Goal: Task Accomplishment & Management: Use online tool/utility

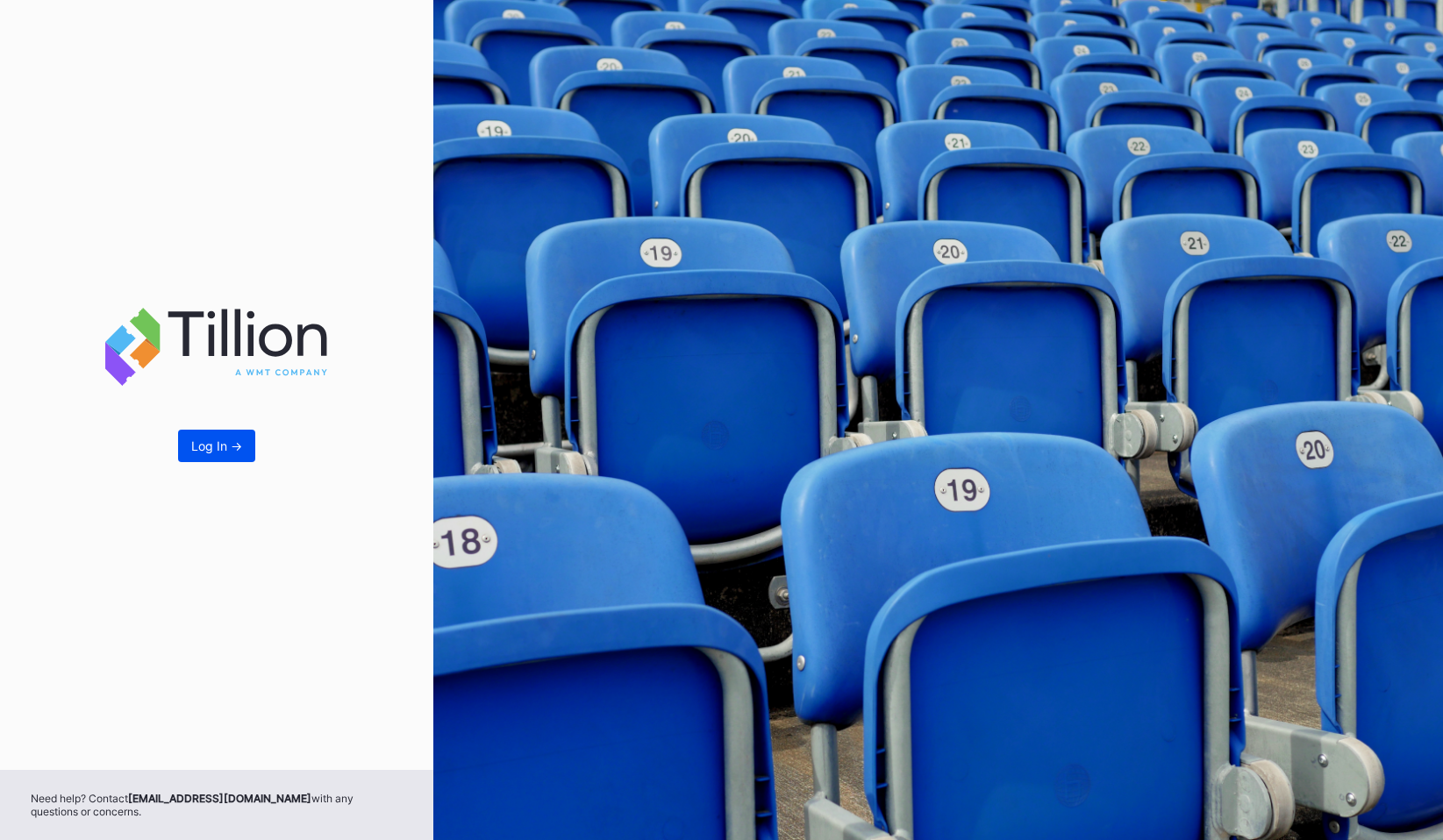
click at [225, 445] on div "Log In ->" at bounding box center [216, 446] width 51 height 15
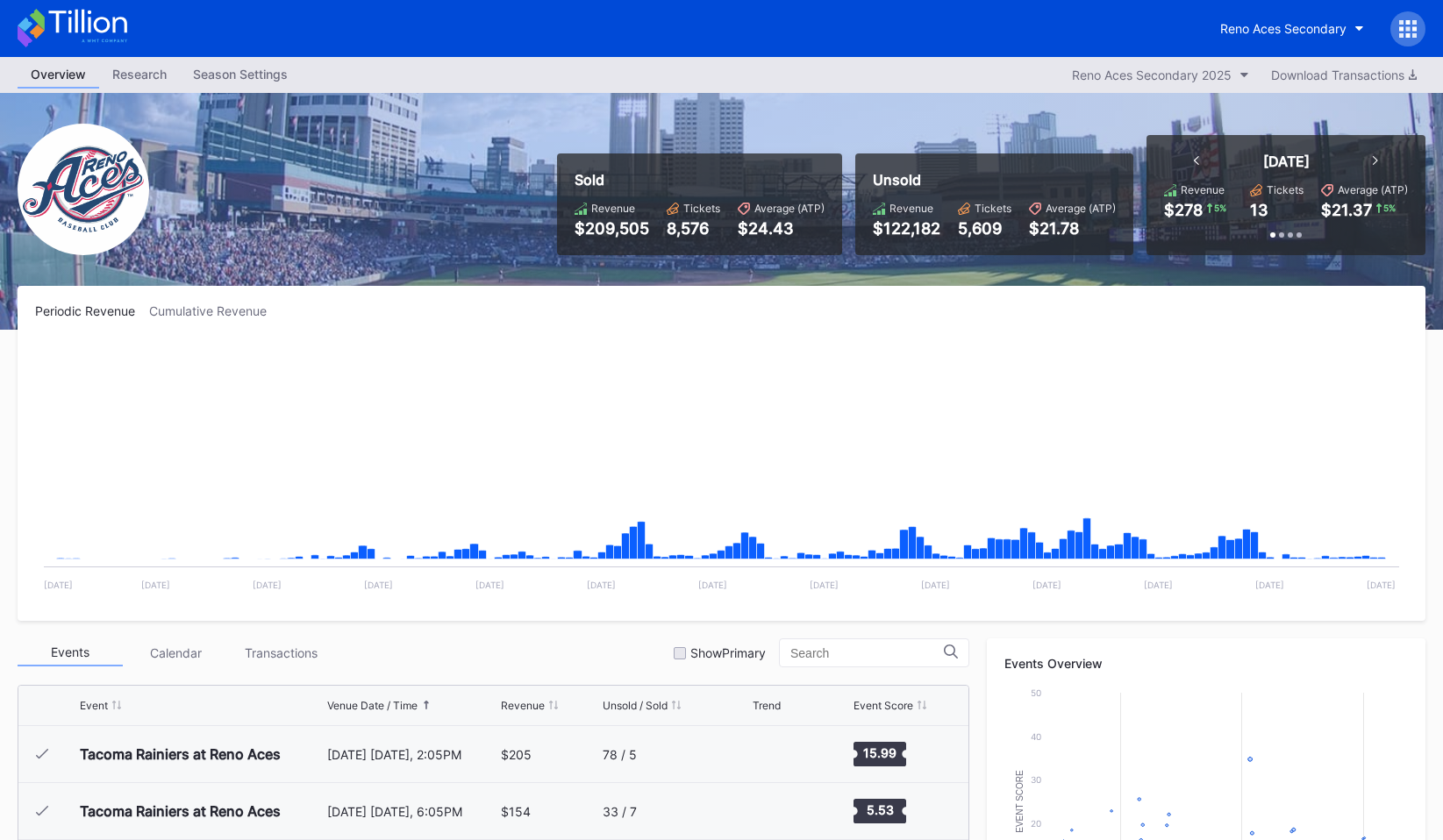
scroll to position [3306, 0]
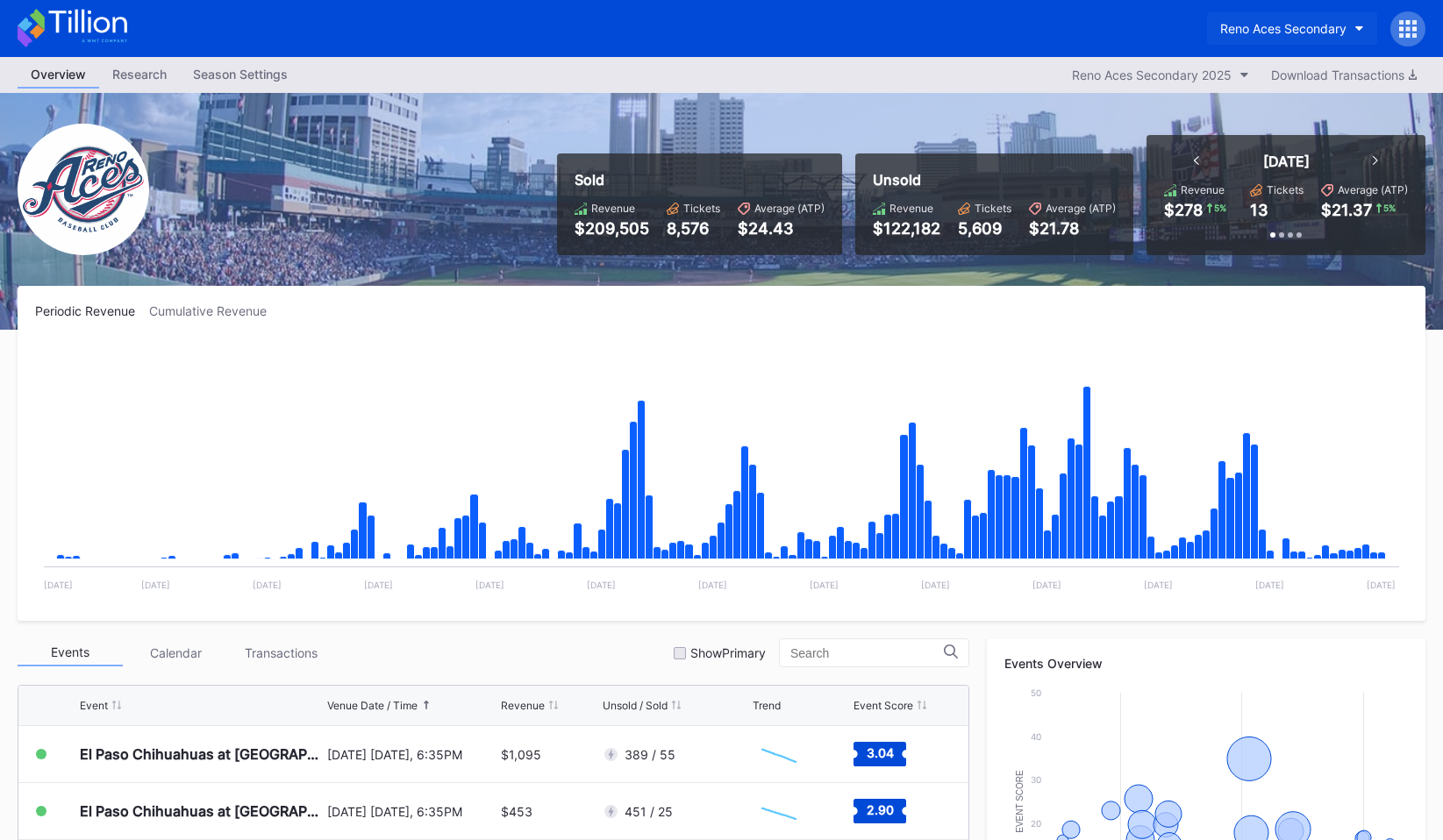
click at [1257, 36] on button "Reno Aces Secondary" at bounding box center [1292, 28] width 170 height 33
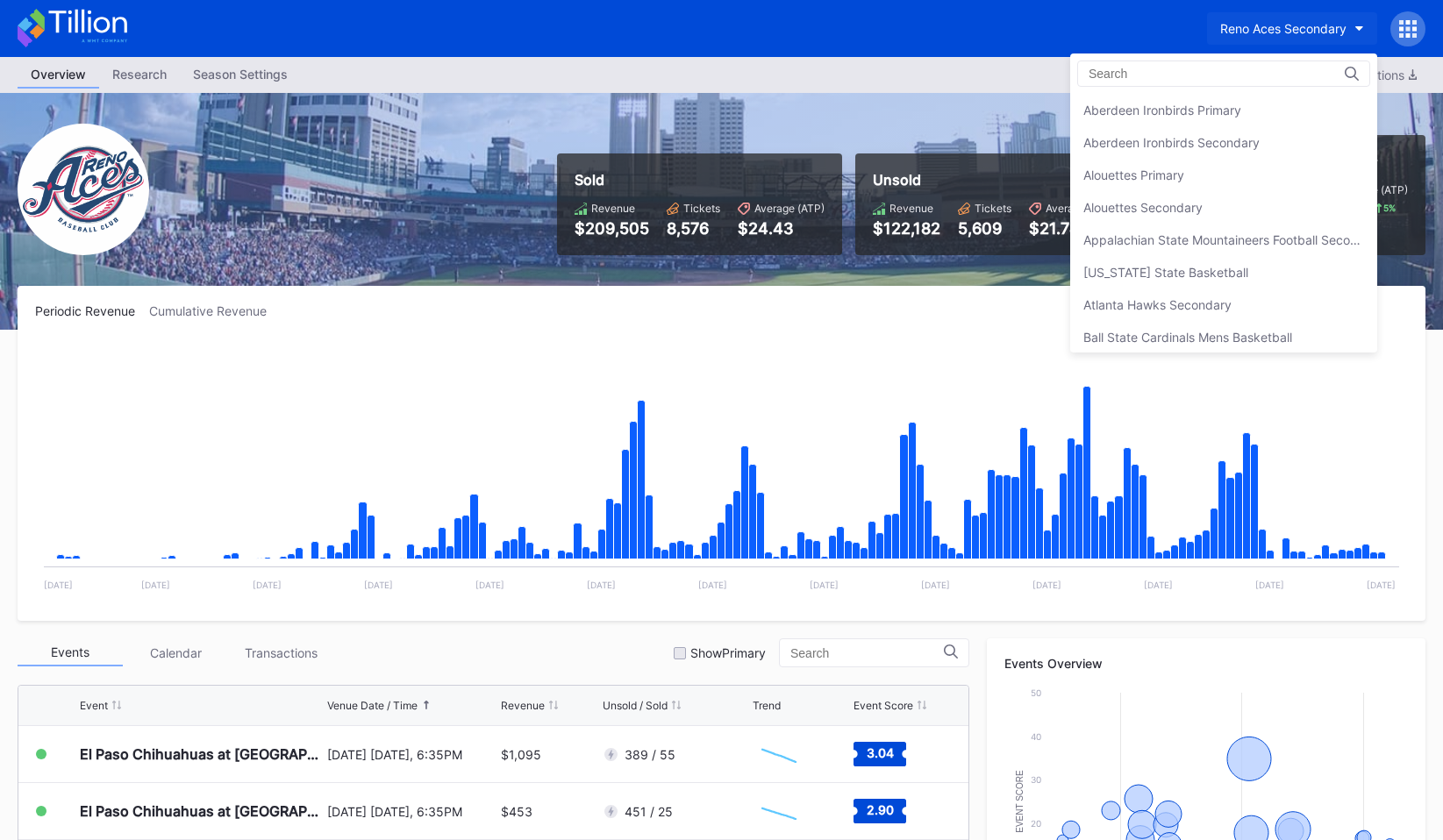
scroll to position [4153, 0]
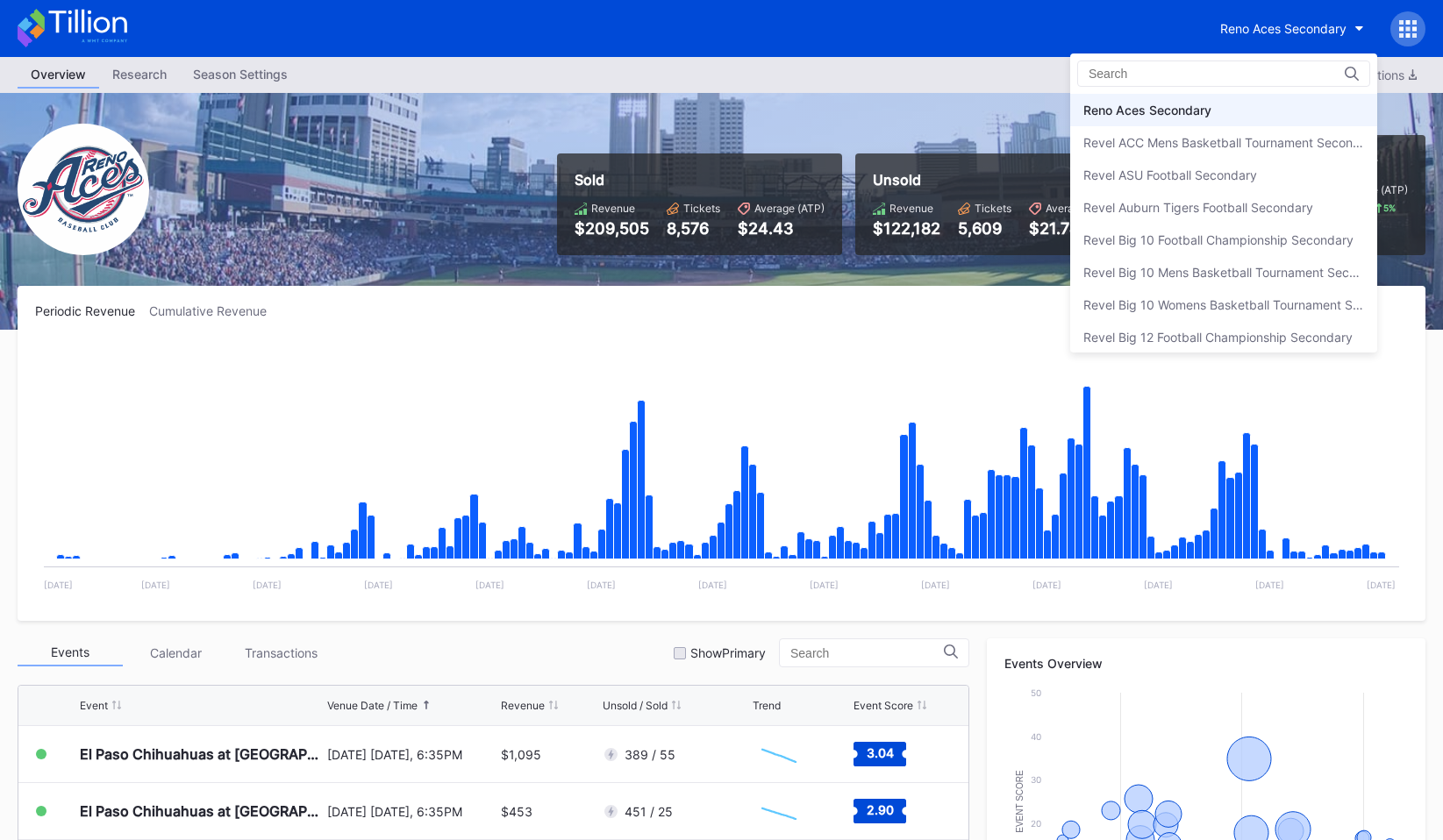
click at [1251, 74] on div at bounding box center [1224, 73] width 293 height 27
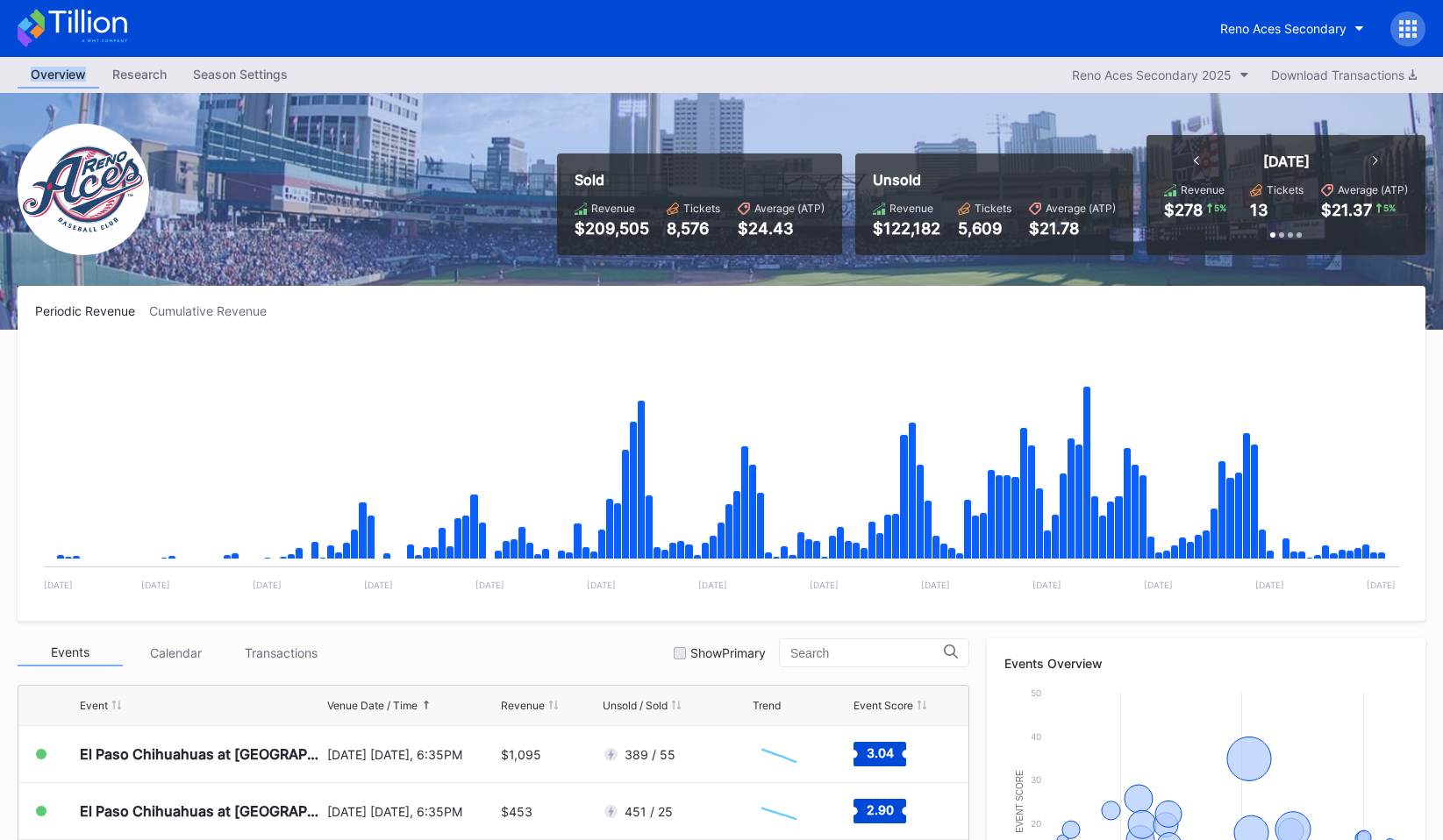
click at [1415, 30] on icon at bounding box center [1414, 29] width 4 height 4
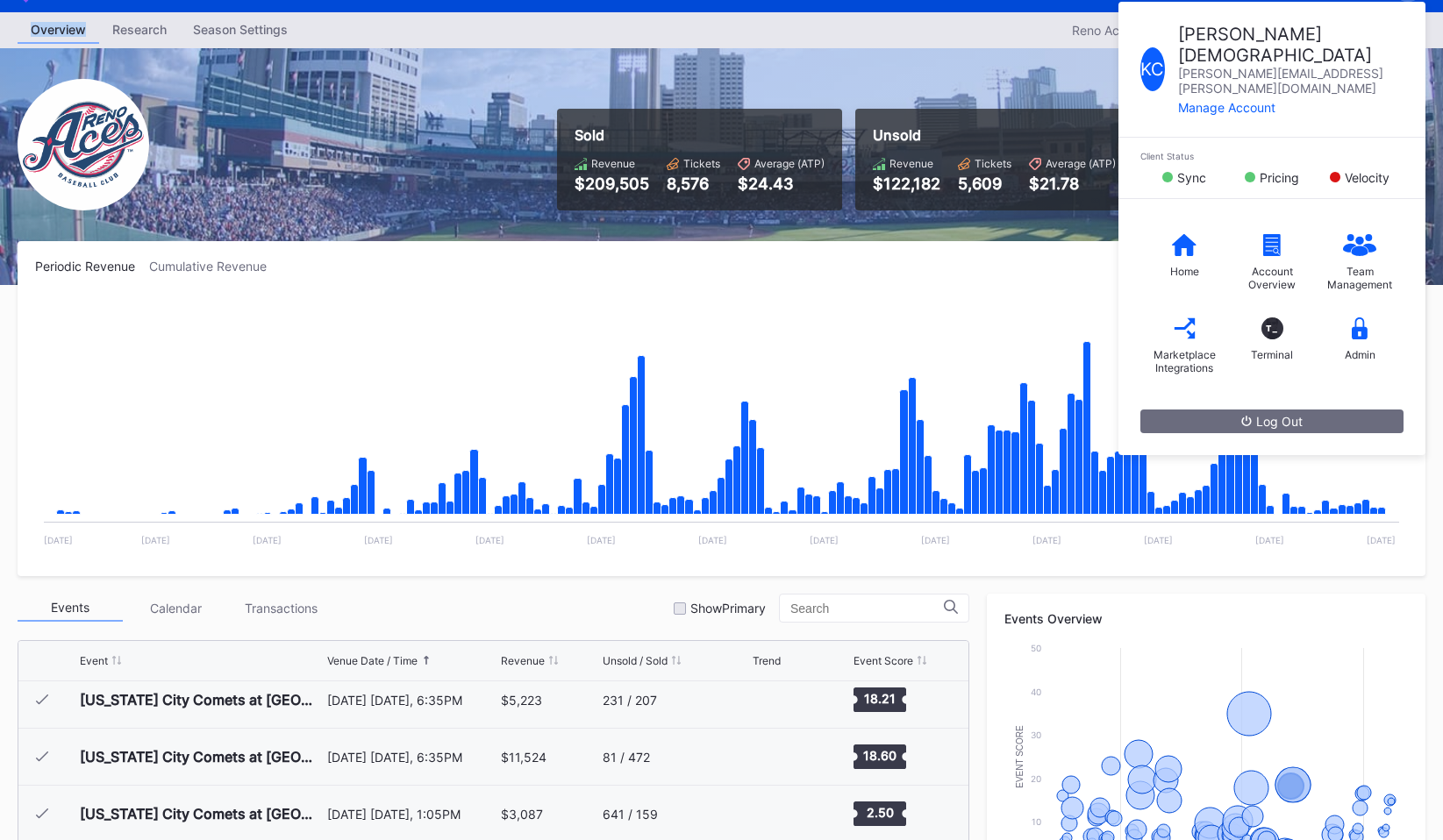
scroll to position [0, 0]
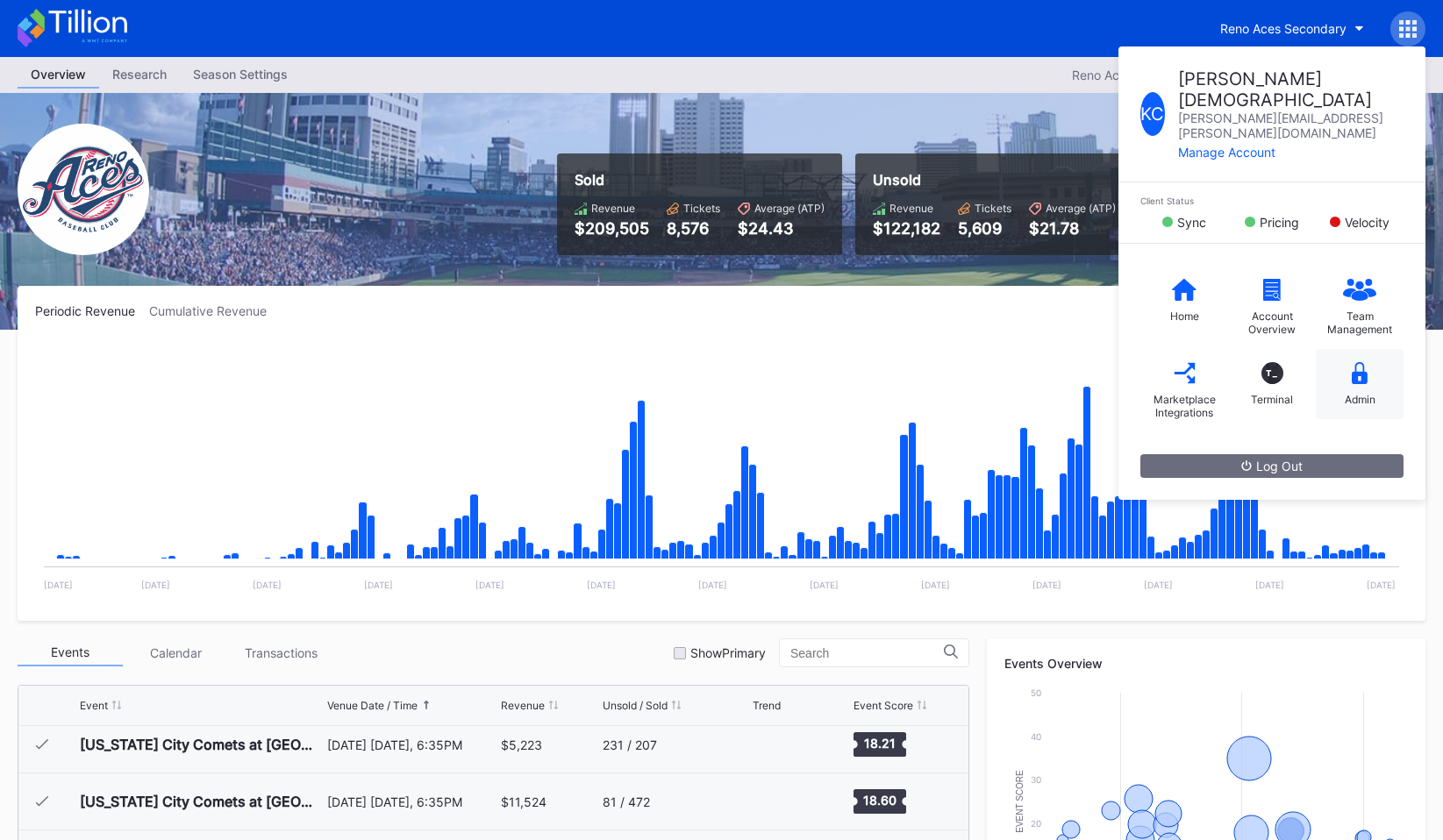
click at [1349, 349] on div "Admin" at bounding box center [1360, 383] width 88 height 70
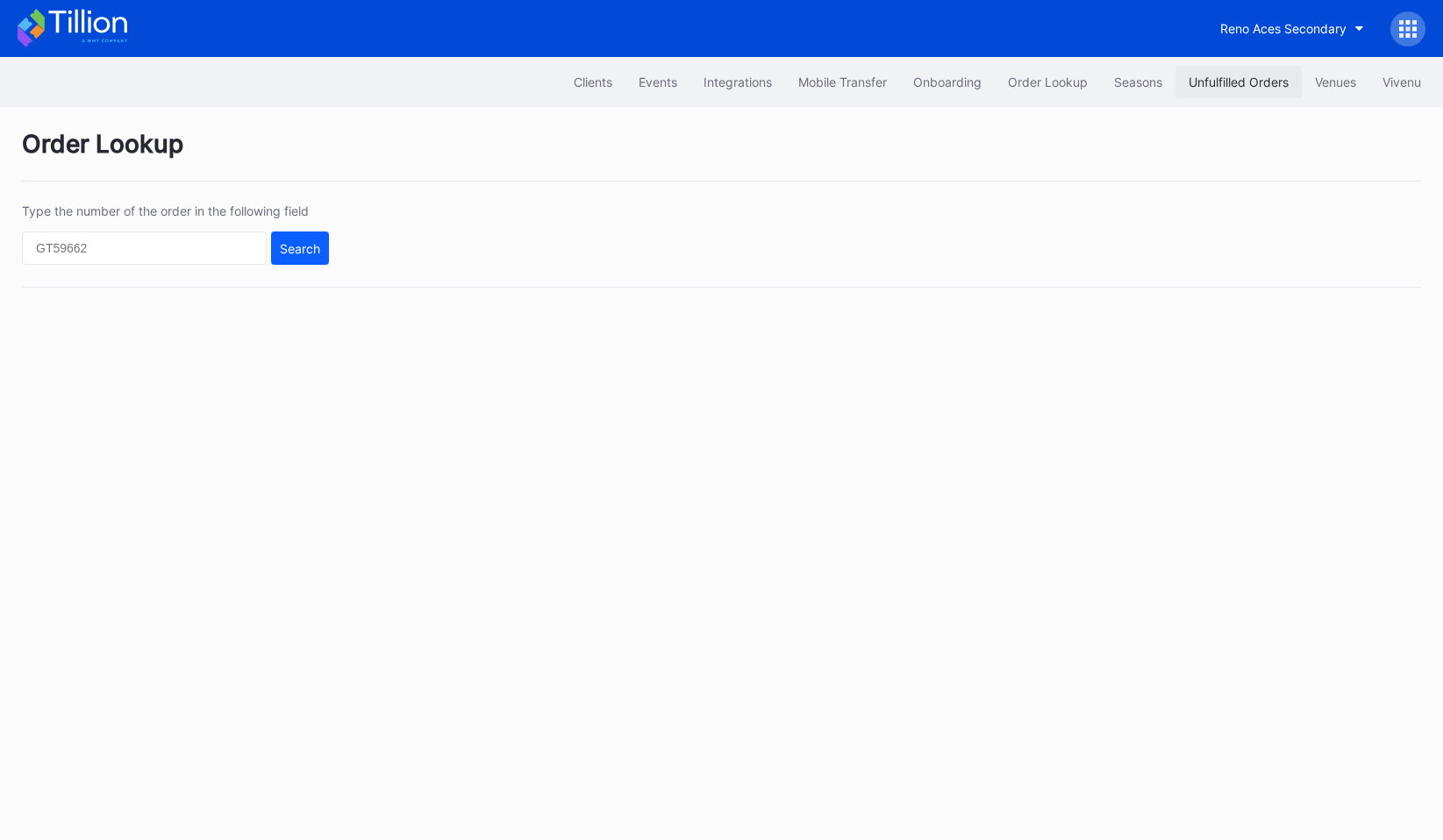
click at [1247, 81] on div "Unfulfilled Orders" at bounding box center [1239, 81] width 100 height 15
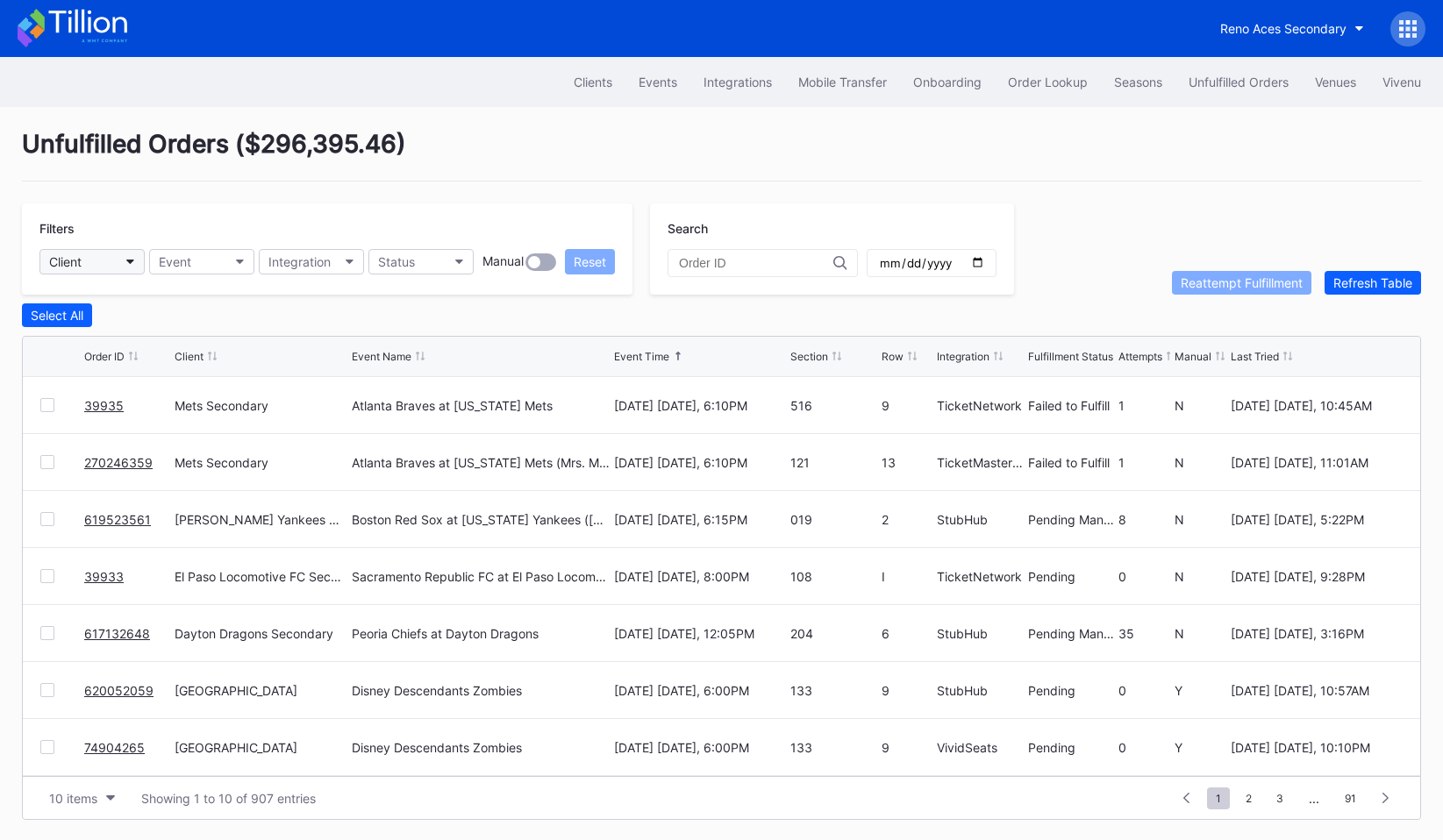
click at [127, 262] on icon "button" at bounding box center [130, 262] width 9 height 5
click at [419, 267] on button "Status" at bounding box center [421, 262] width 105 height 26
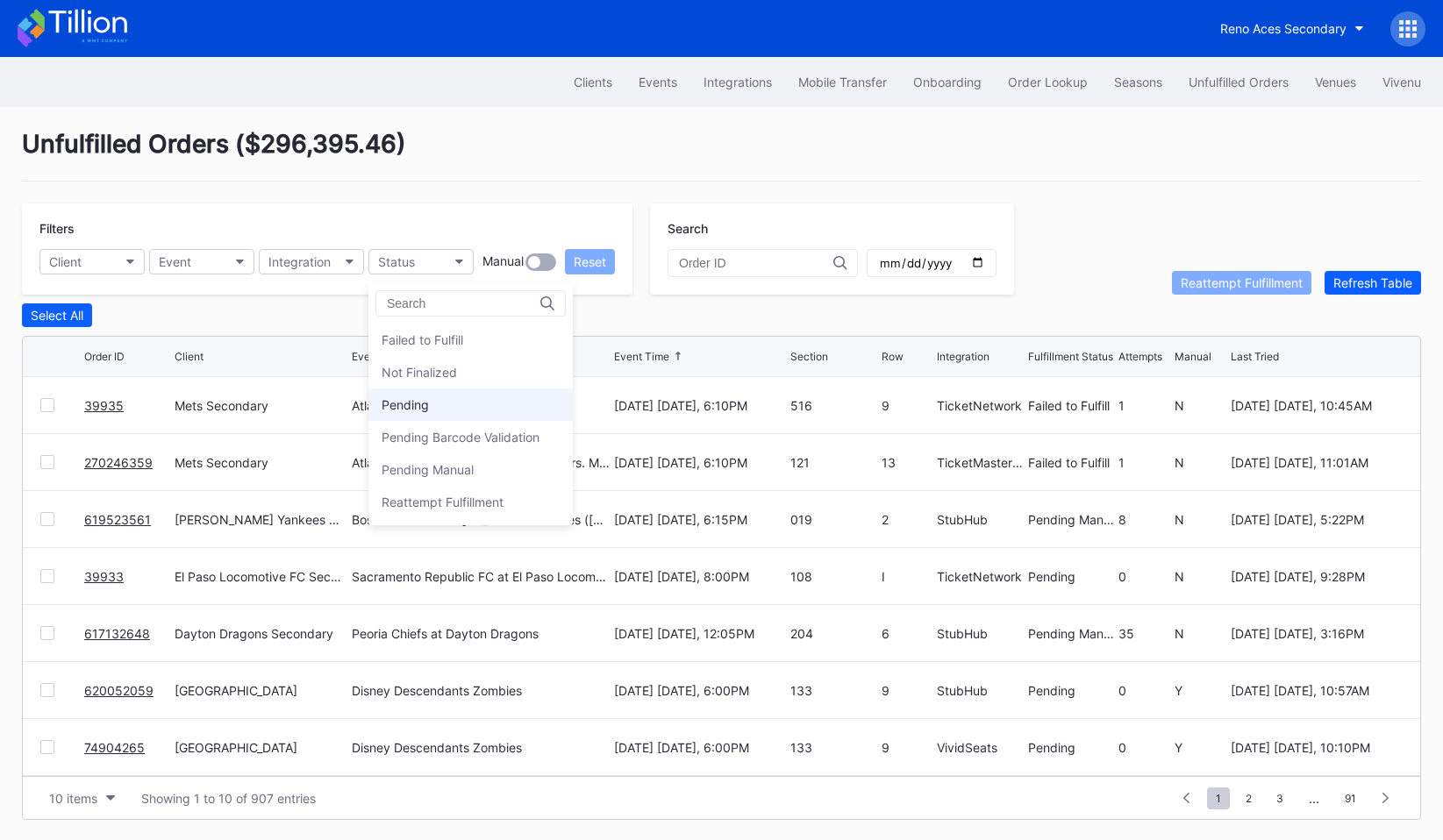
click at [426, 408] on div "Pending" at bounding box center [405, 404] width 48 height 15
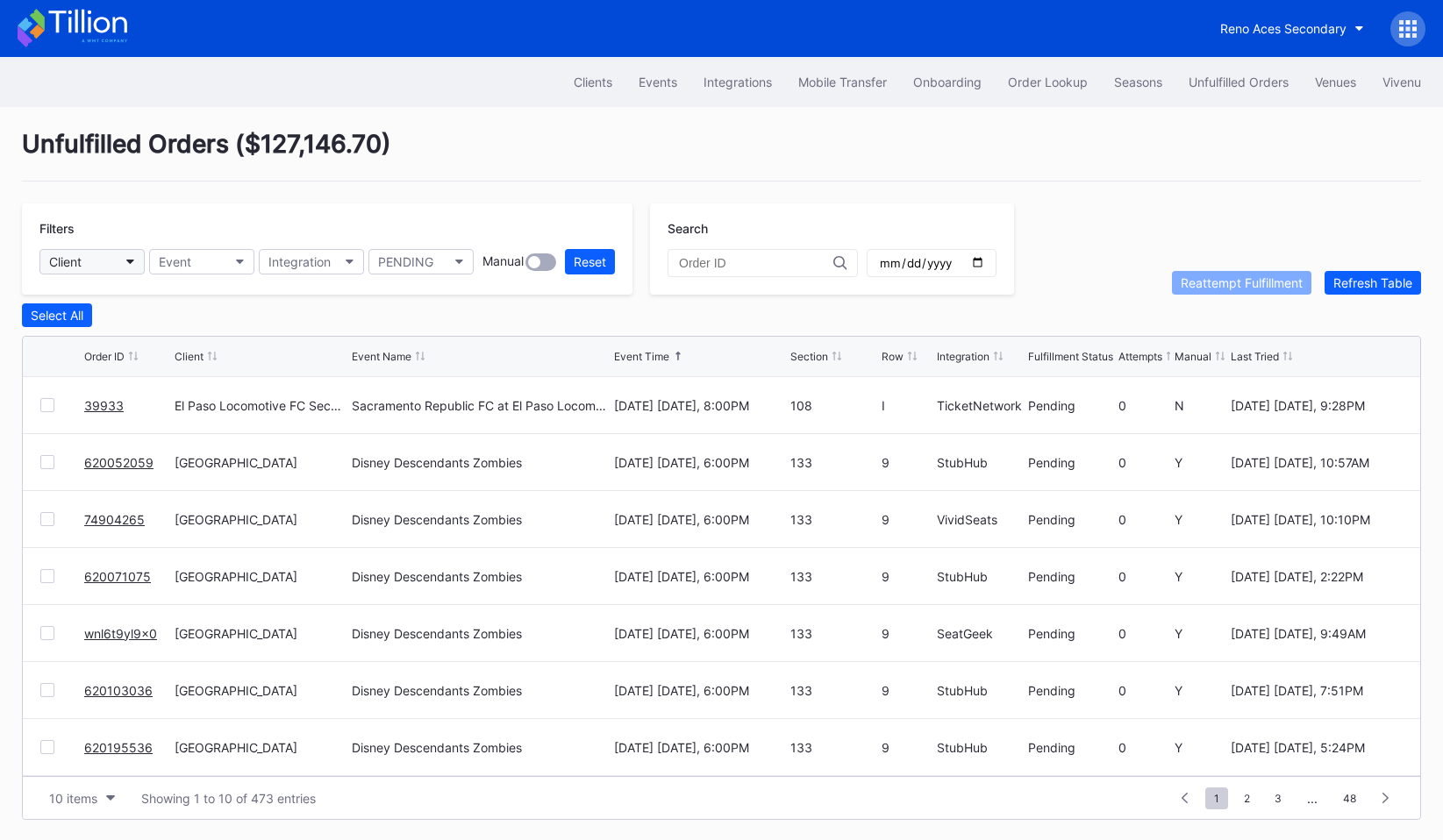
click at [85, 257] on button "Client" at bounding box center [92, 262] width 105 height 26
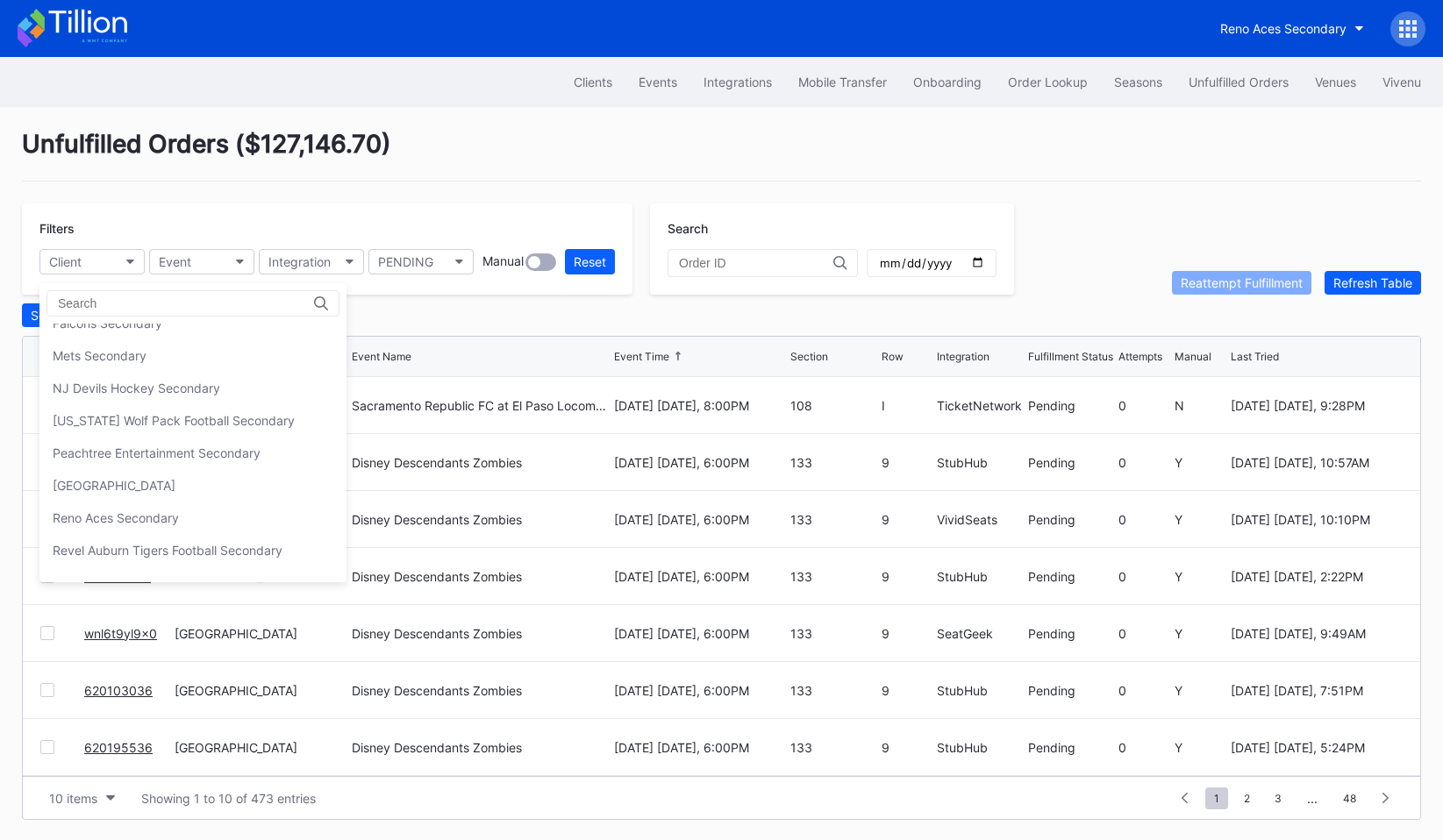
scroll to position [302, 0]
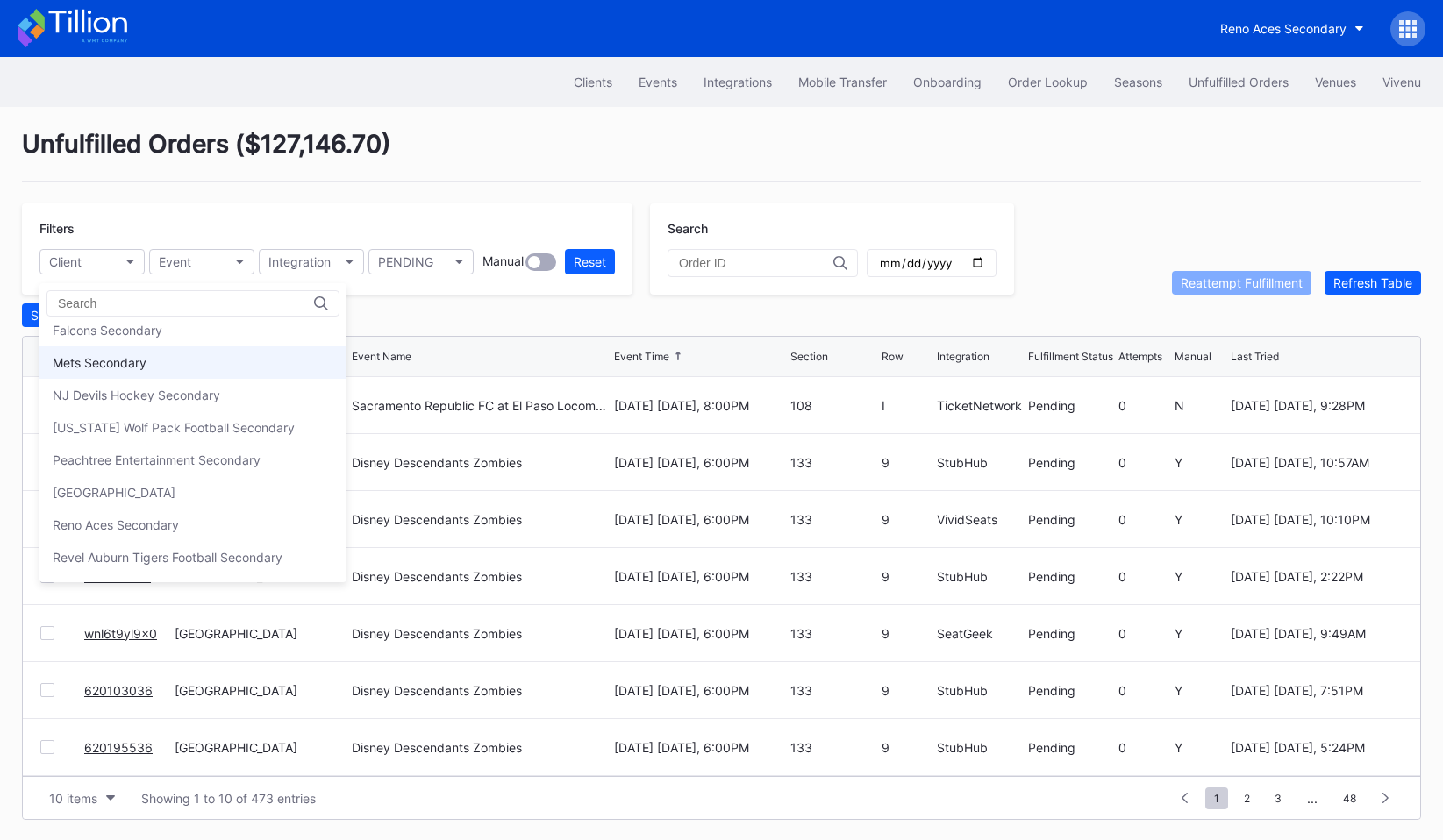
click at [126, 376] on div "Mets Secondary" at bounding box center [193, 363] width 307 height 33
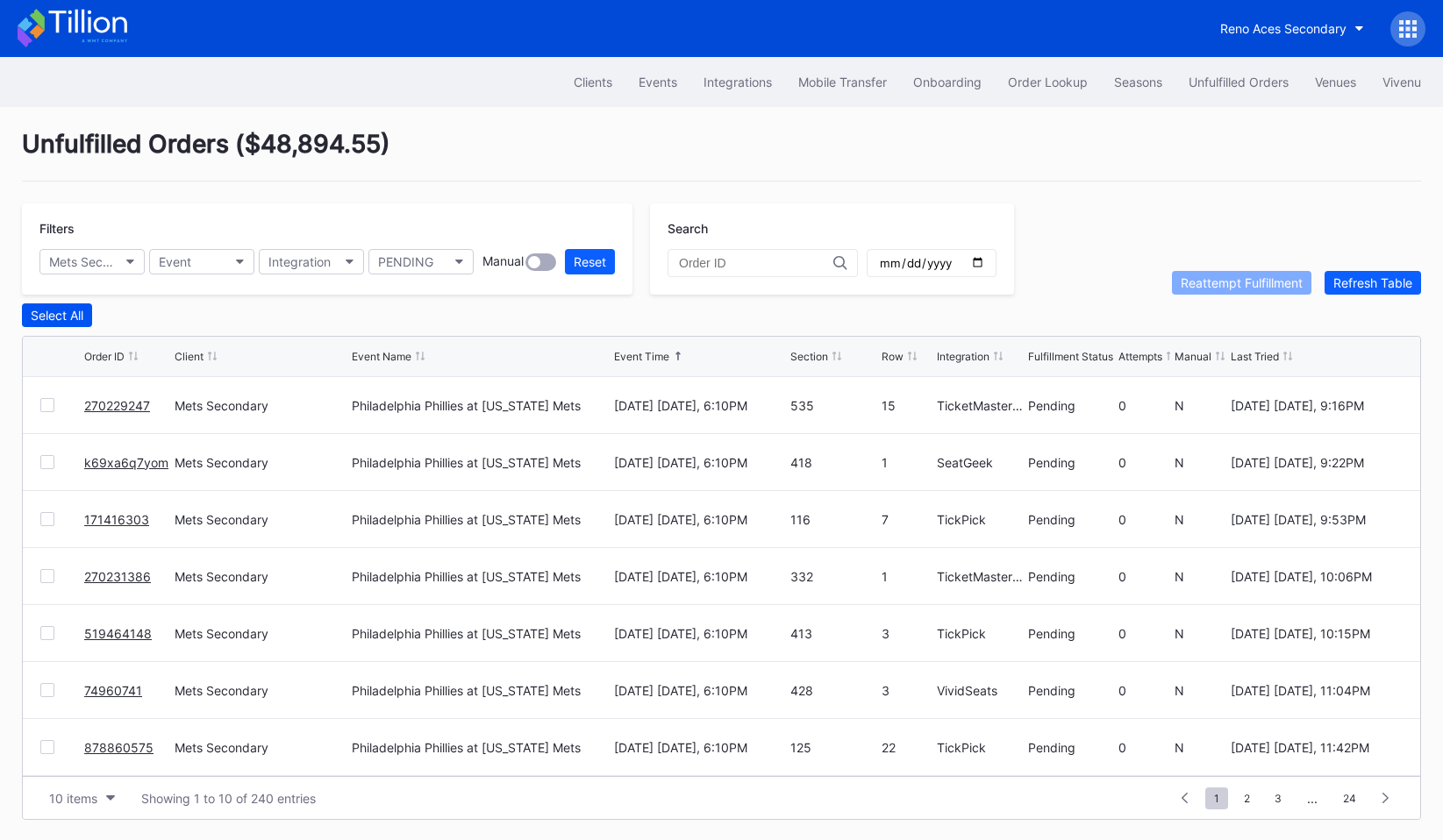
click at [68, 315] on div "Select All" at bounding box center [56, 315] width 53 height 15
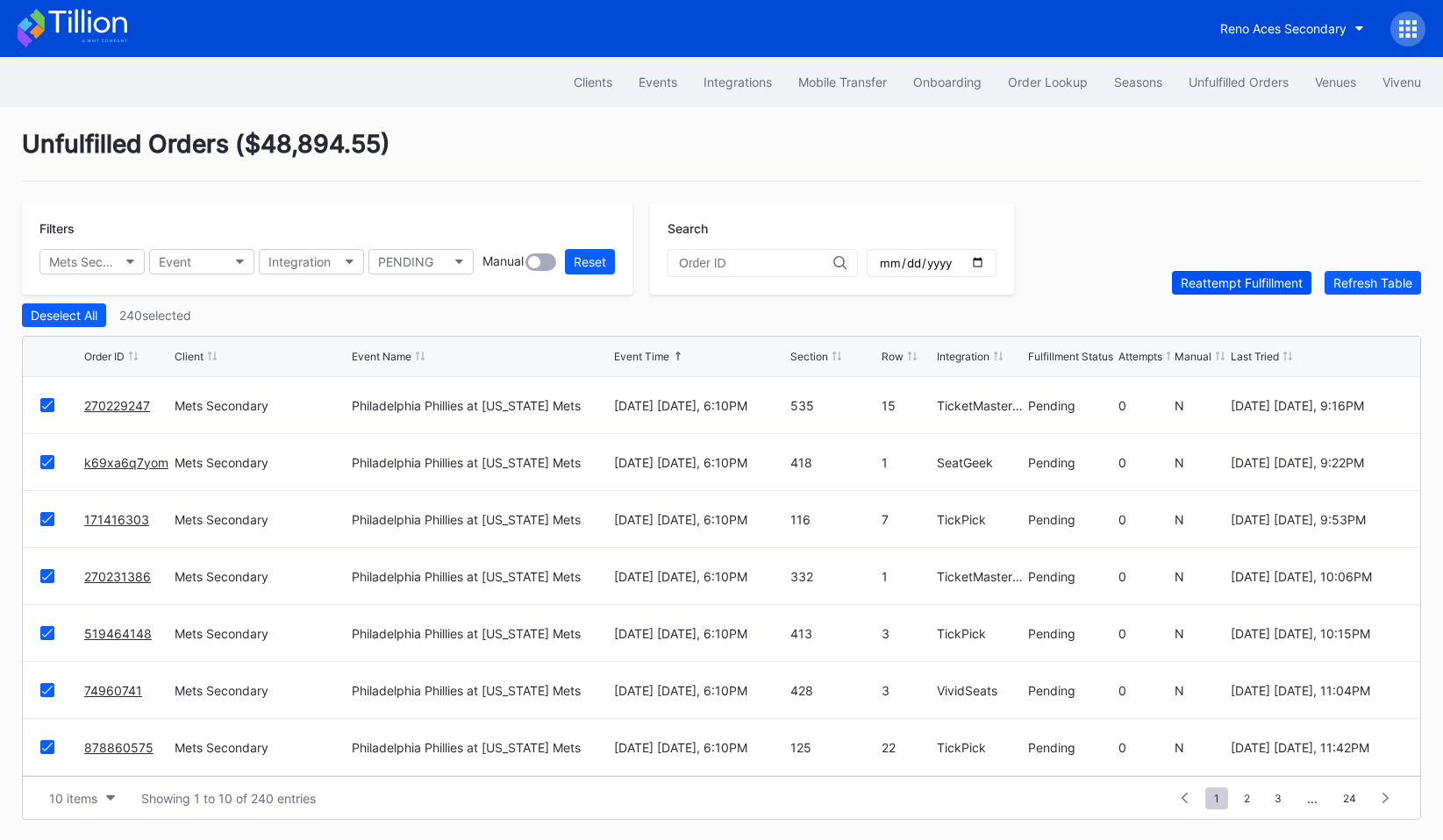
click at [1243, 284] on div "Reattempt Fulfillment" at bounding box center [1242, 282] width 122 height 15
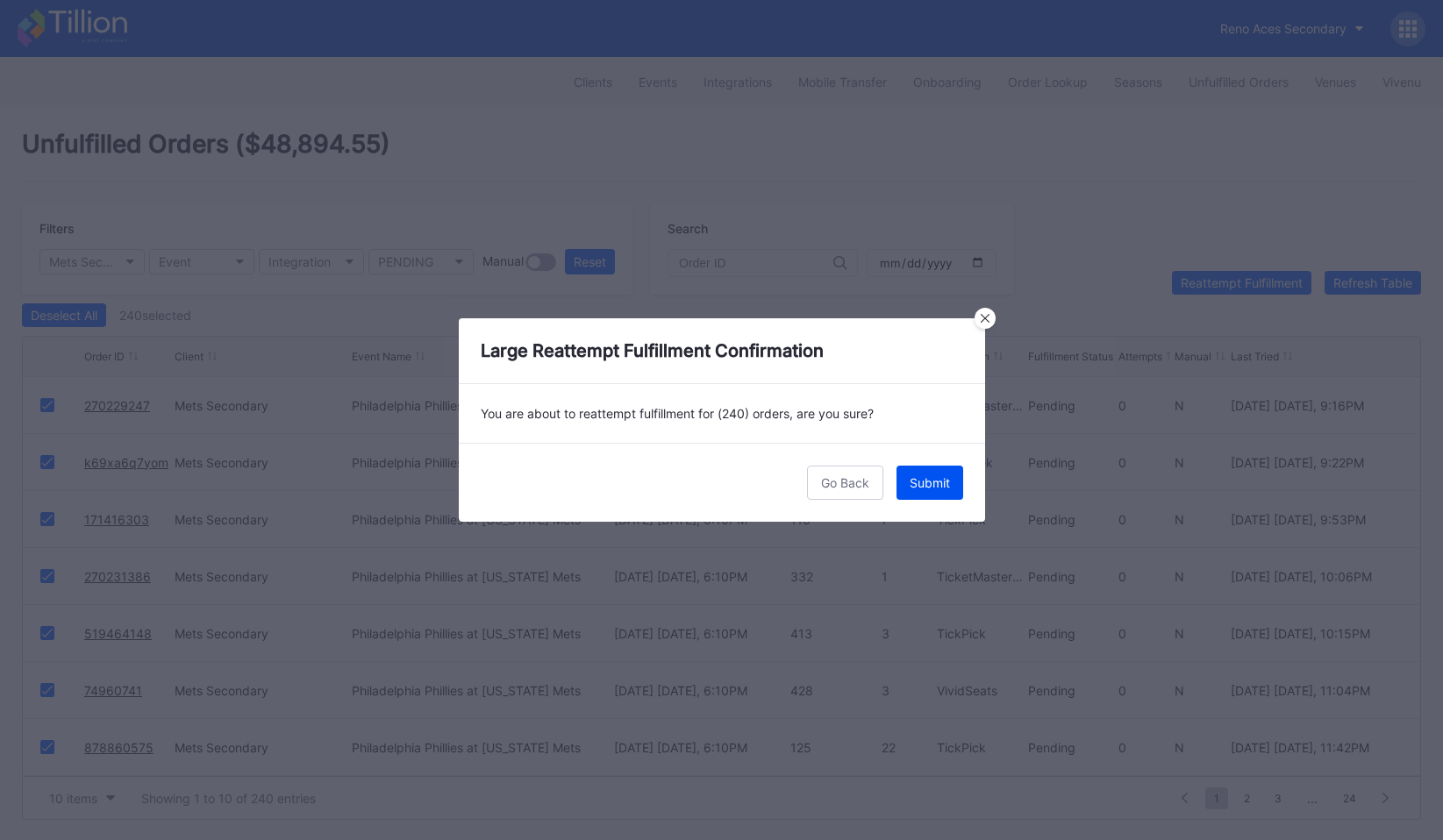
click at [937, 471] on button "Submit" at bounding box center [930, 482] width 66 height 35
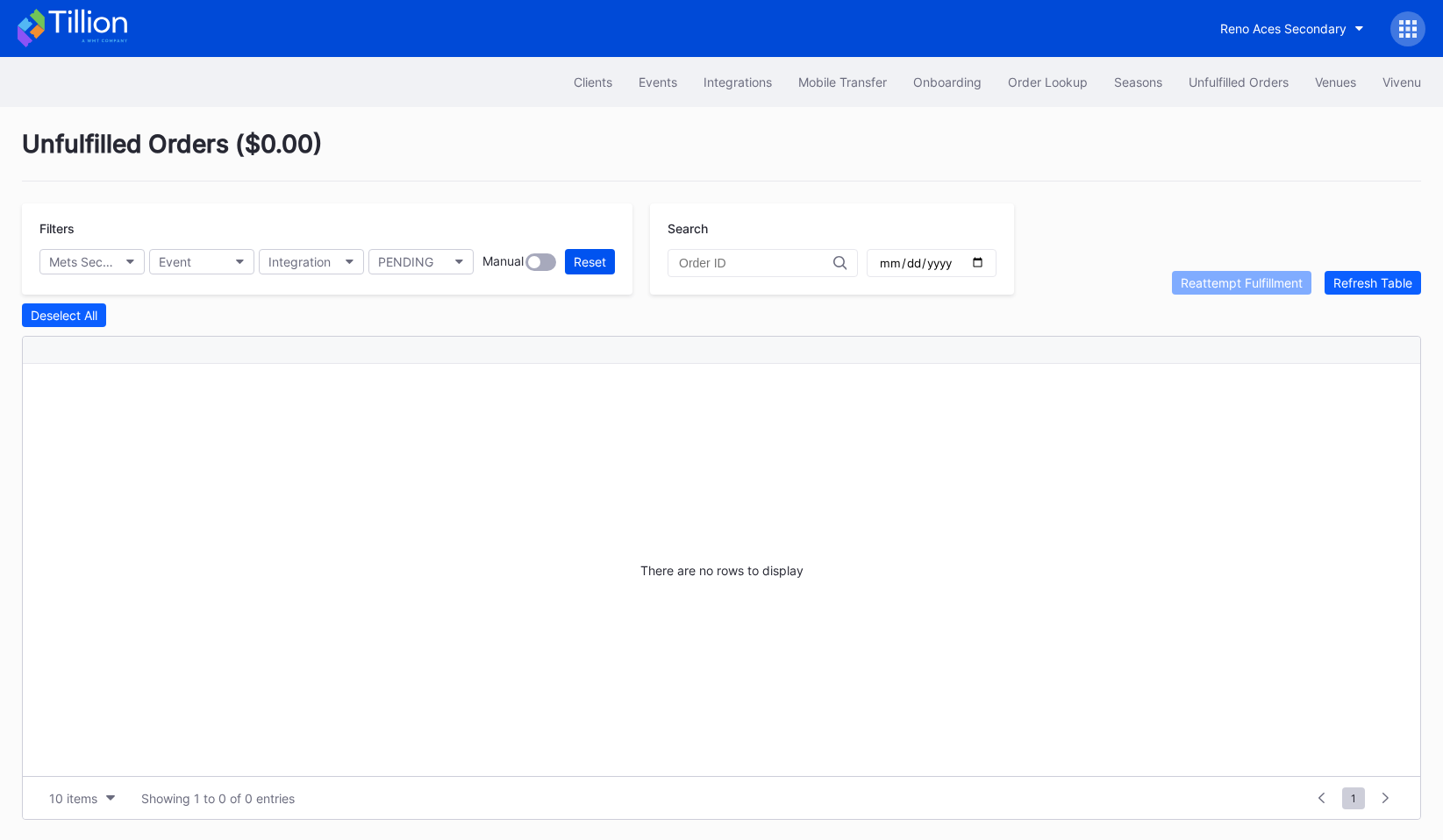
click at [587, 266] on div "Reset" at bounding box center [590, 262] width 33 height 15
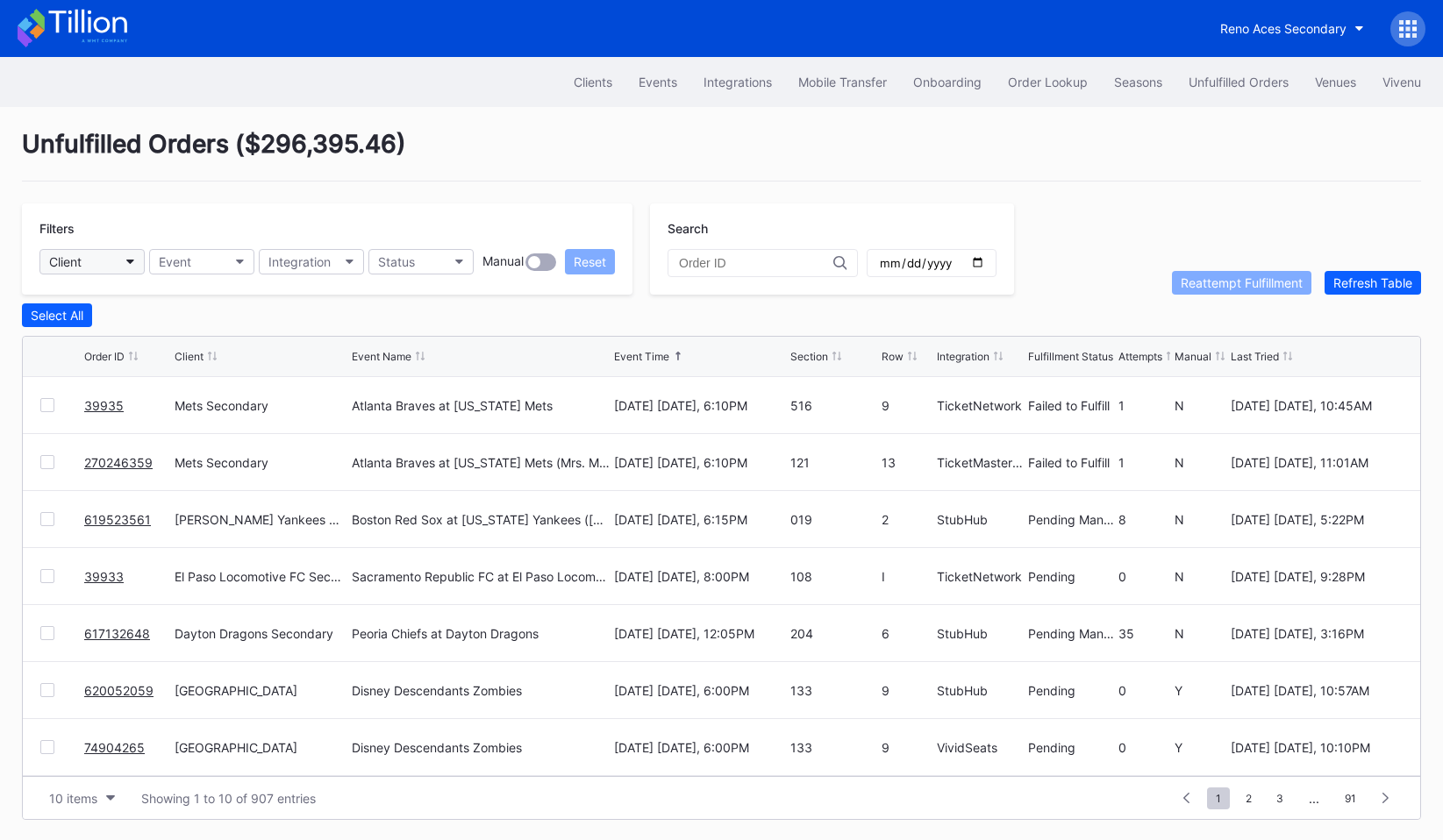
click at [116, 263] on button "Client" at bounding box center [92, 262] width 105 height 26
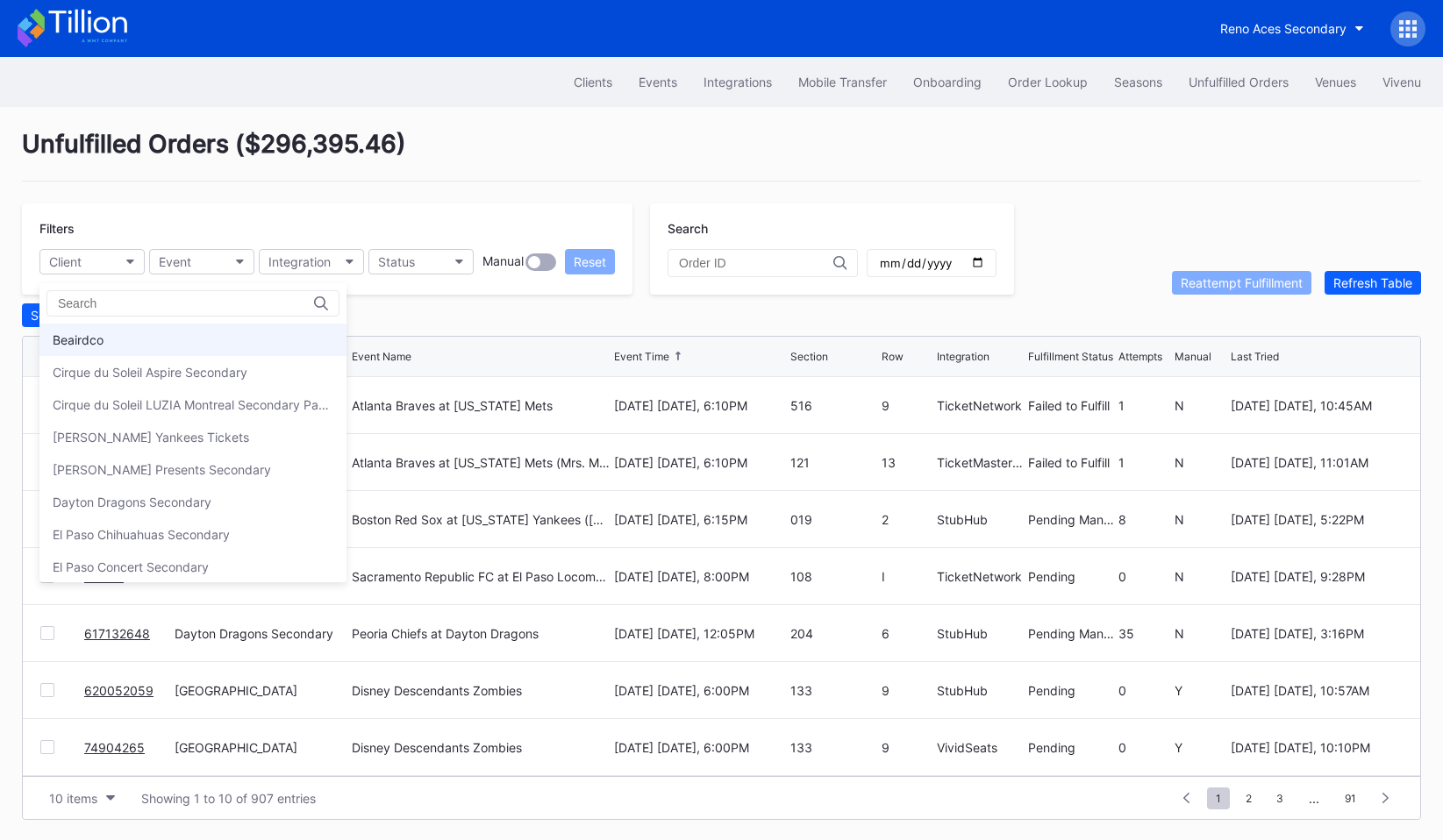
click at [132, 345] on div "Beairdco" at bounding box center [193, 340] width 307 height 33
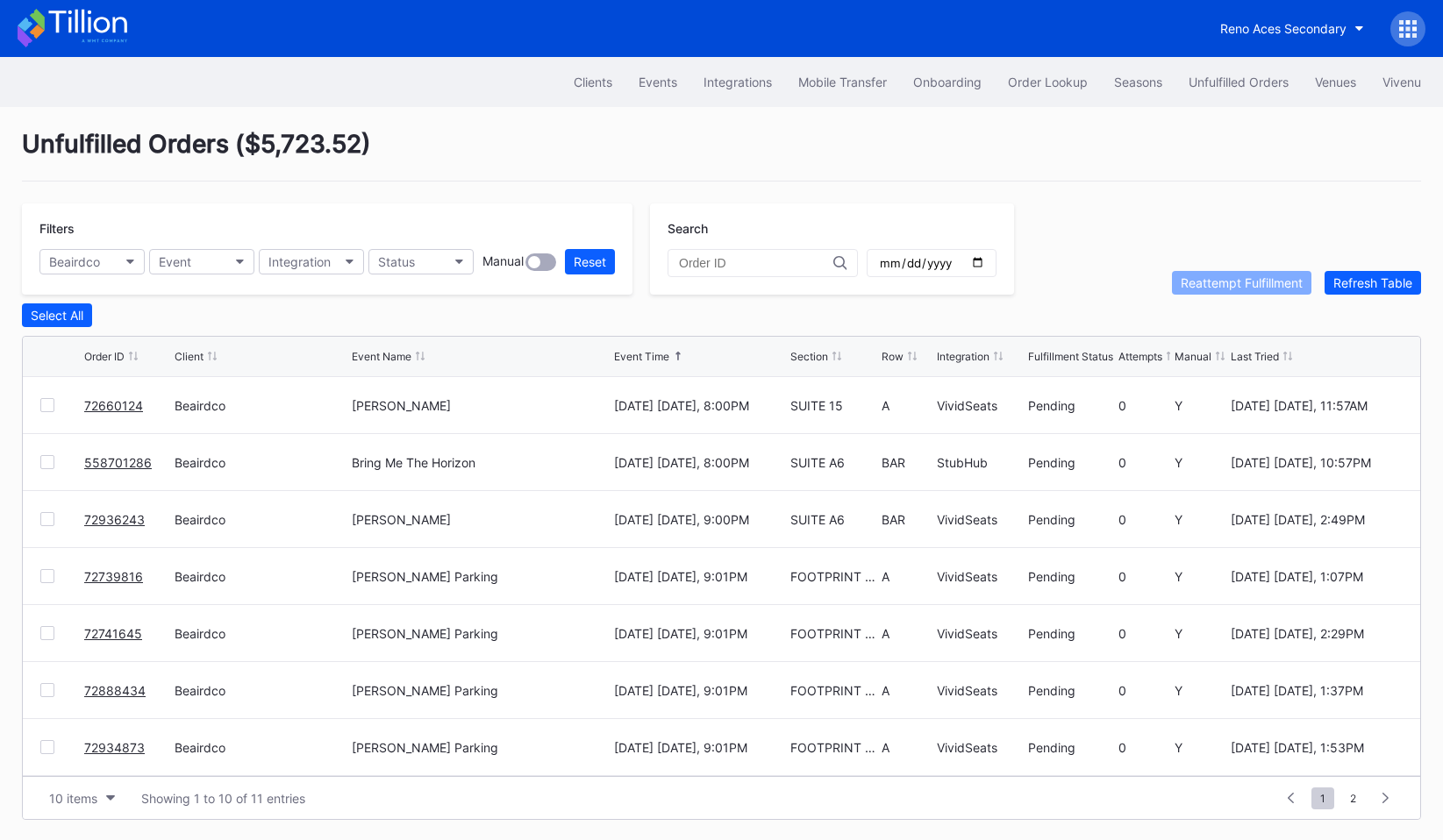
scroll to position [10, 0]
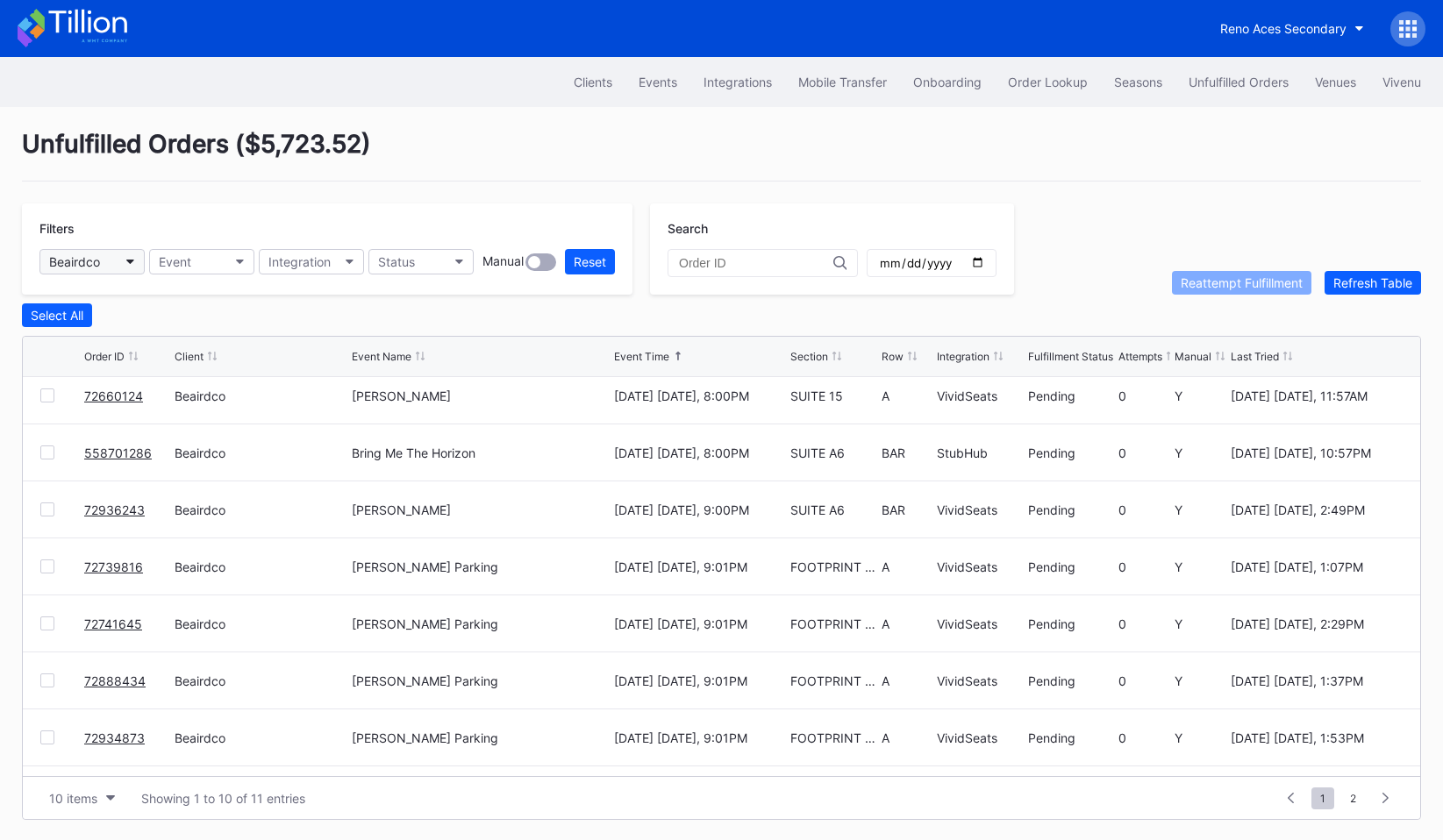
click at [109, 260] on button "Beairdco" at bounding box center [92, 262] width 105 height 26
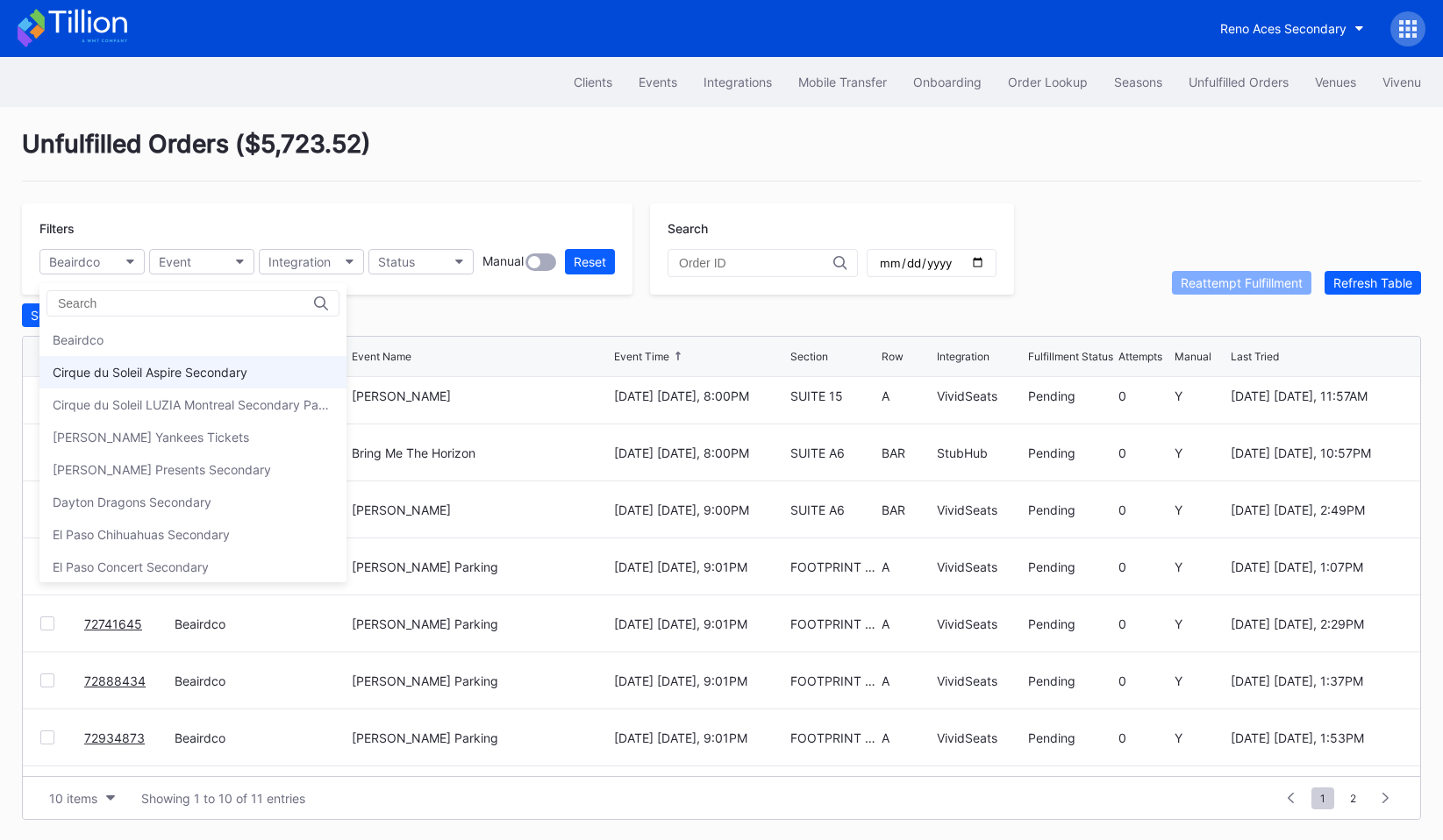
click at [119, 368] on div "Cirque du Soleil Aspire Secondary" at bounding box center [150, 371] width 195 height 15
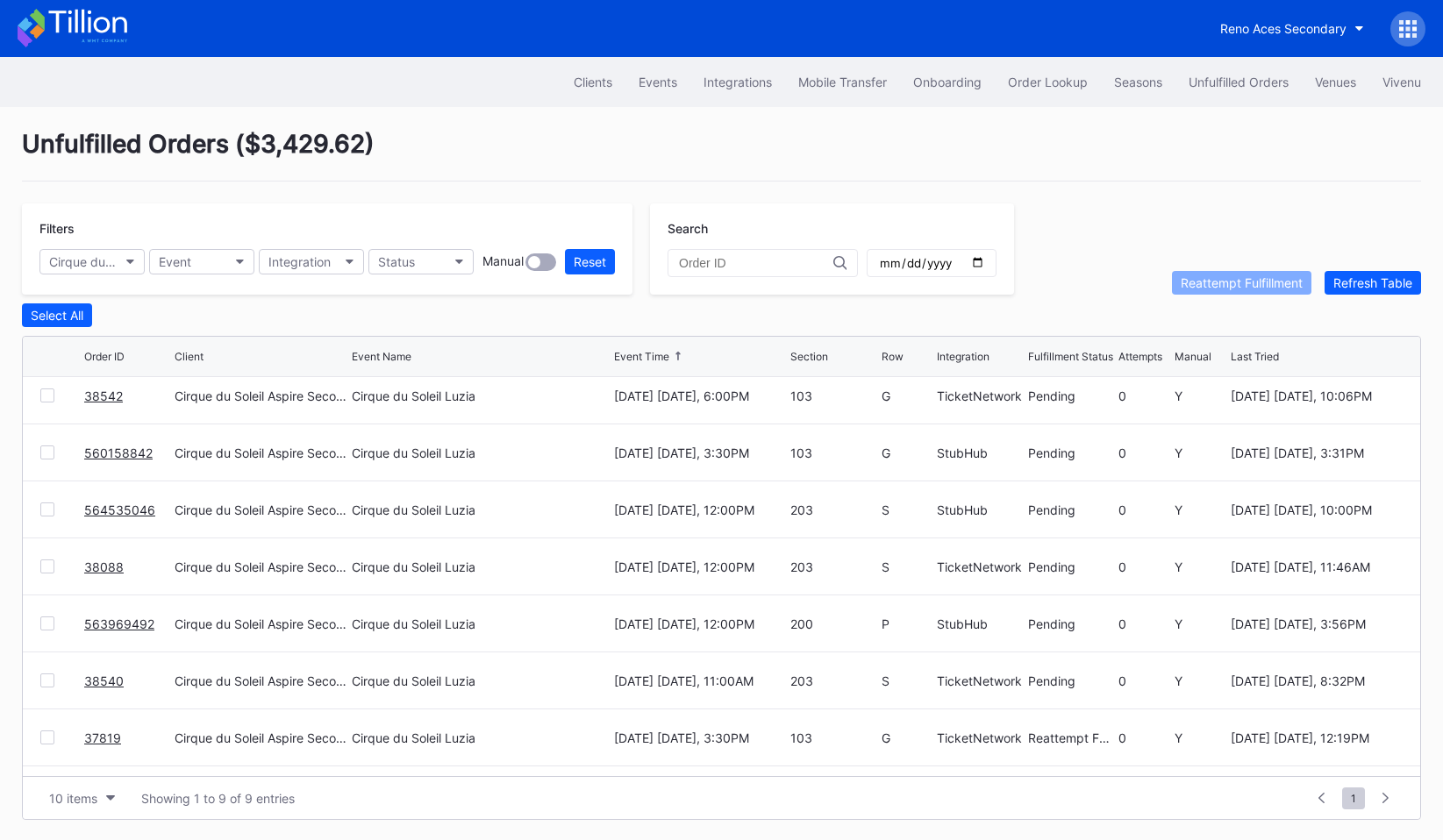
scroll to position [0, 0]
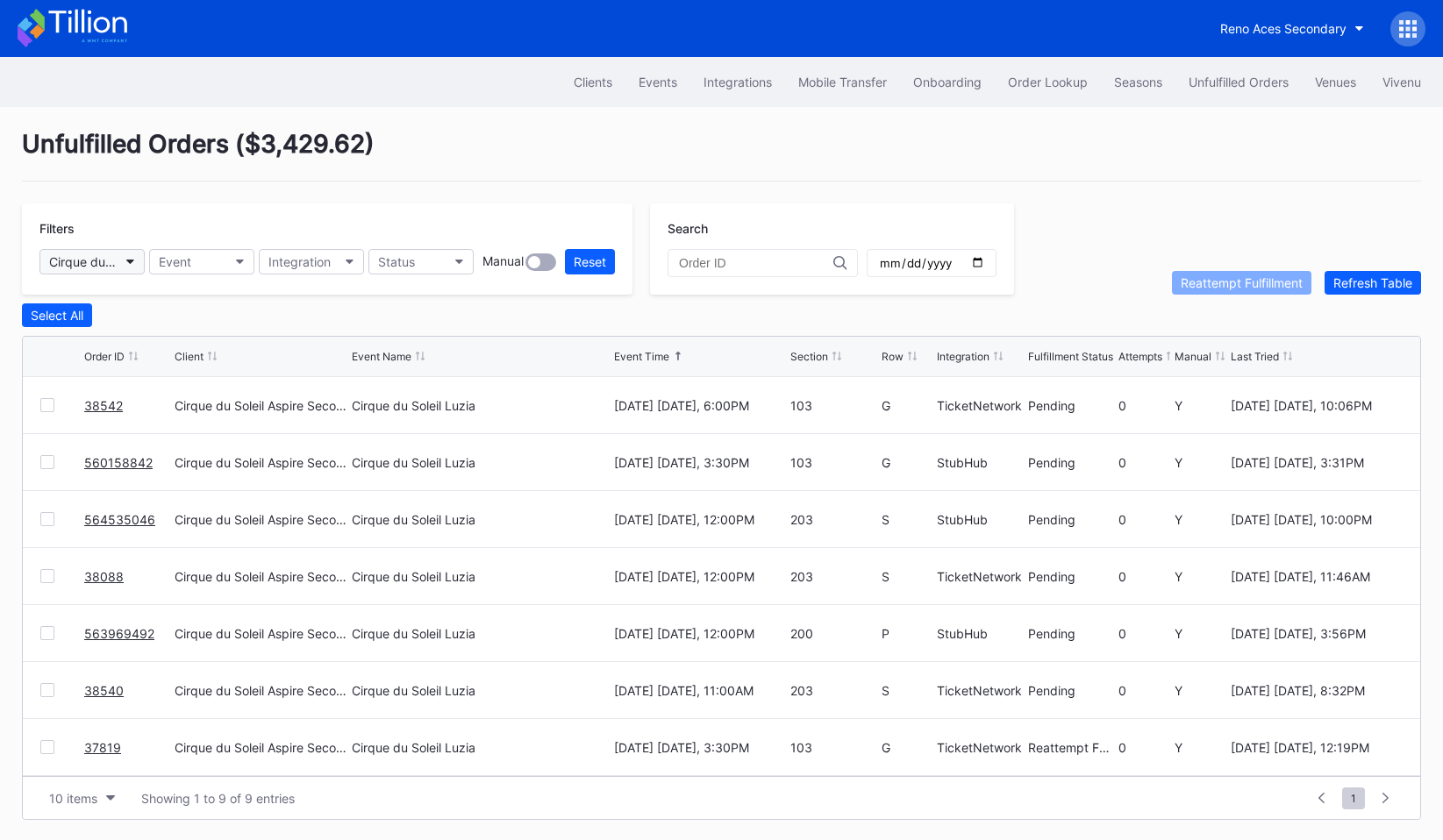
click at [111, 265] on div "Cirque du Soleil Aspire Secondary" at bounding box center [83, 262] width 68 height 15
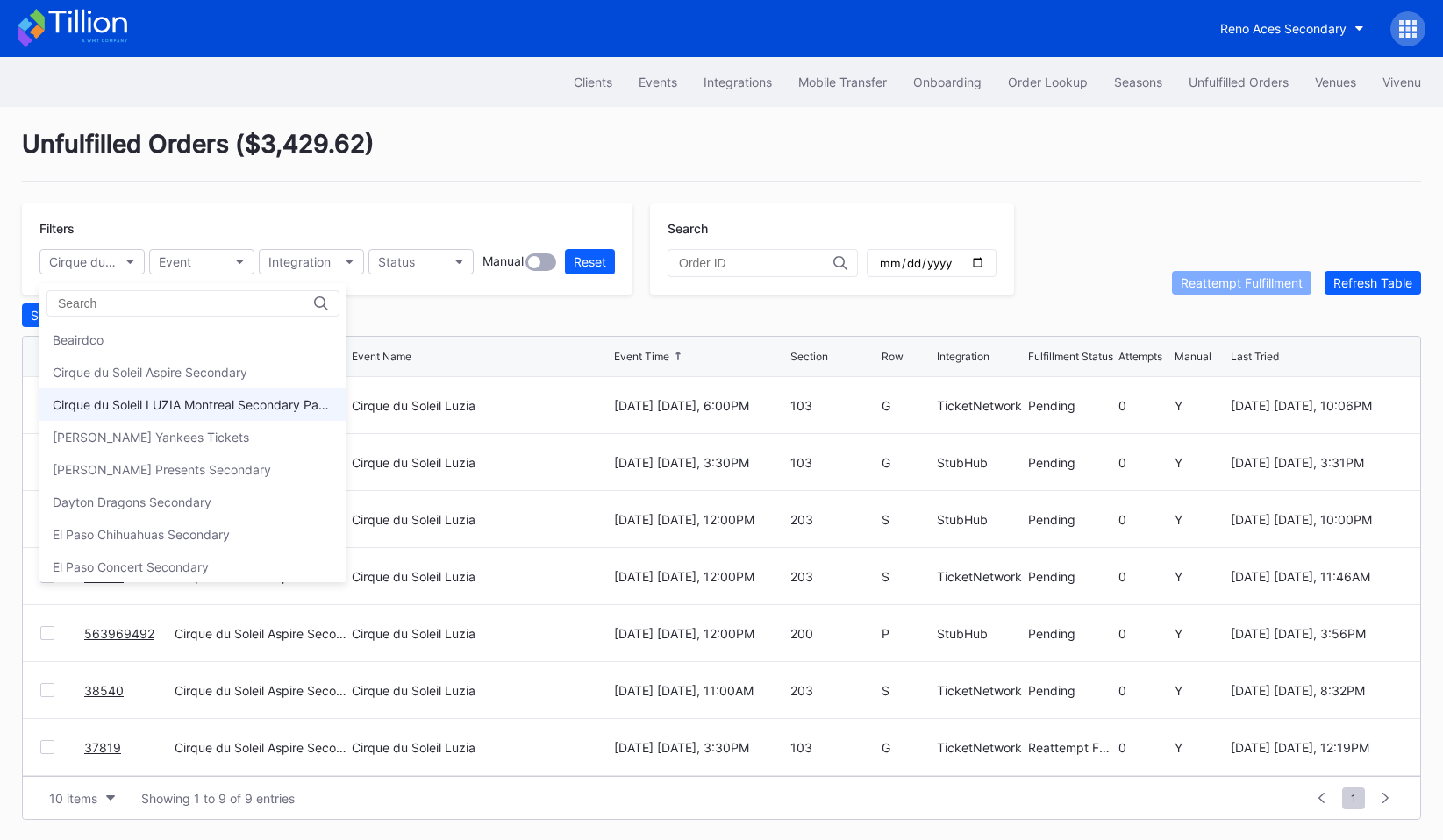
click at [120, 410] on div "Cirque du Soleil LUZIA Montreal Secondary Payment Tickets" at bounding box center [192, 404] width 280 height 15
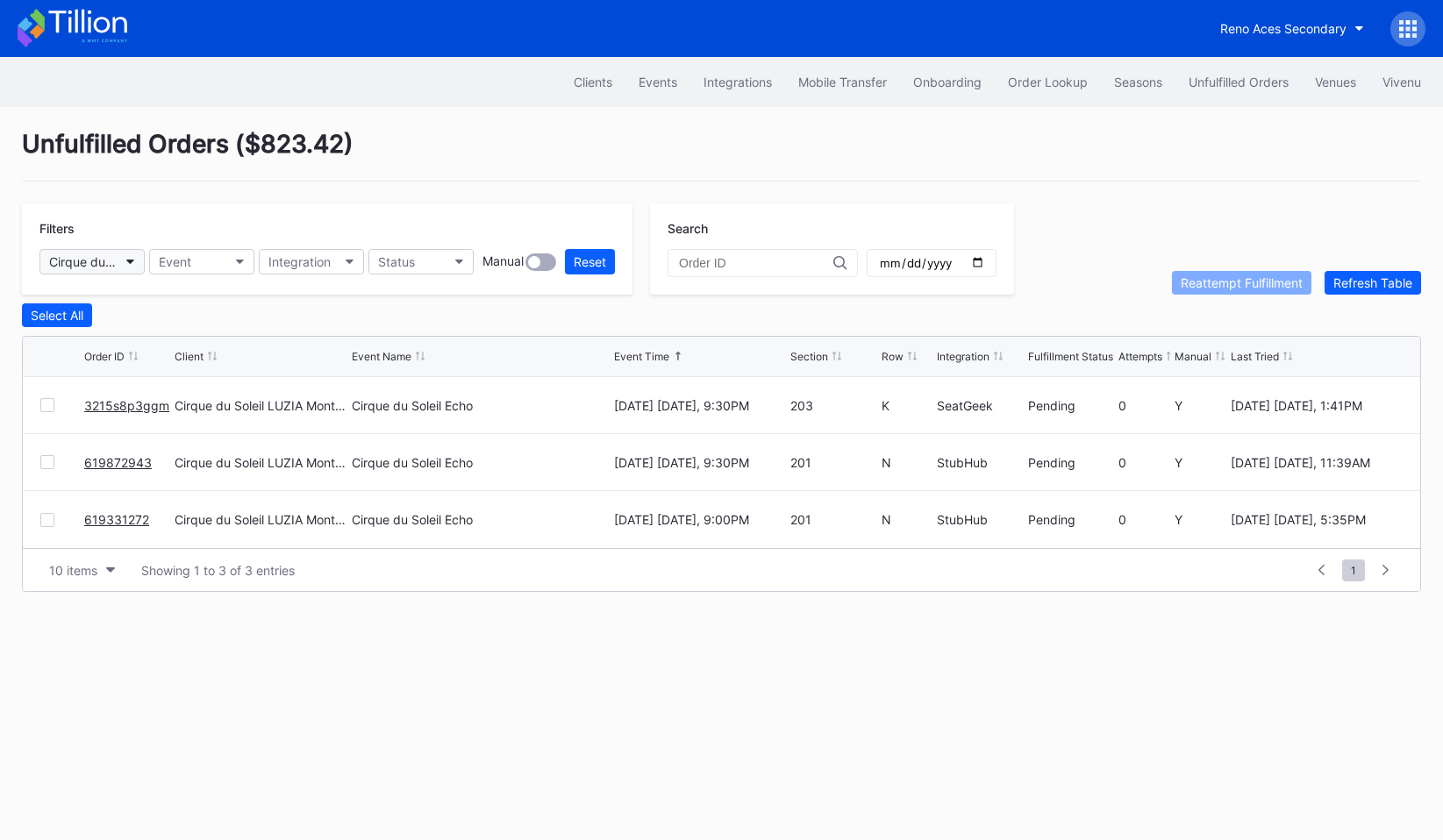
click at [113, 263] on div "Cirque du Soleil LUZIA Montreal Secondary Payment Tickets" at bounding box center [83, 262] width 68 height 15
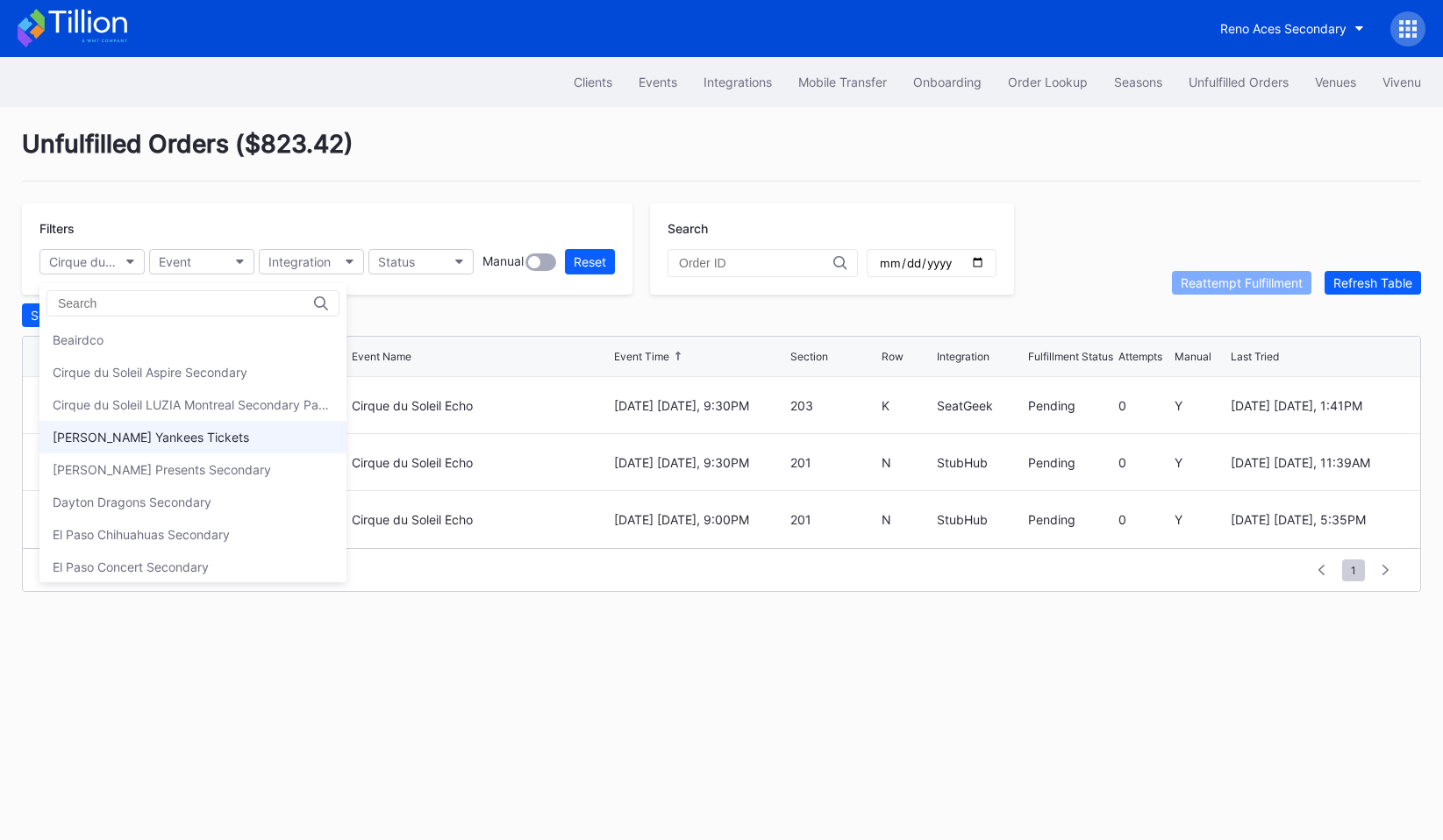
click at [118, 426] on div "[PERSON_NAME] Yankees Tickets" at bounding box center [193, 437] width 307 height 33
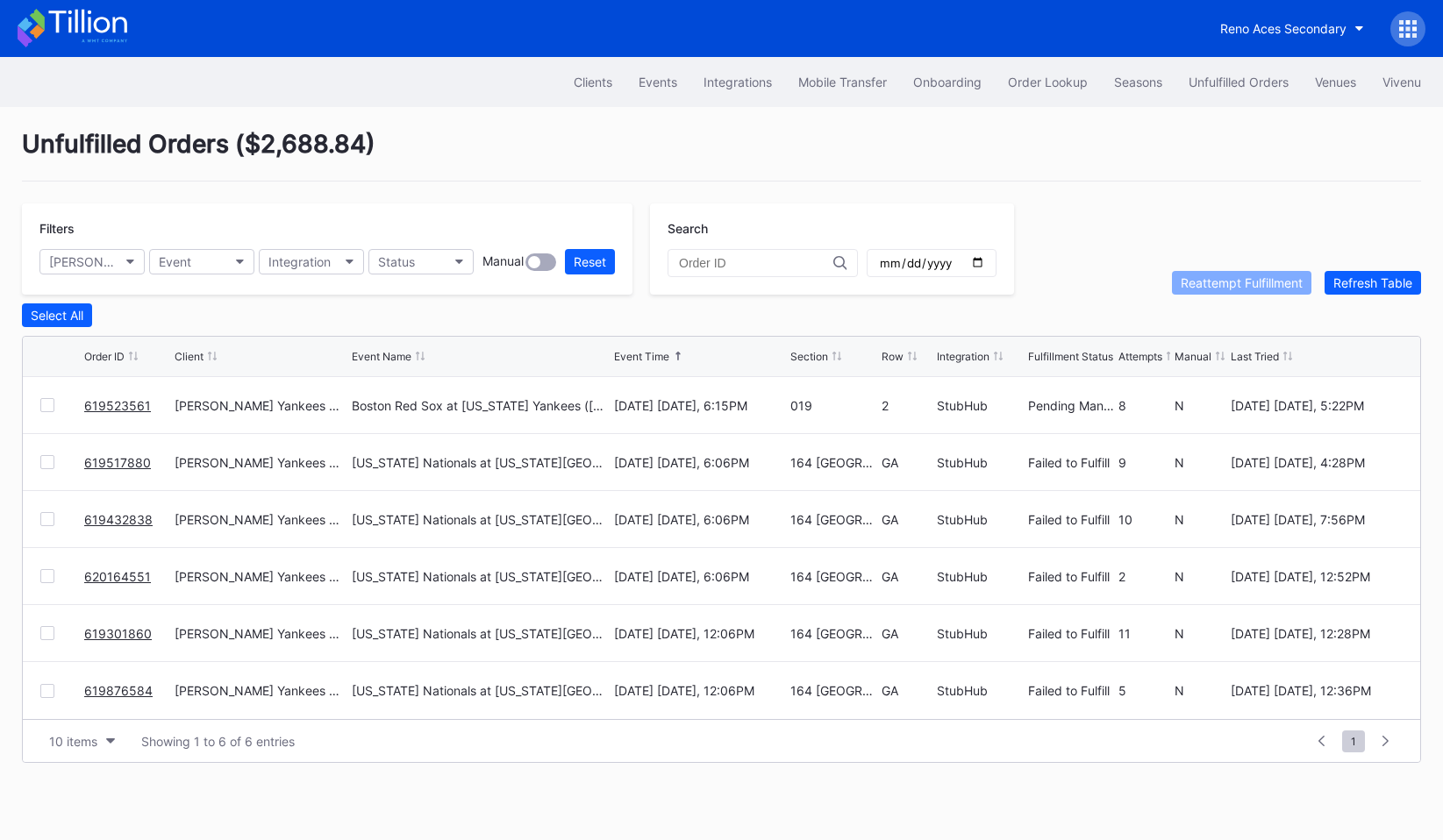
click at [103, 275] on div "Filters [PERSON_NAME] Yankees Tickets Event Integration Status Manual Reset" at bounding box center [327, 249] width 610 height 91
click at [103, 265] on div "[PERSON_NAME] Yankees Tickets" at bounding box center [83, 262] width 68 height 15
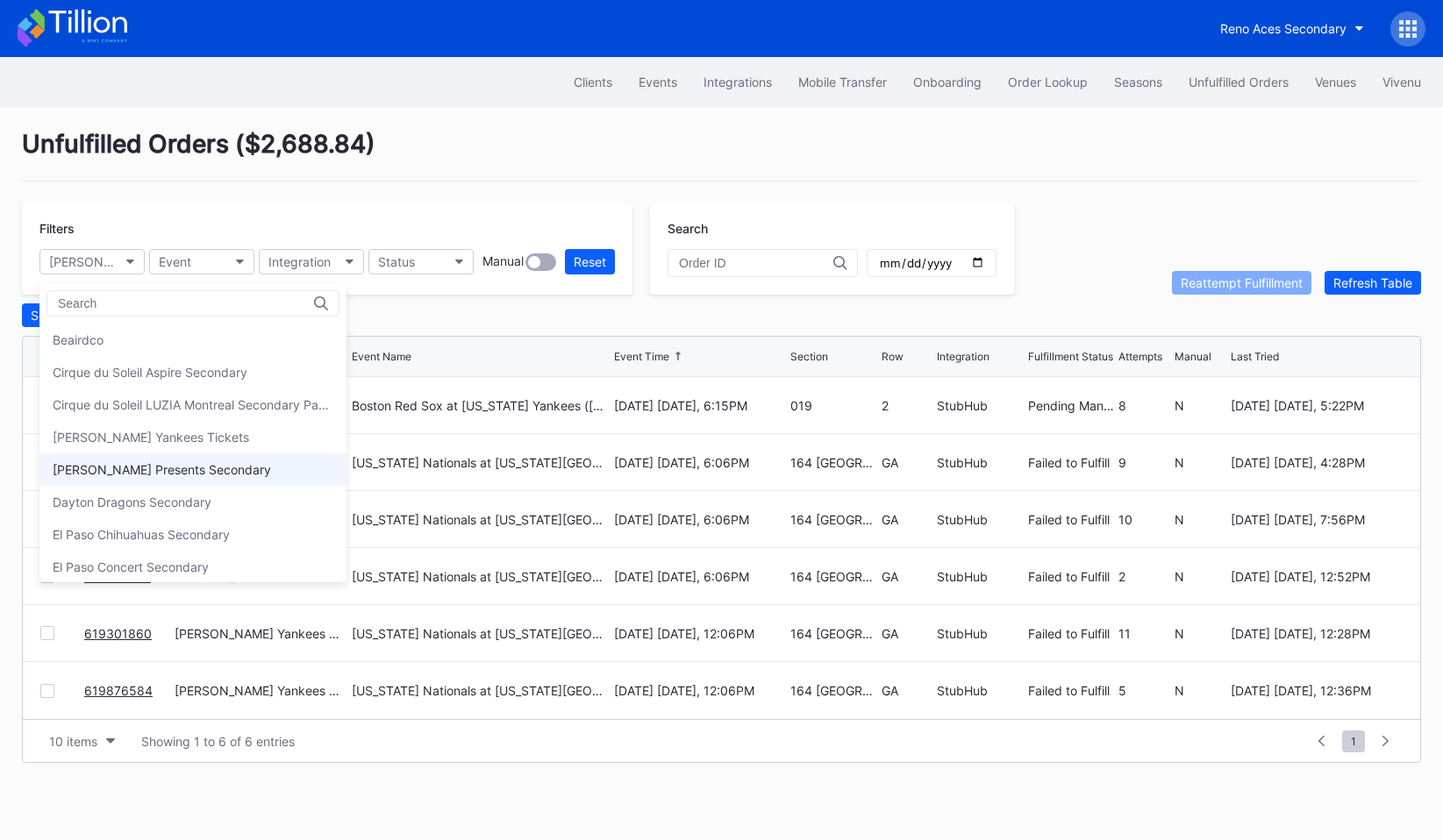
click at [137, 455] on div "[PERSON_NAME] Presents Secondary" at bounding box center [193, 470] width 307 height 33
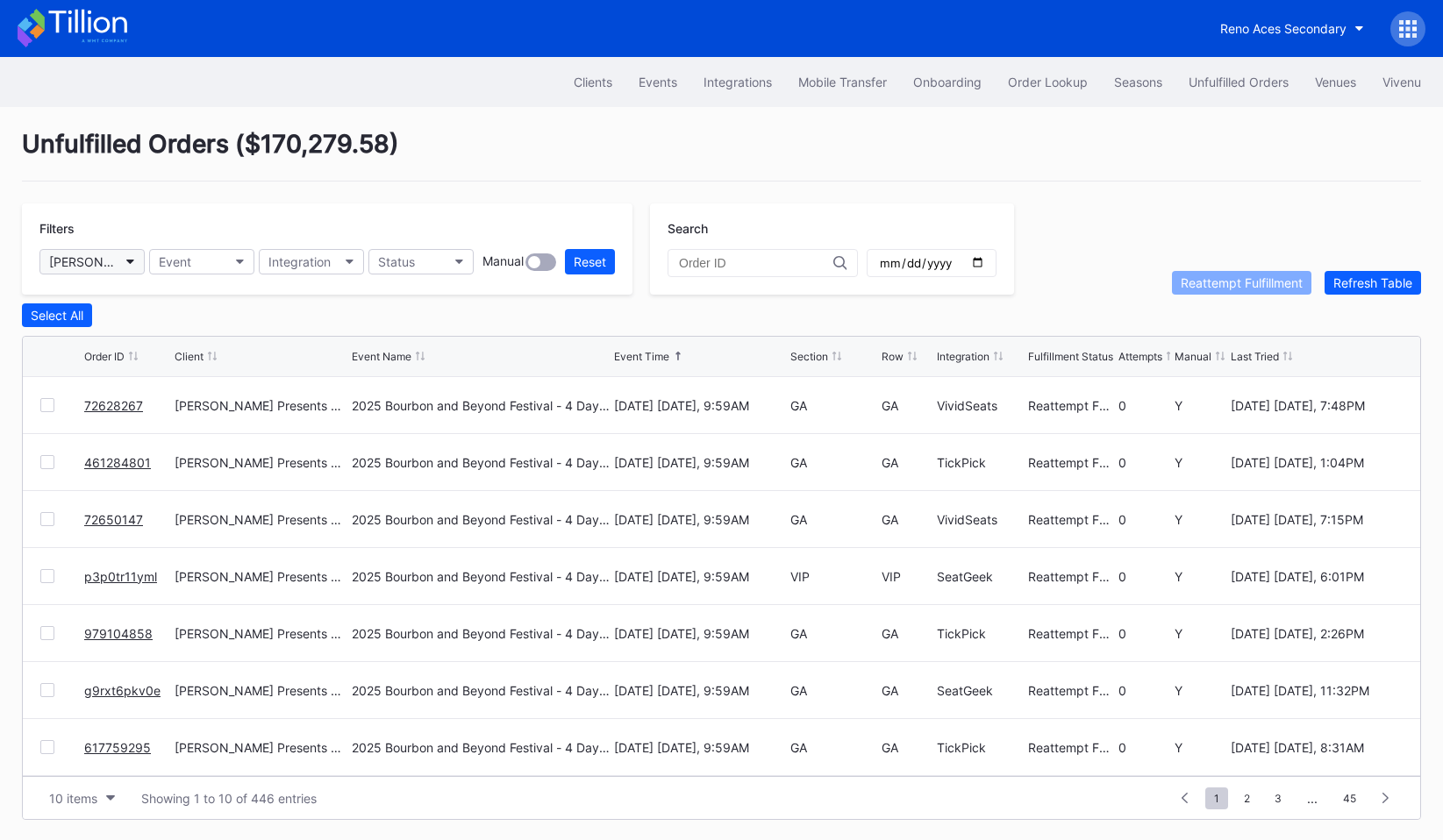
click at [101, 271] on button "[PERSON_NAME] Presents Secondary" at bounding box center [92, 262] width 105 height 26
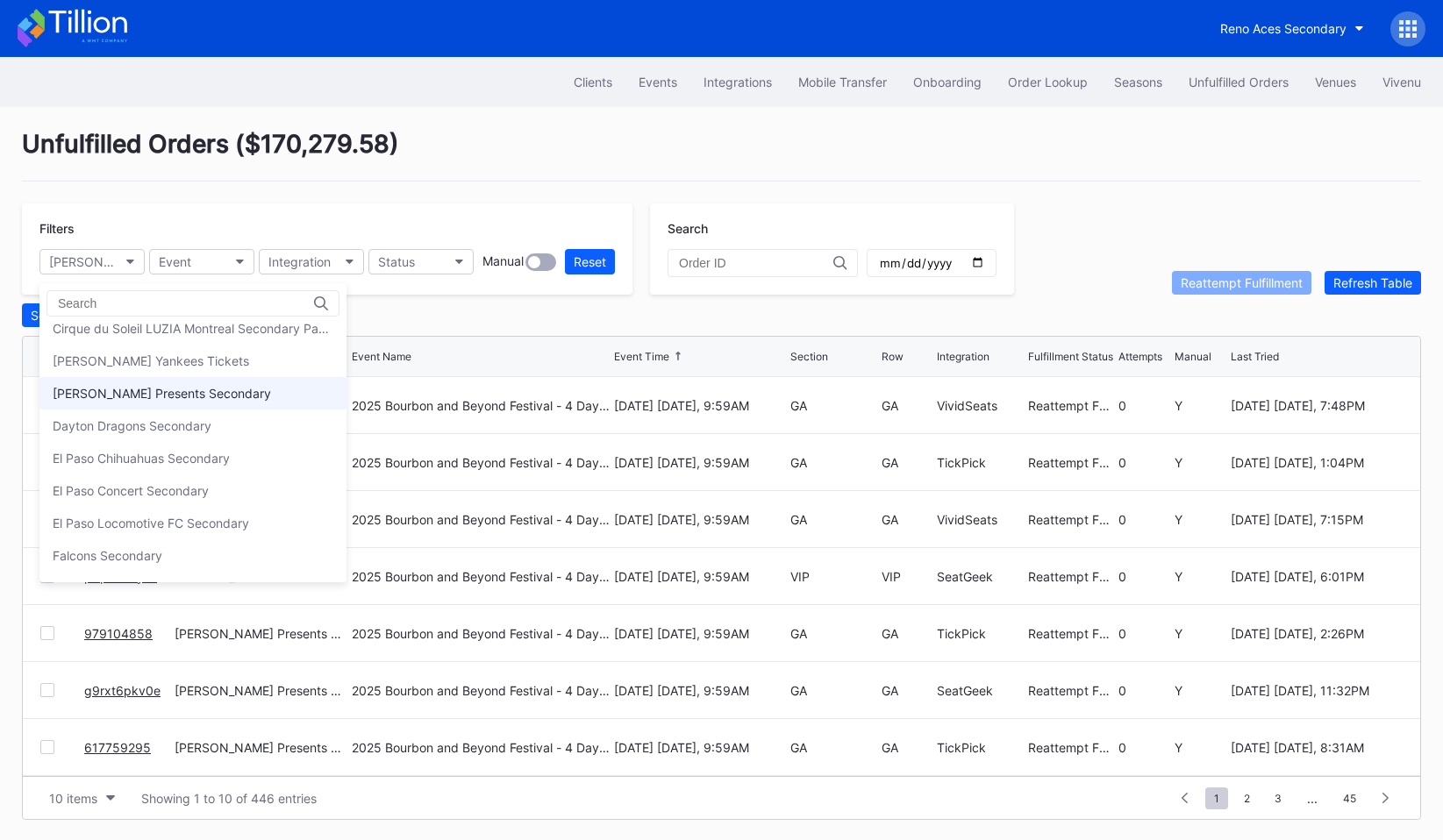
scroll to position [80, 0]
click at [121, 424] on div "Dayton Dragons Secondary" at bounding box center [132, 422] width 159 height 15
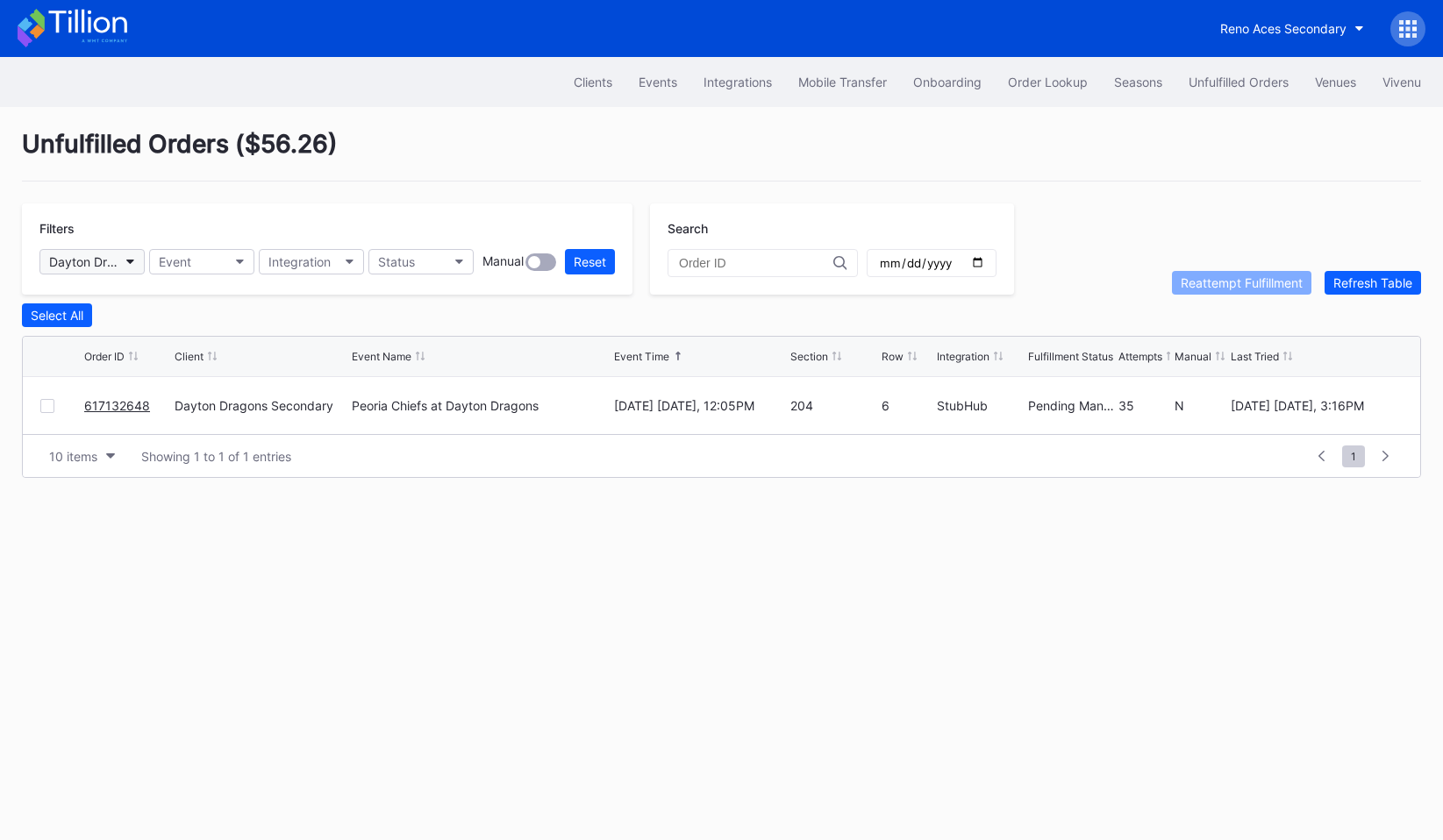
click at [102, 271] on button "Dayton Dragons Secondary" at bounding box center [92, 262] width 105 height 26
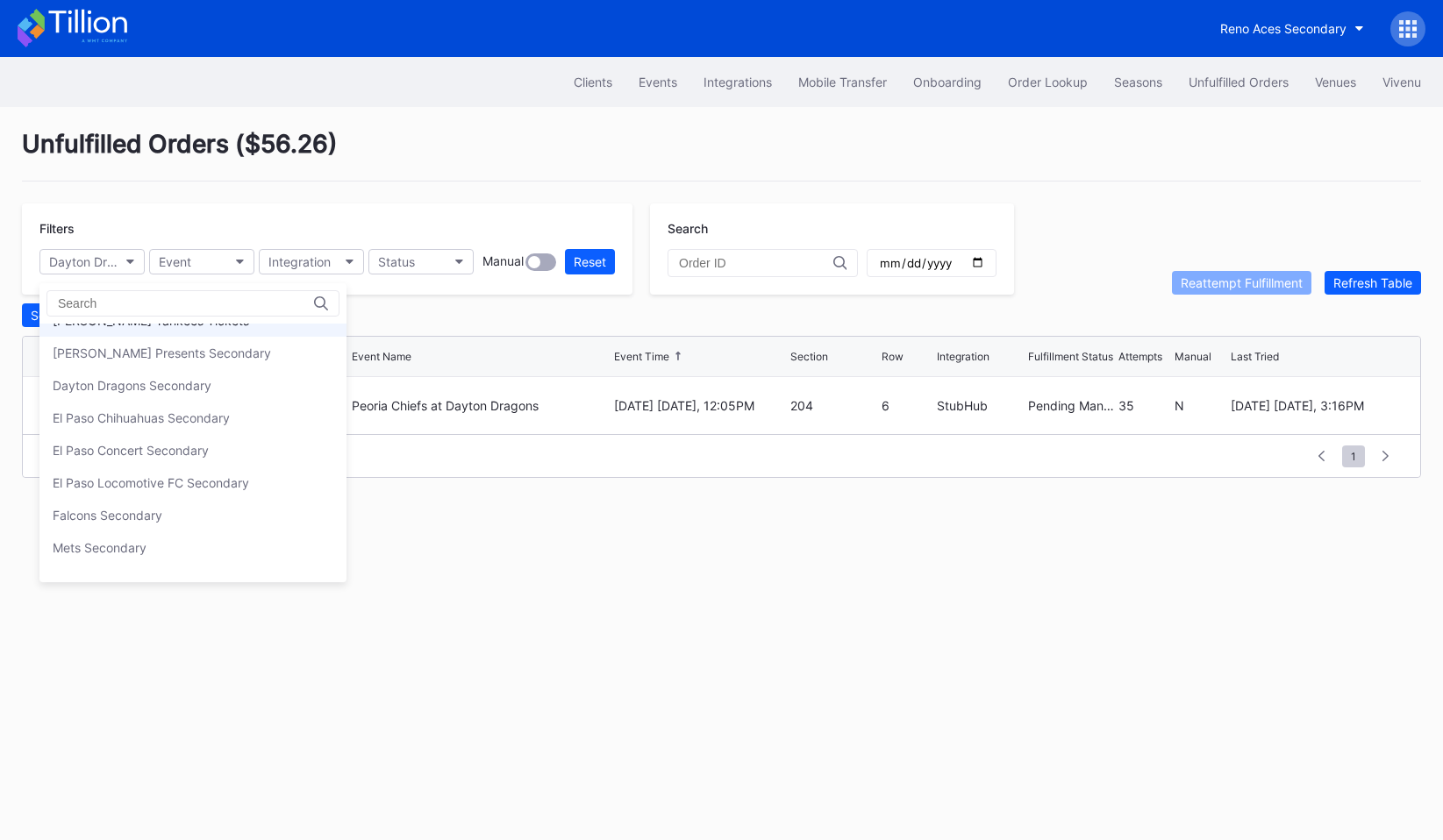
scroll to position [118, 0]
click at [126, 422] on div "El Paso Chihuahuas Secondary" at bounding box center [141, 416] width 177 height 15
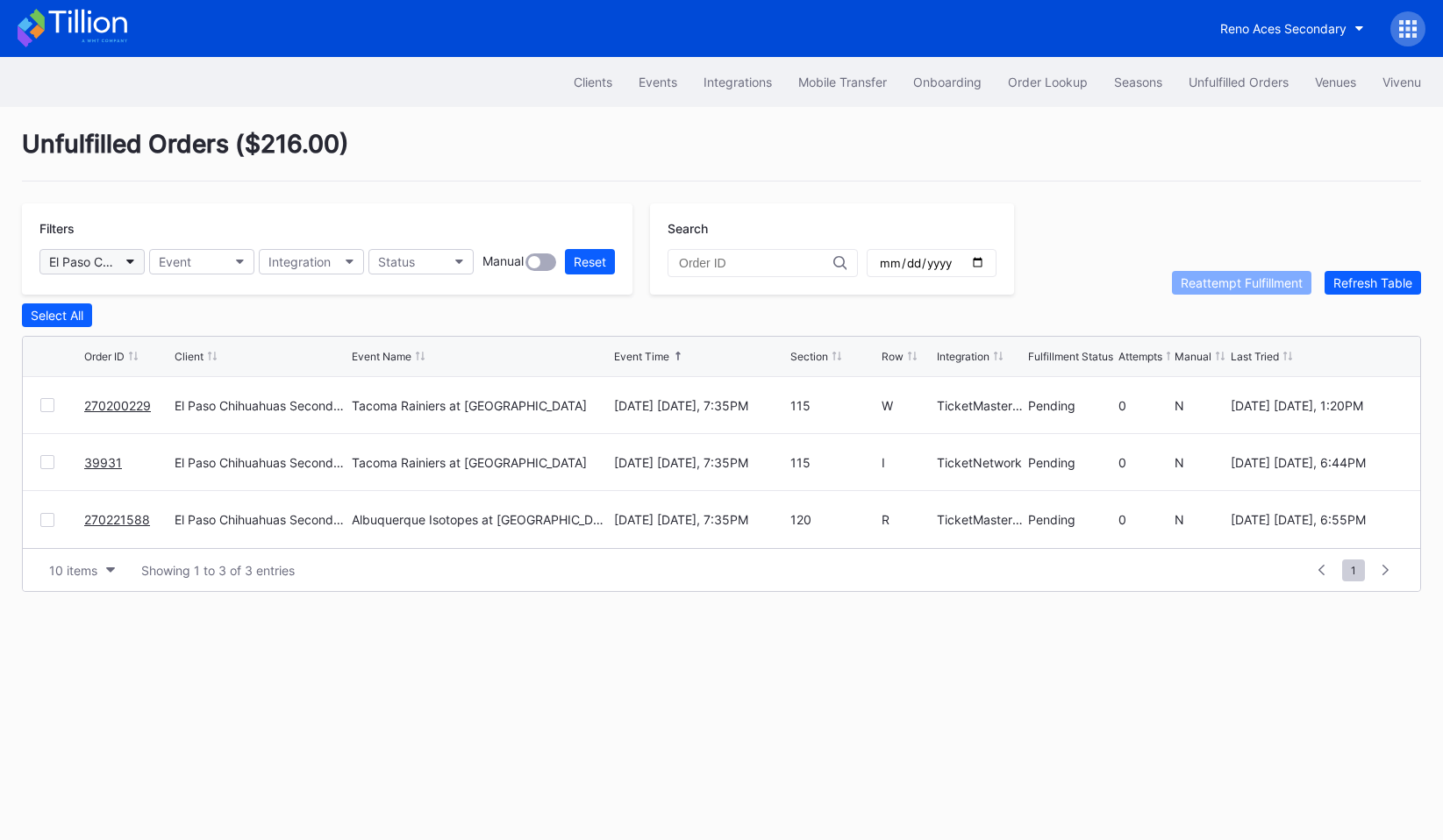
click at [119, 270] on button "El Paso Chihuahuas Secondary" at bounding box center [92, 262] width 105 height 26
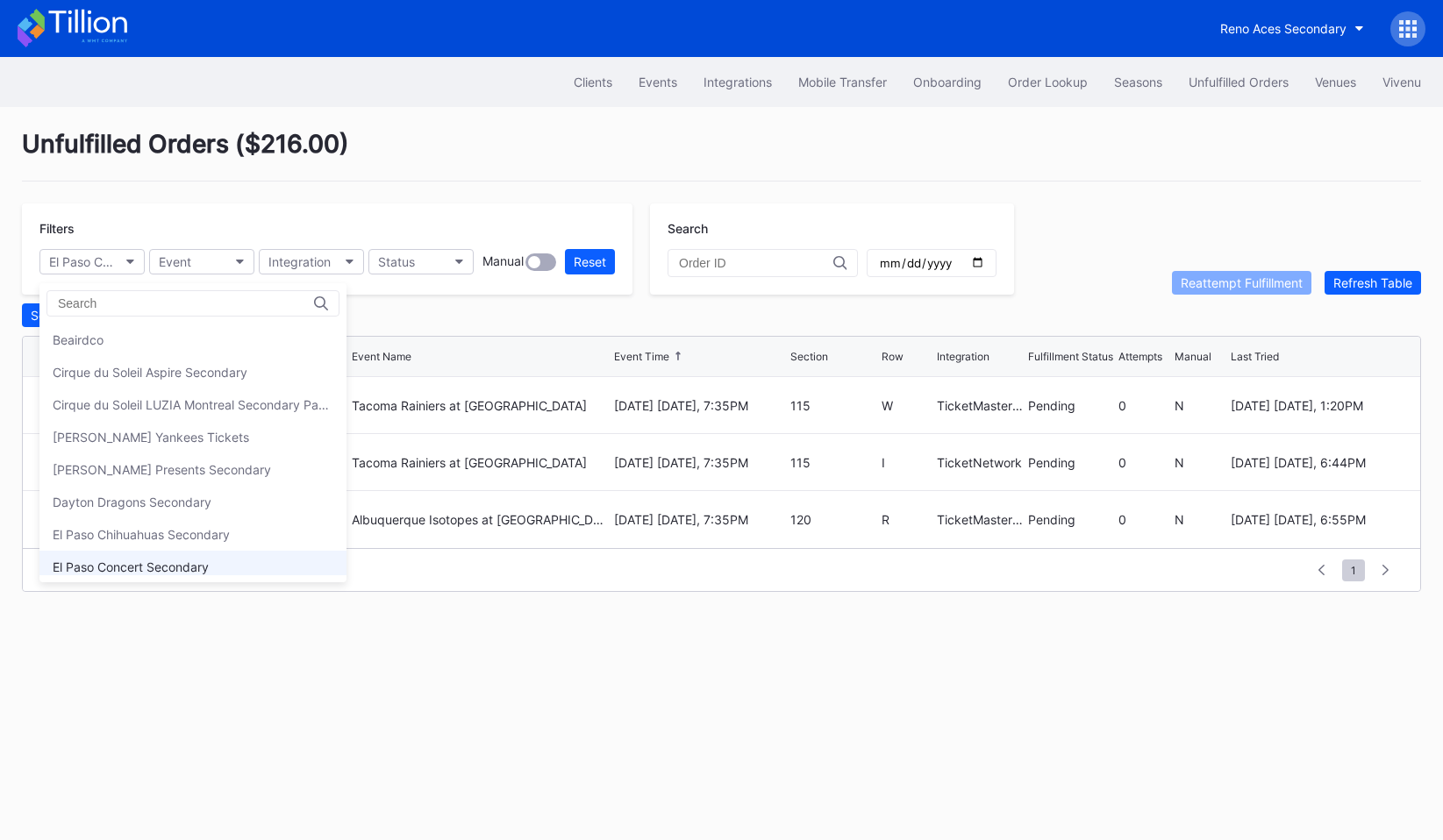
click at [125, 570] on div "El Paso Concert Secondary" at bounding box center [131, 567] width 157 height 15
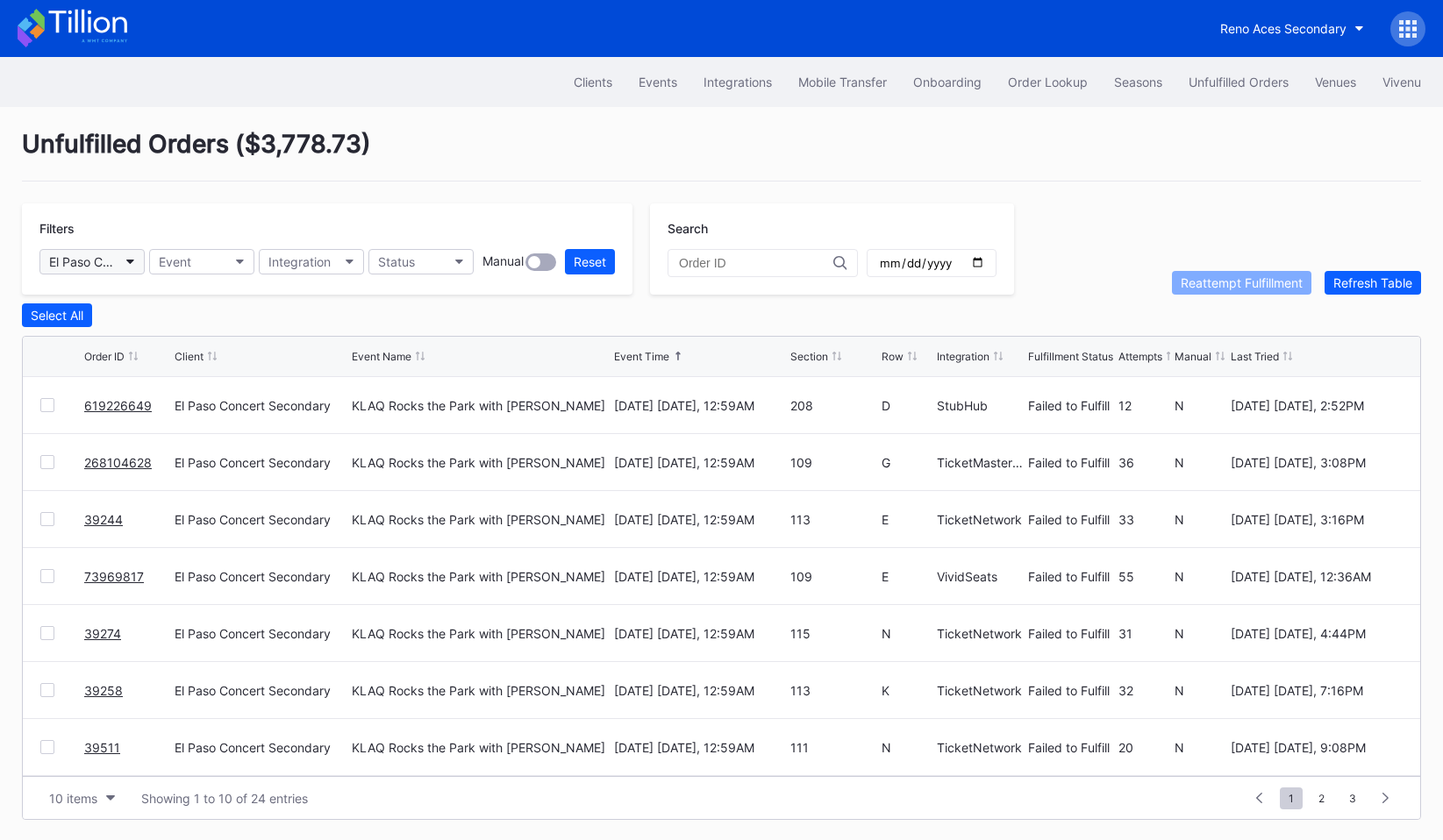
click at [127, 258] on button "El Paso Concert Secondary" at bounding box center [92, 262] width 105 height 26
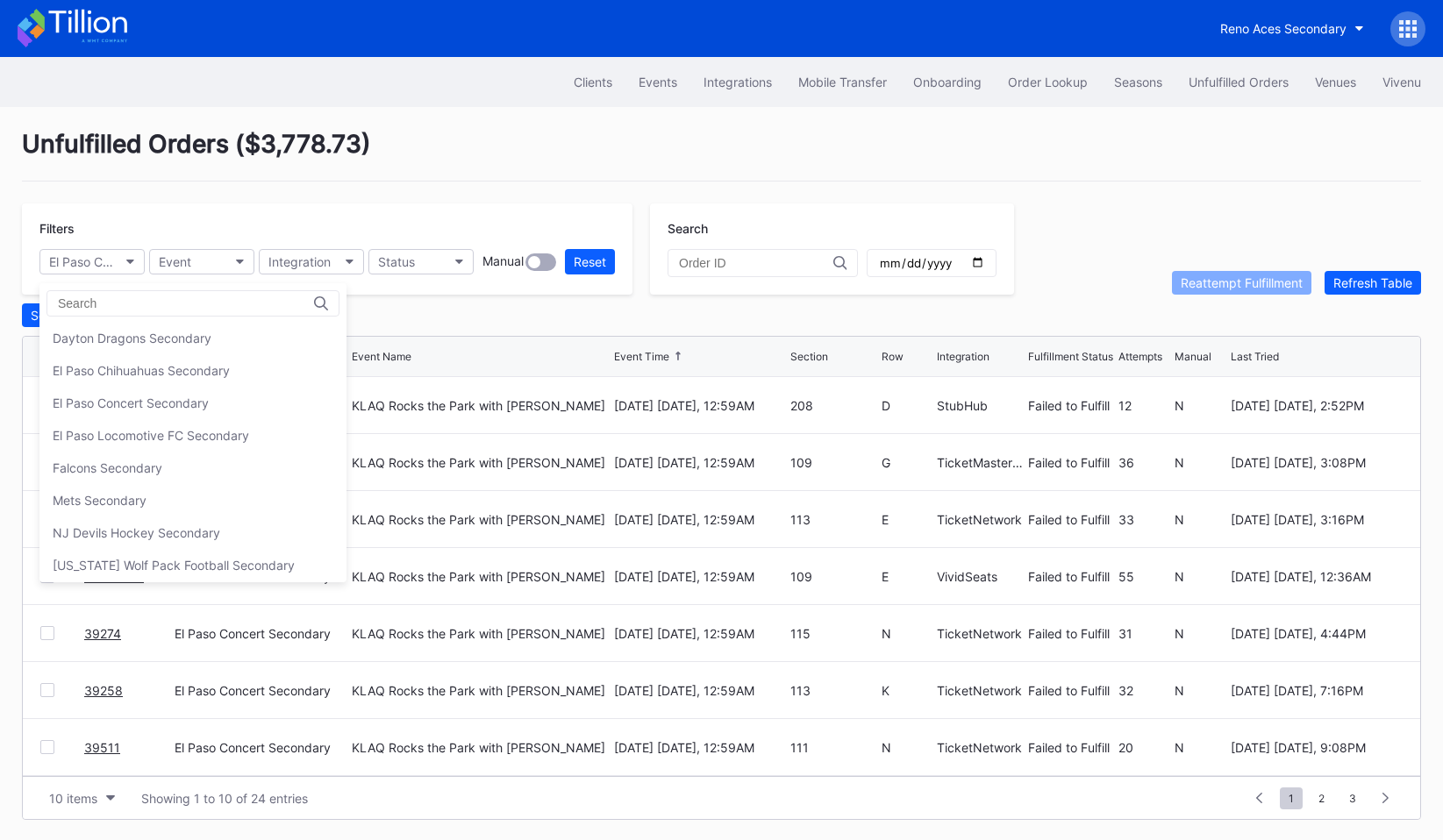
scroll to position [168, 0]
click at [128, 427] on div "El Paso Locomotive FC Secondary" at bounding box center [151, 431] width 196 height 15
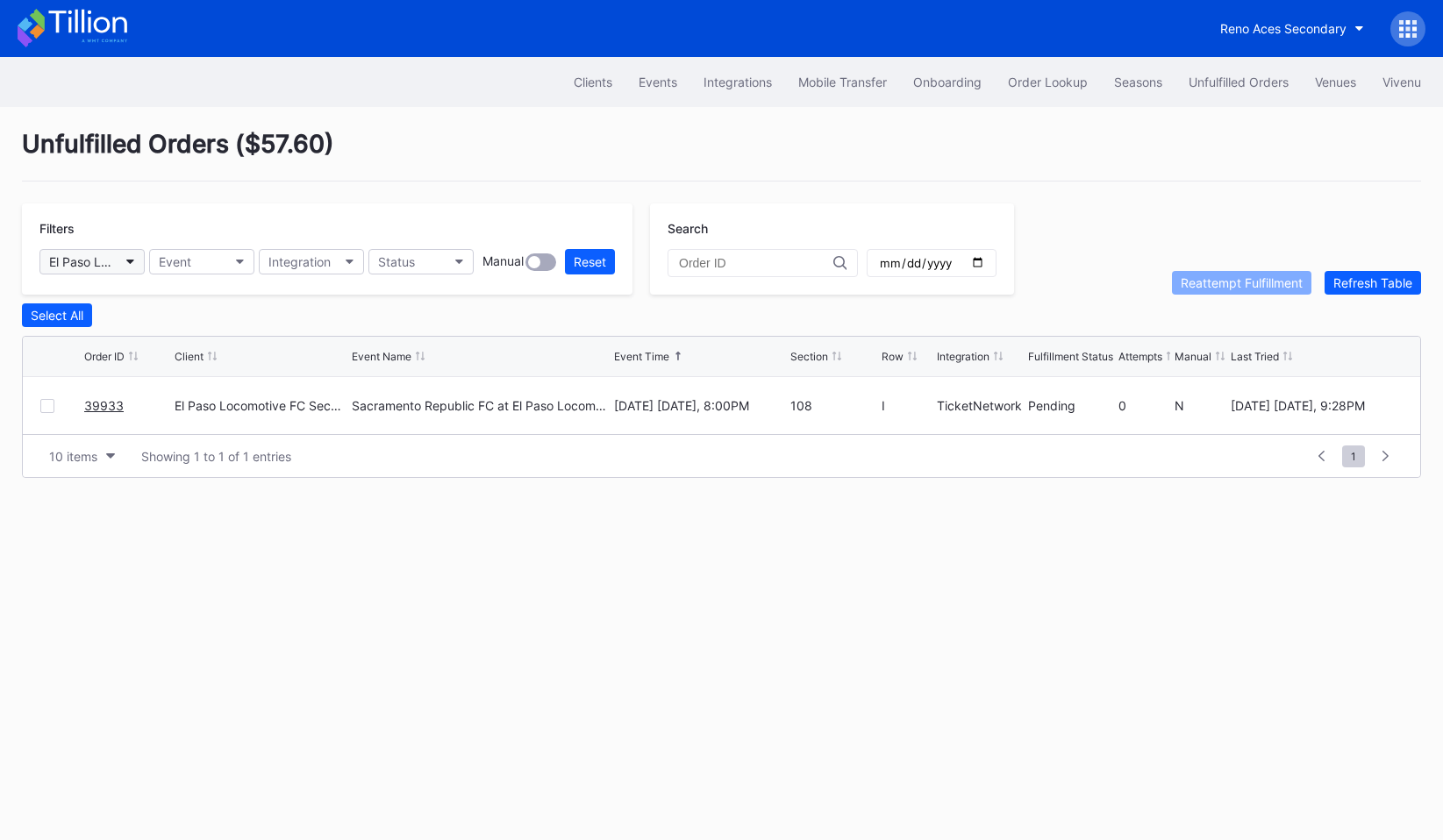
click at [104, 260] on div "El Paso Locomotive FC Secondary" at bounding box center [83, 262] width 68 height 15
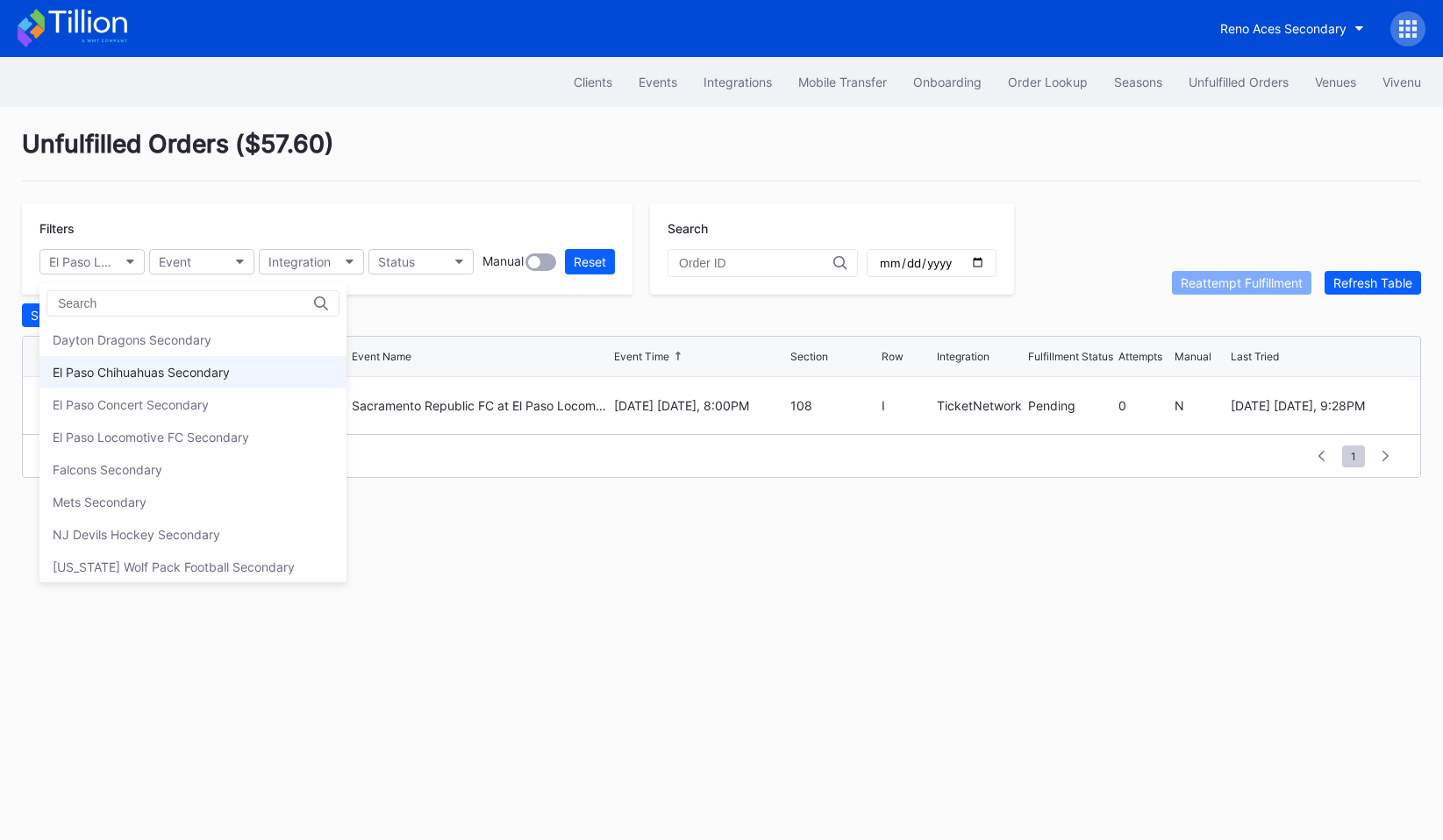
scroll to position [215, 0]
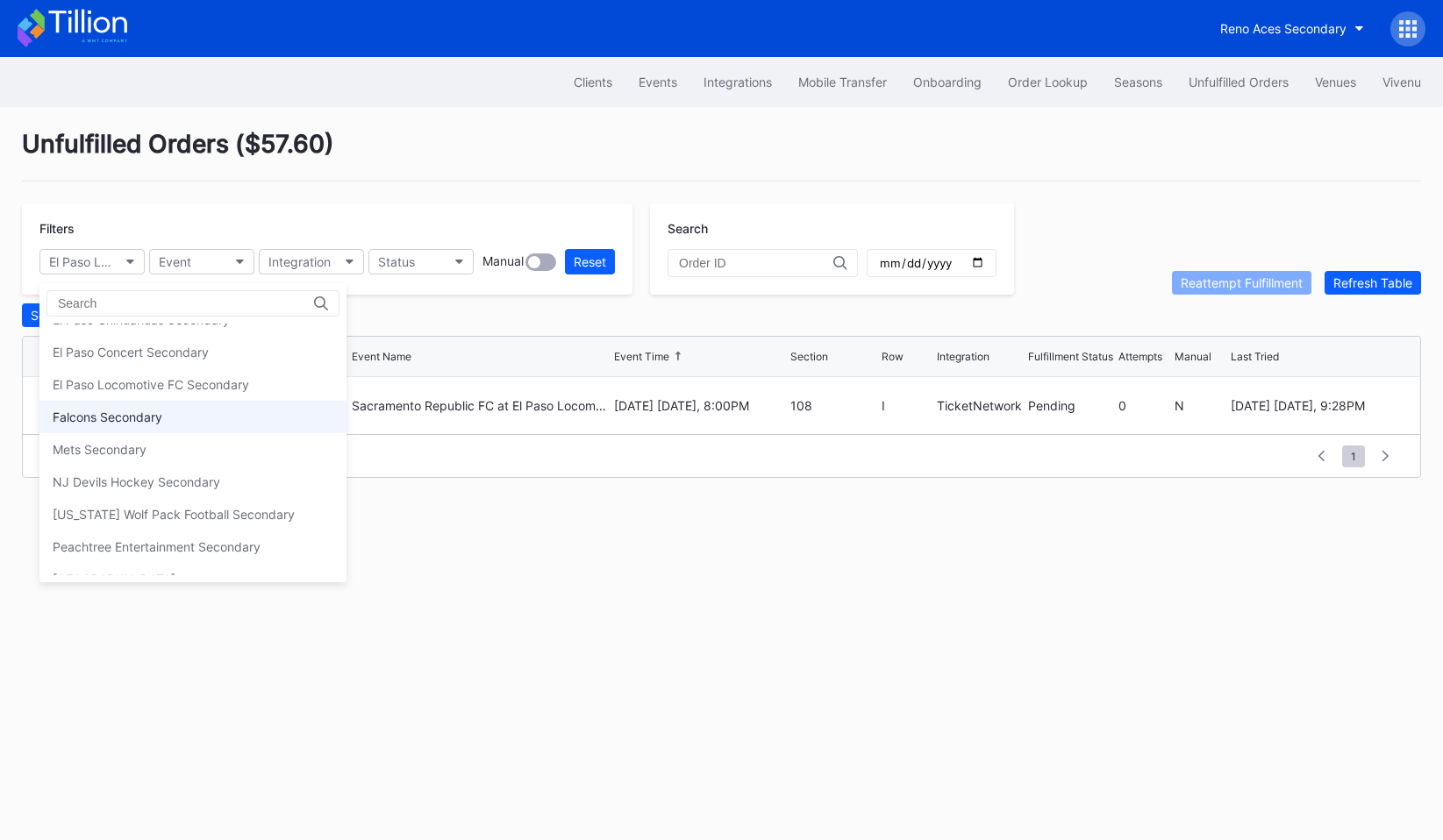
click at [145, 409] on div "Falcons Secondary" at bounding box center [193, 417] width 307 height 33
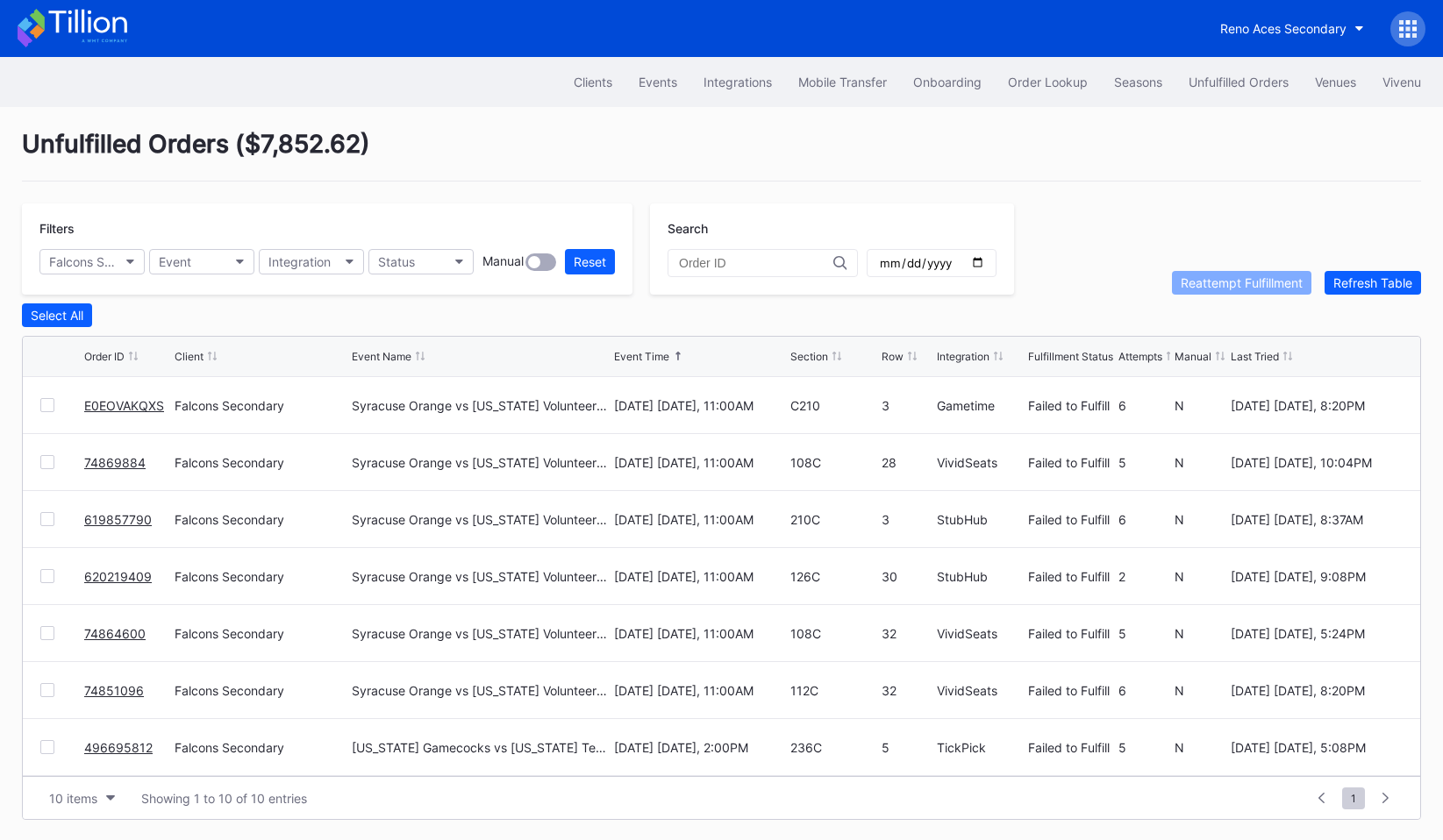
click at [217, 316] on div "Select All" at bounding box center [722, 315] width 1399 height 24
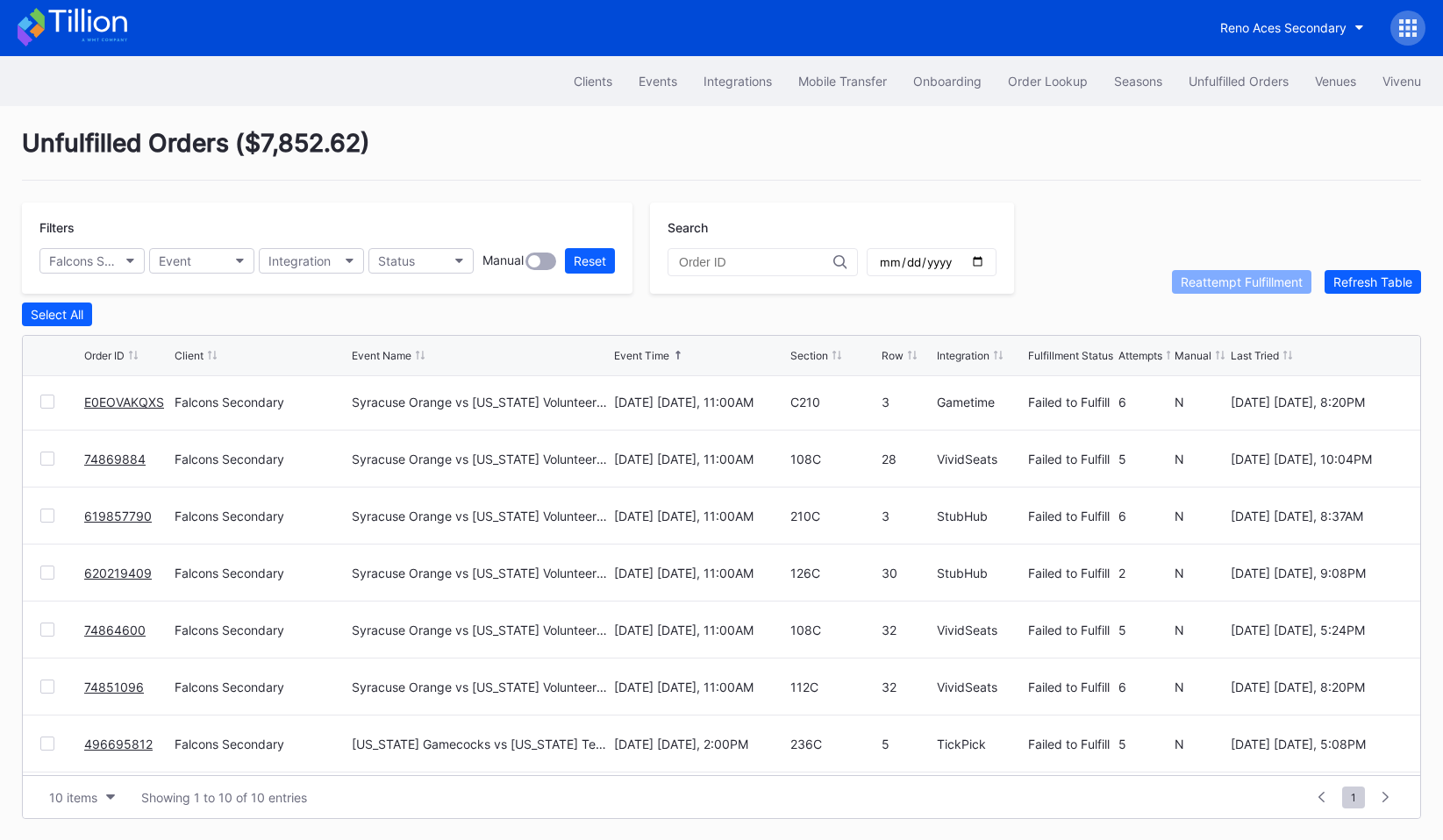
scroll to position [0, 0]
click at [112, 272] on button "Falcons Secondary" at bounding box center [92, 262] width 105 height 26
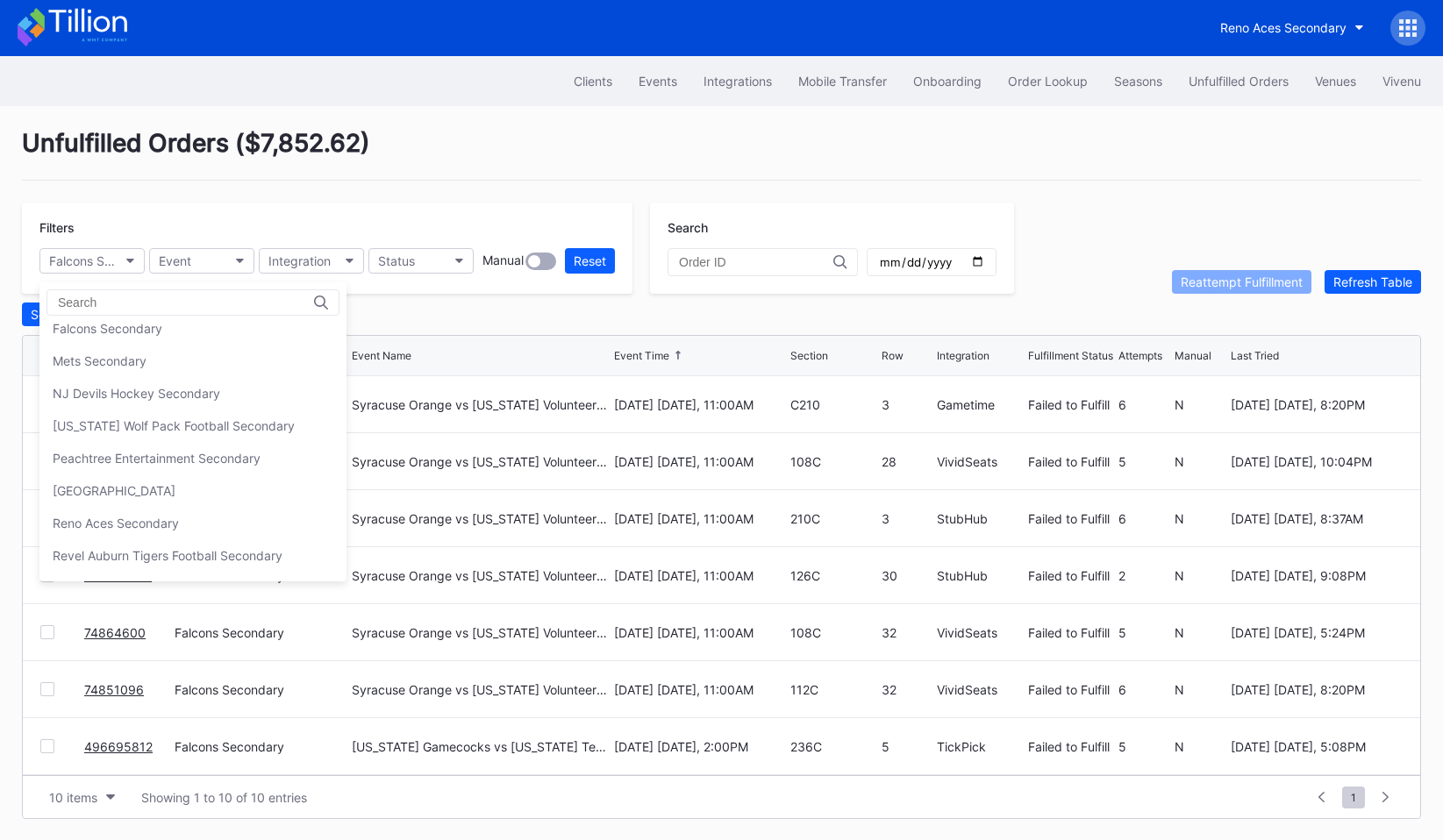
scroll to position [273, 0]
click at [150, 390] on div "Mets Secondary" at bounding box center [193, 389] width 307 height 33
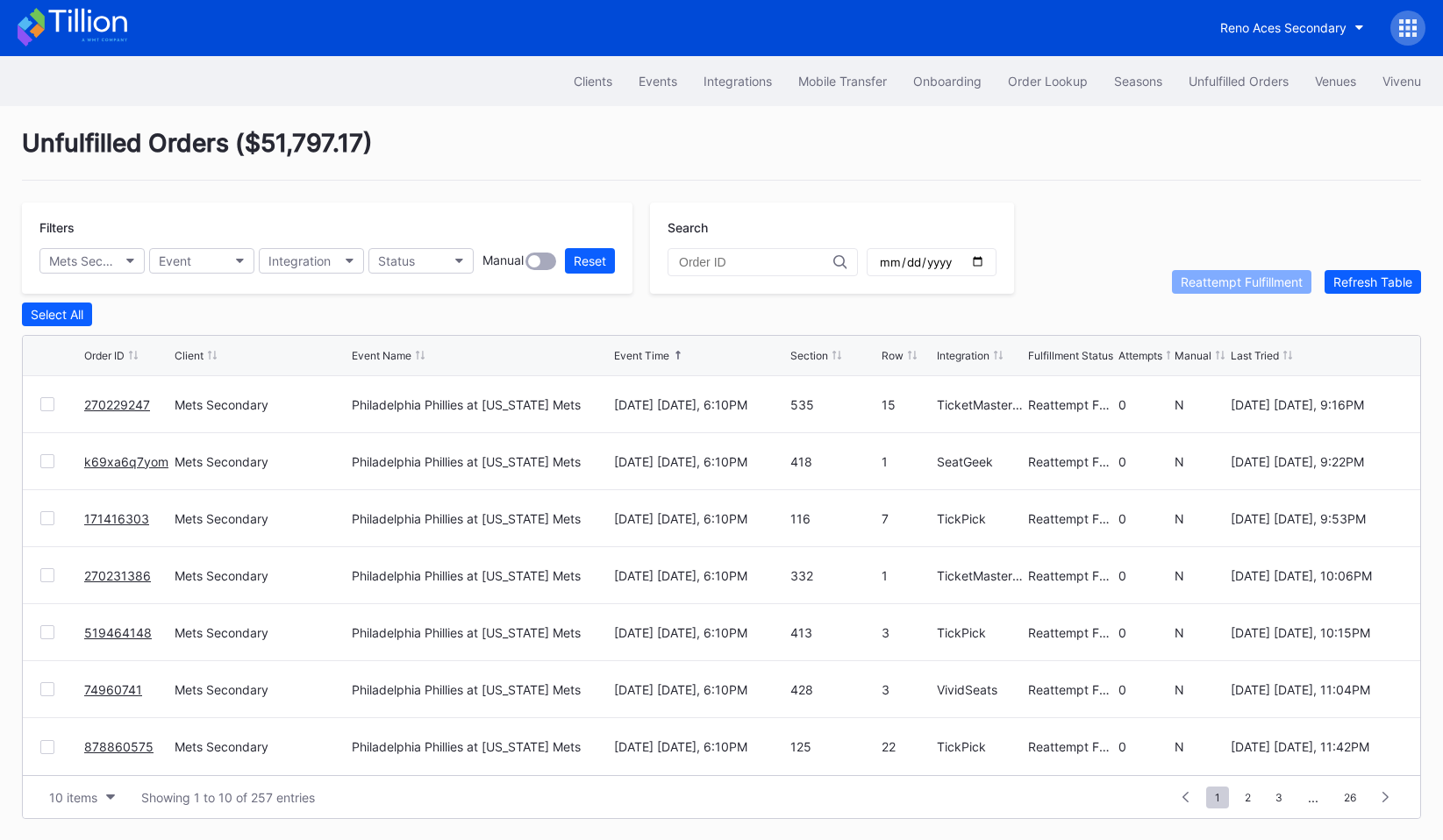
scroll to position [0, 0]
click at [434, 275] on div "Filters Mets Secondary Event Integration Status Manual Reset" at bounding box center [327, 248] width 610 height 91
click at [434, 264] on button "Status" at bounding box center [421, 262] width 105 height 26
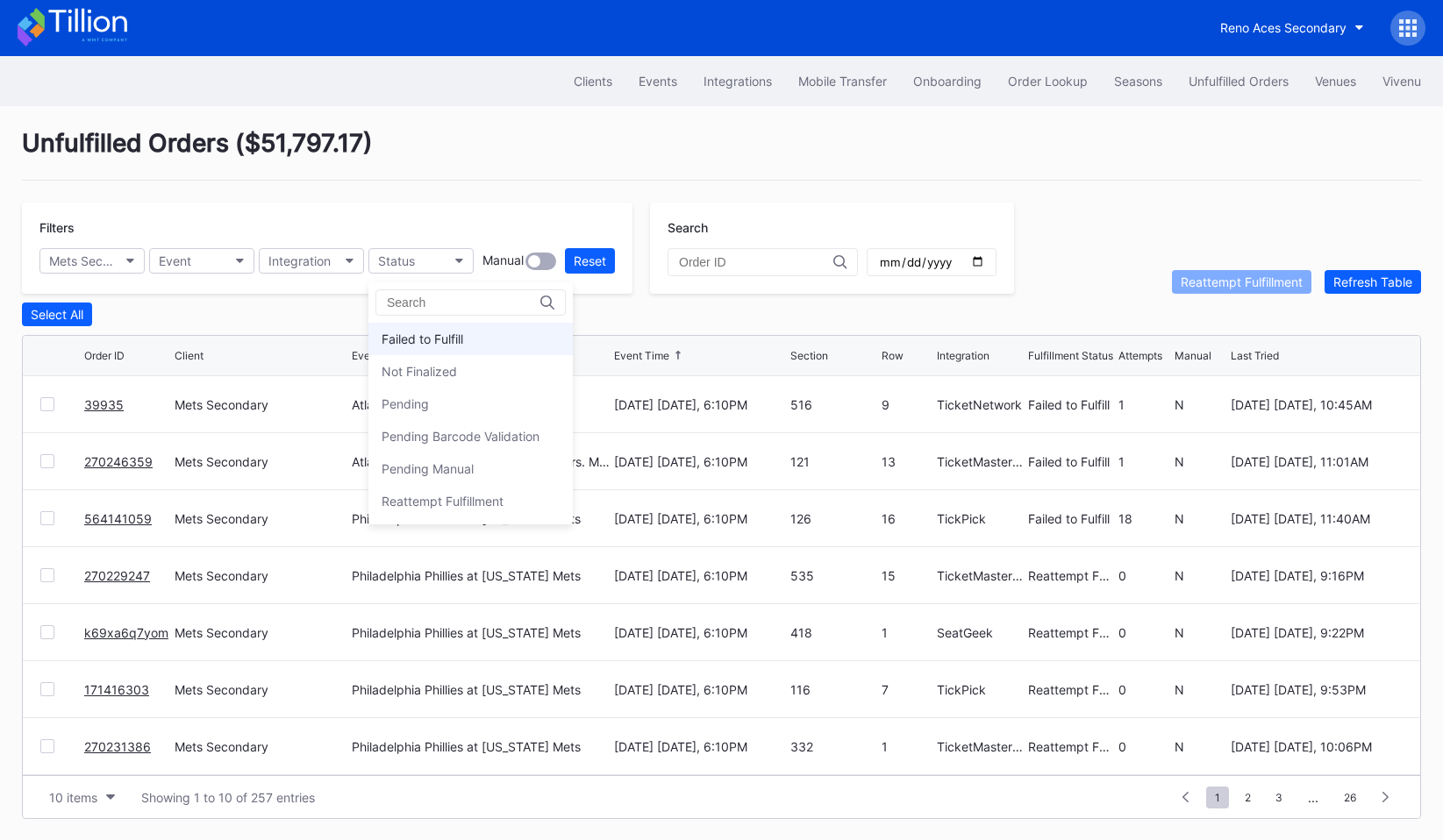
click at [446, 352] on div "Failed to Fulfill" at bounding box center [471, 339] width 204 height 33
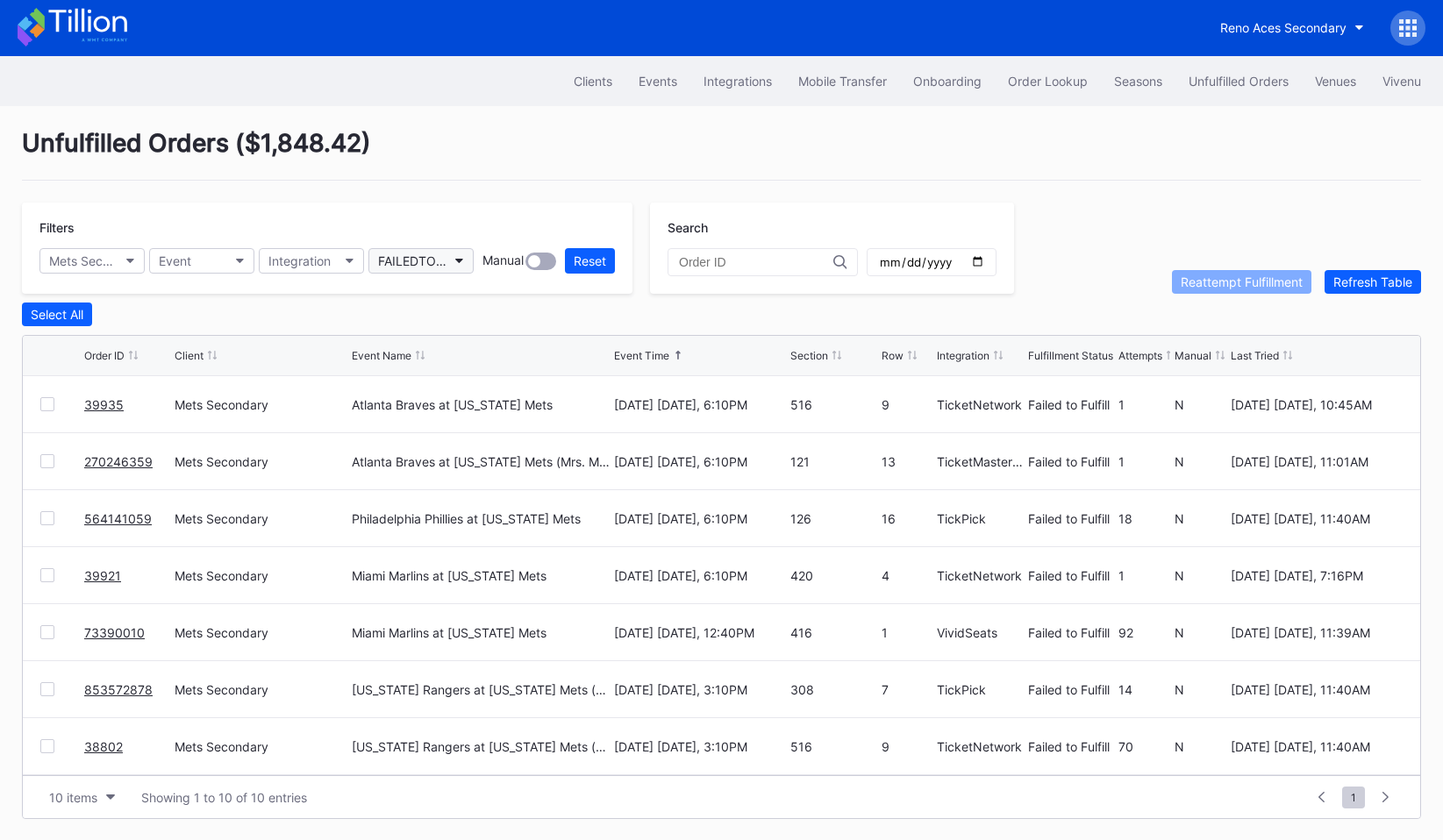
click at [451, 268] on button "FAILEDTOFULFILL" at bounding box center [421, 262] width 105 height 26
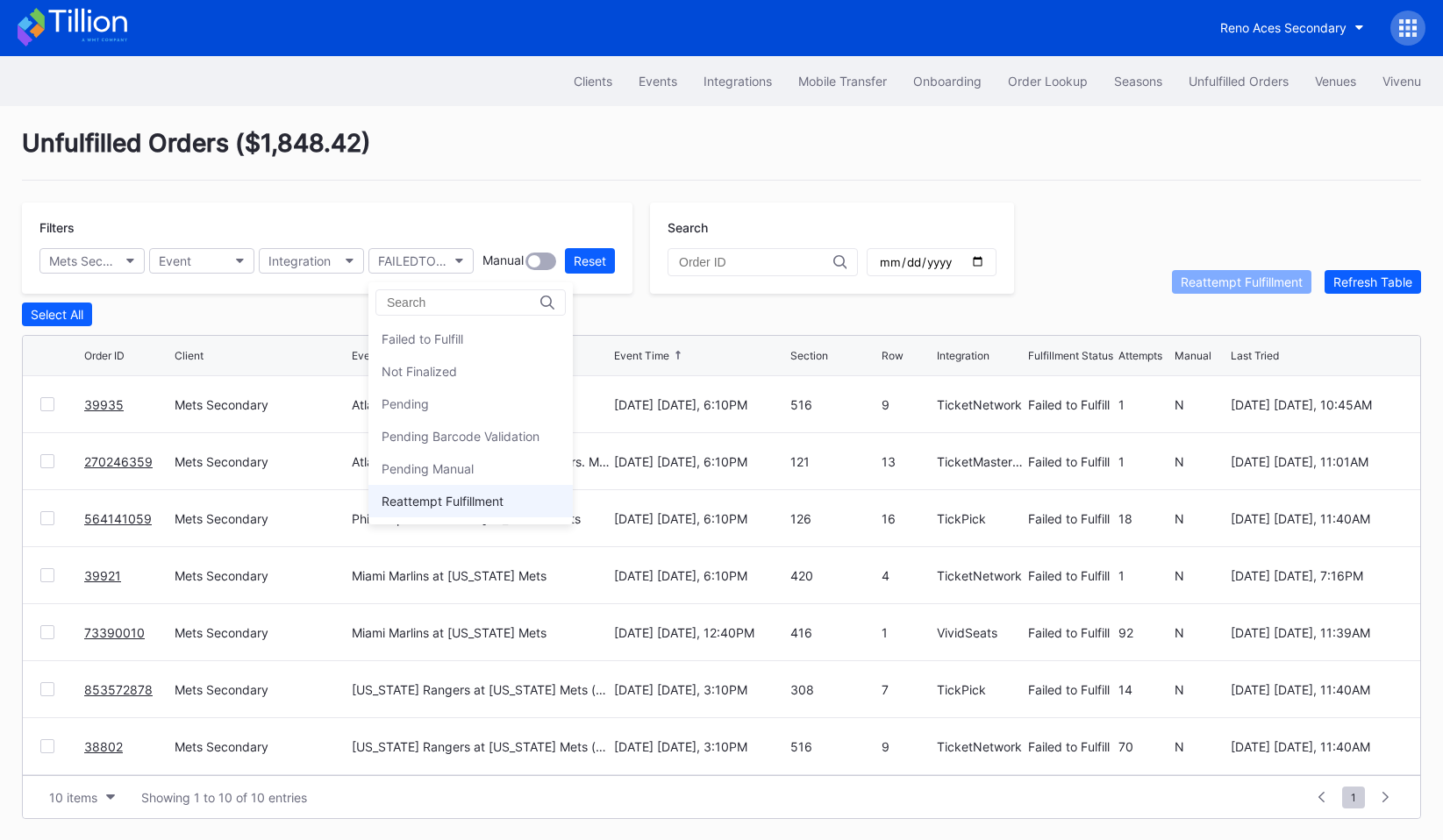
click at [460, 492] on div "Reattempt Fulfillment" at bounding box center [471, 501] width 204 height 33
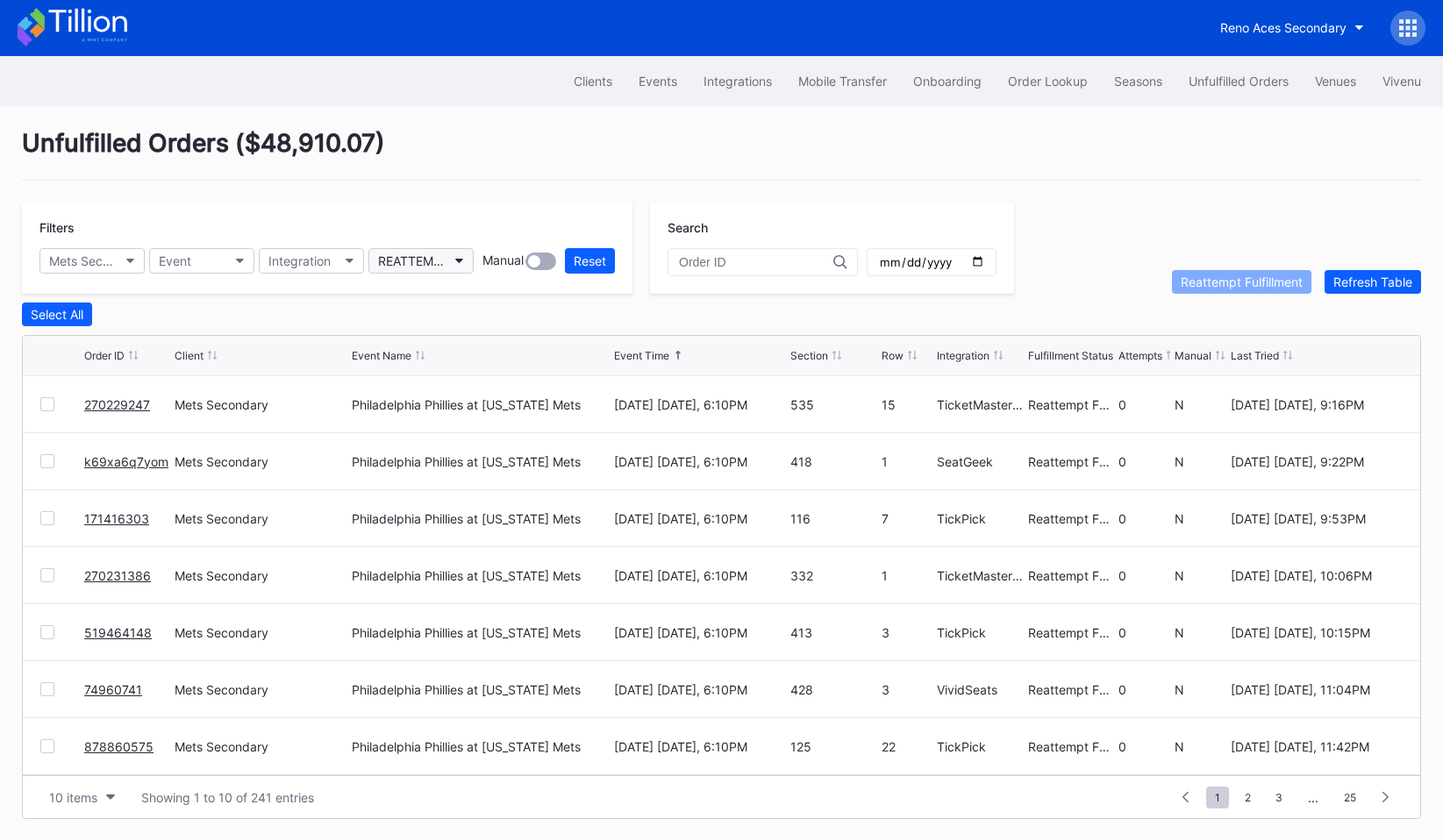
click at [426, 259] on div "REATTEMPT_FULFILLMENT" at bounding box center [412, 261] width 68 height 15
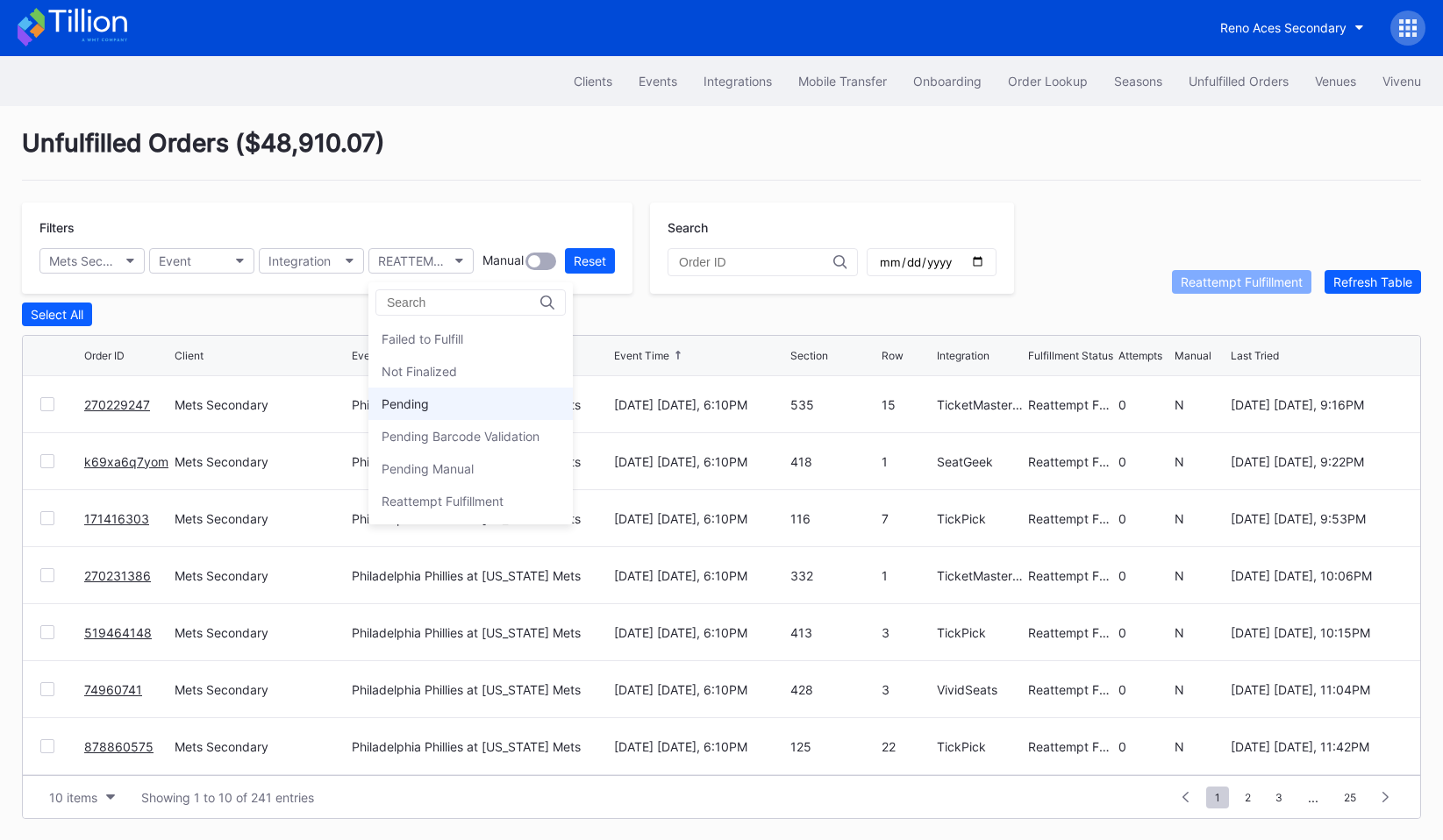
click at [445, 393] on div "Pending" at bounding box center [471, 403] width 204 height 33
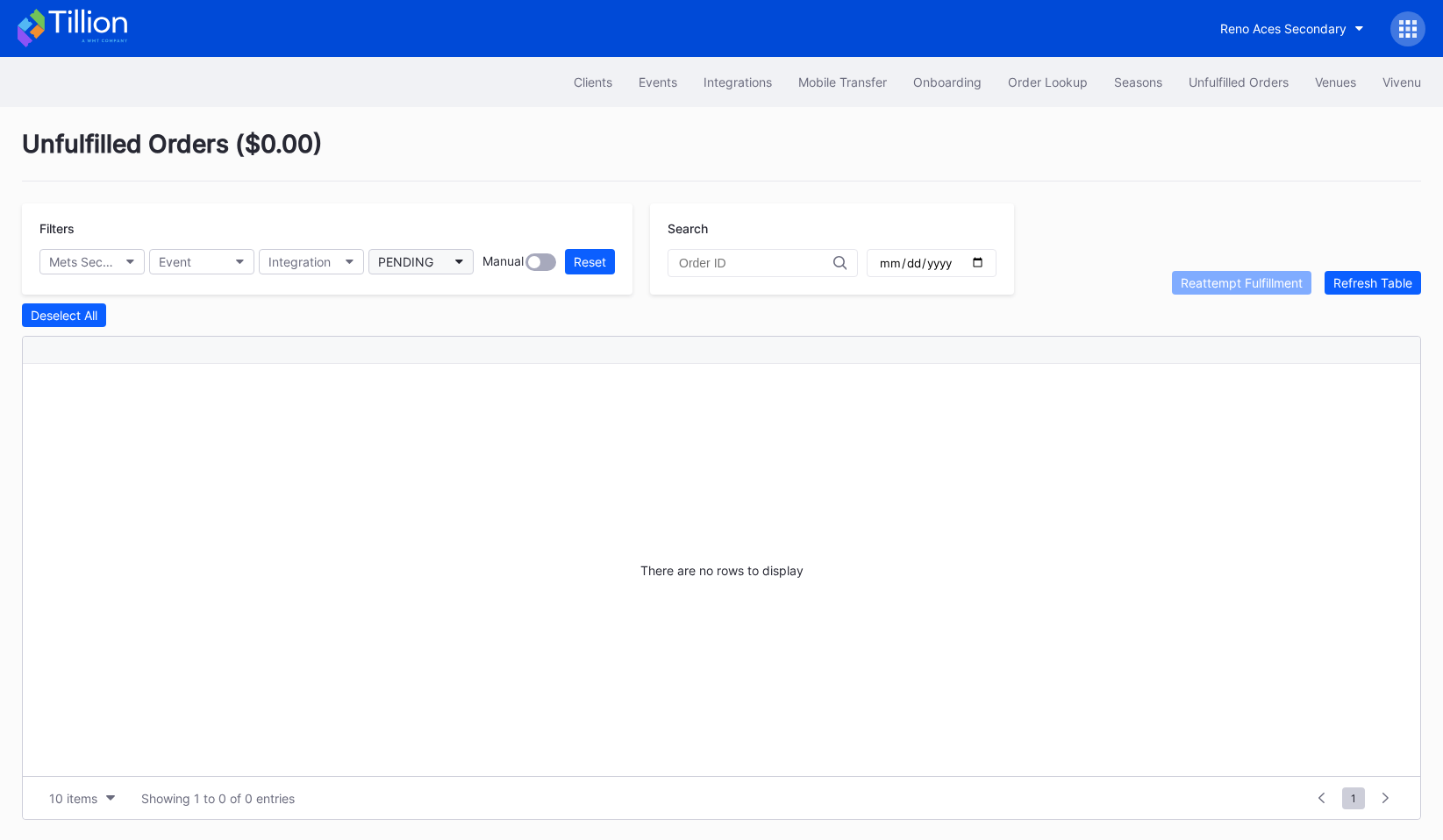
click at [436, 263] on button "PENDING" at bounding box center [421, 262] width 105 height 26
click at [440, 342] on div "Failed to Fulfill" at bounding box center [422, 340] width 81 height 15
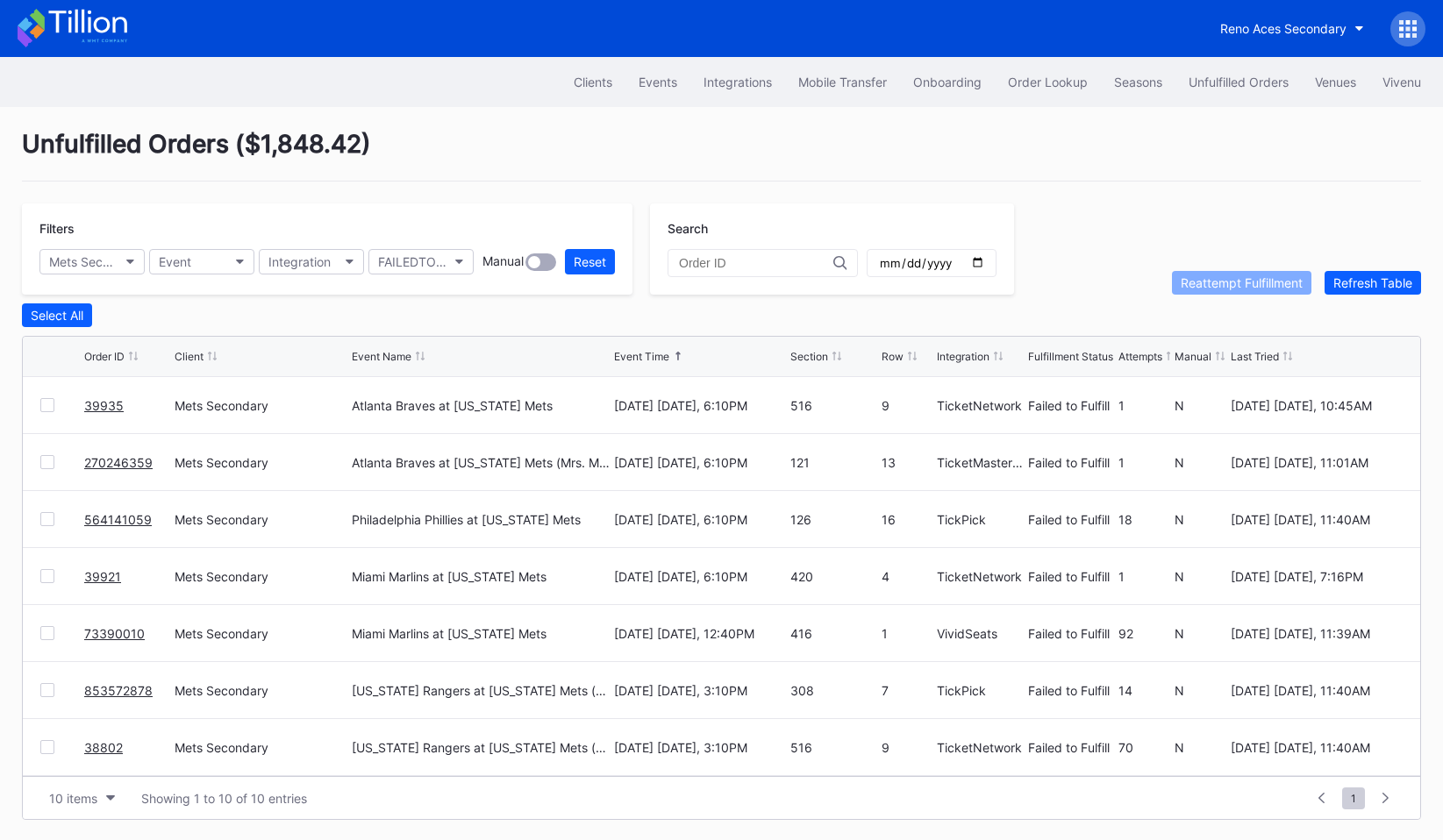
scroll to position [1, 0]
click at [96, 279] on div "Filters Mets Secondary Event Integration FAILEDTOFULFILL Manual Reset" at bounding box center [327, 248] width 610 height 91
click at [100, 264] on div "Mets Secondary" at bounding box center [83, 261] width 68 height 15
click at [577, 249] on button "Reset" at bounding box center [590, 262] width 50 height 26
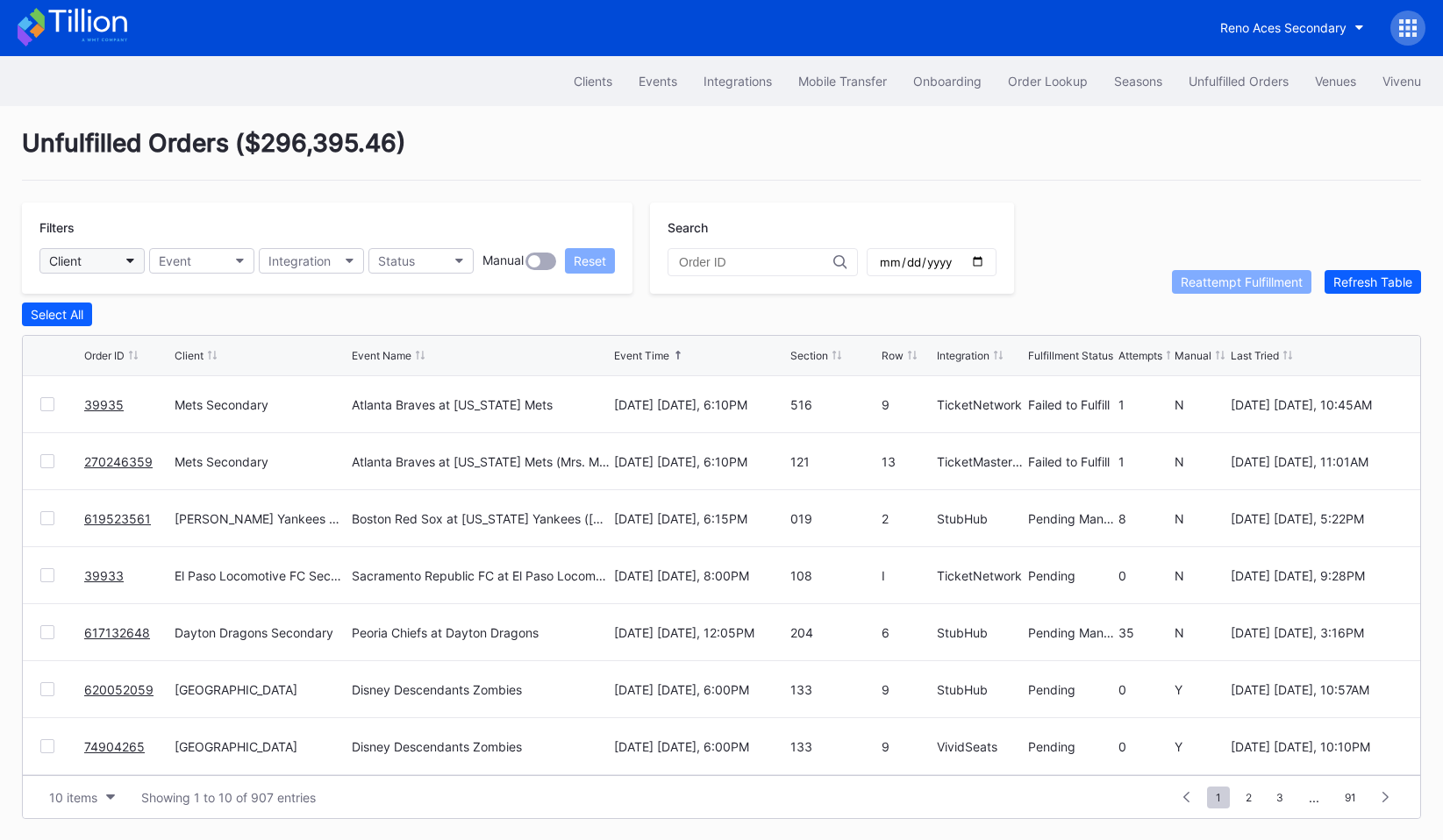
click at [88, 251] on button "Client" at bounding box center [92, 262] width 105 height 26
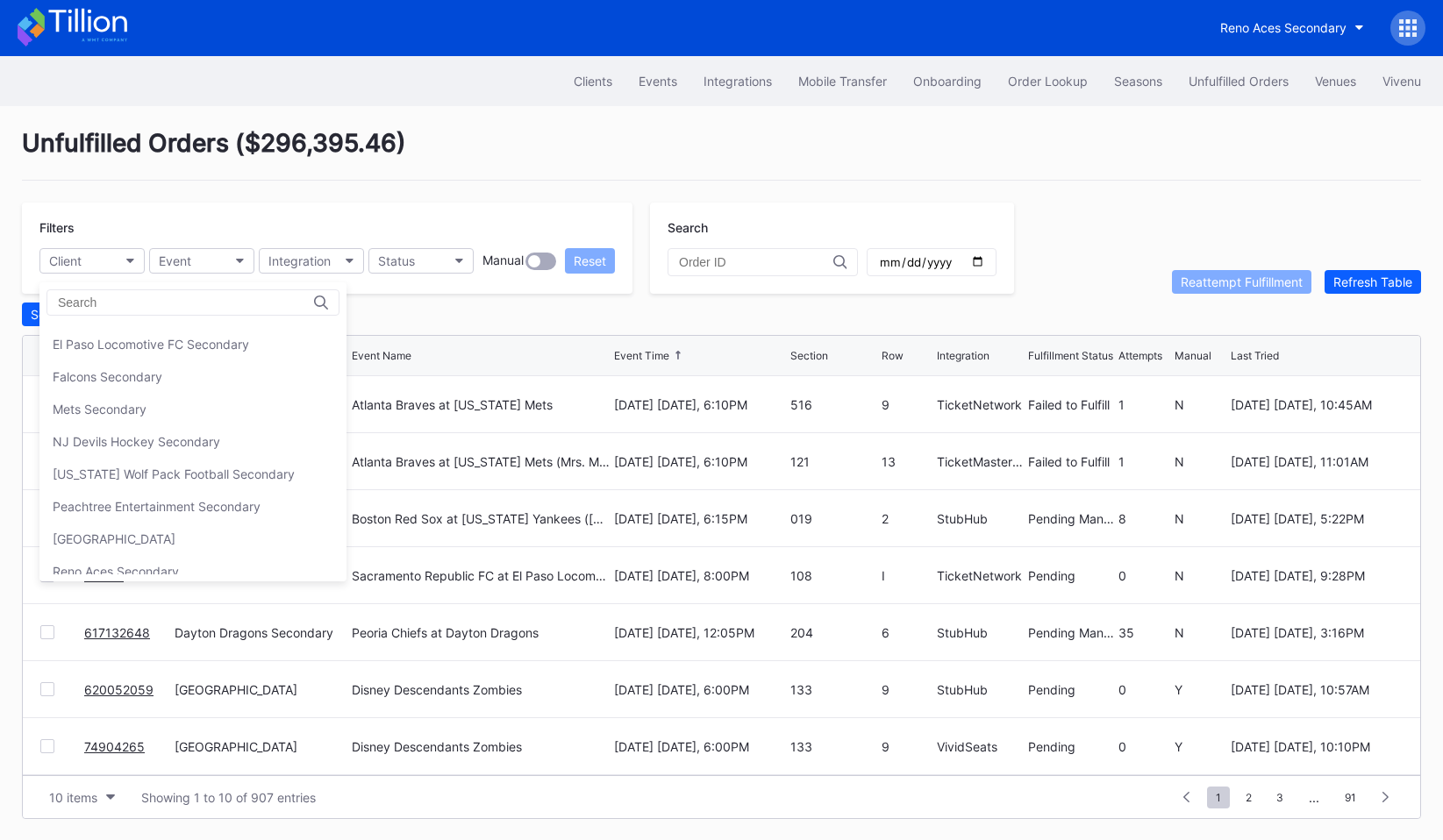
scroll to position [250, 0]
click at [139, 420] on div "Mets Secondary" at bounding box center [193, 413] width 307 height 33
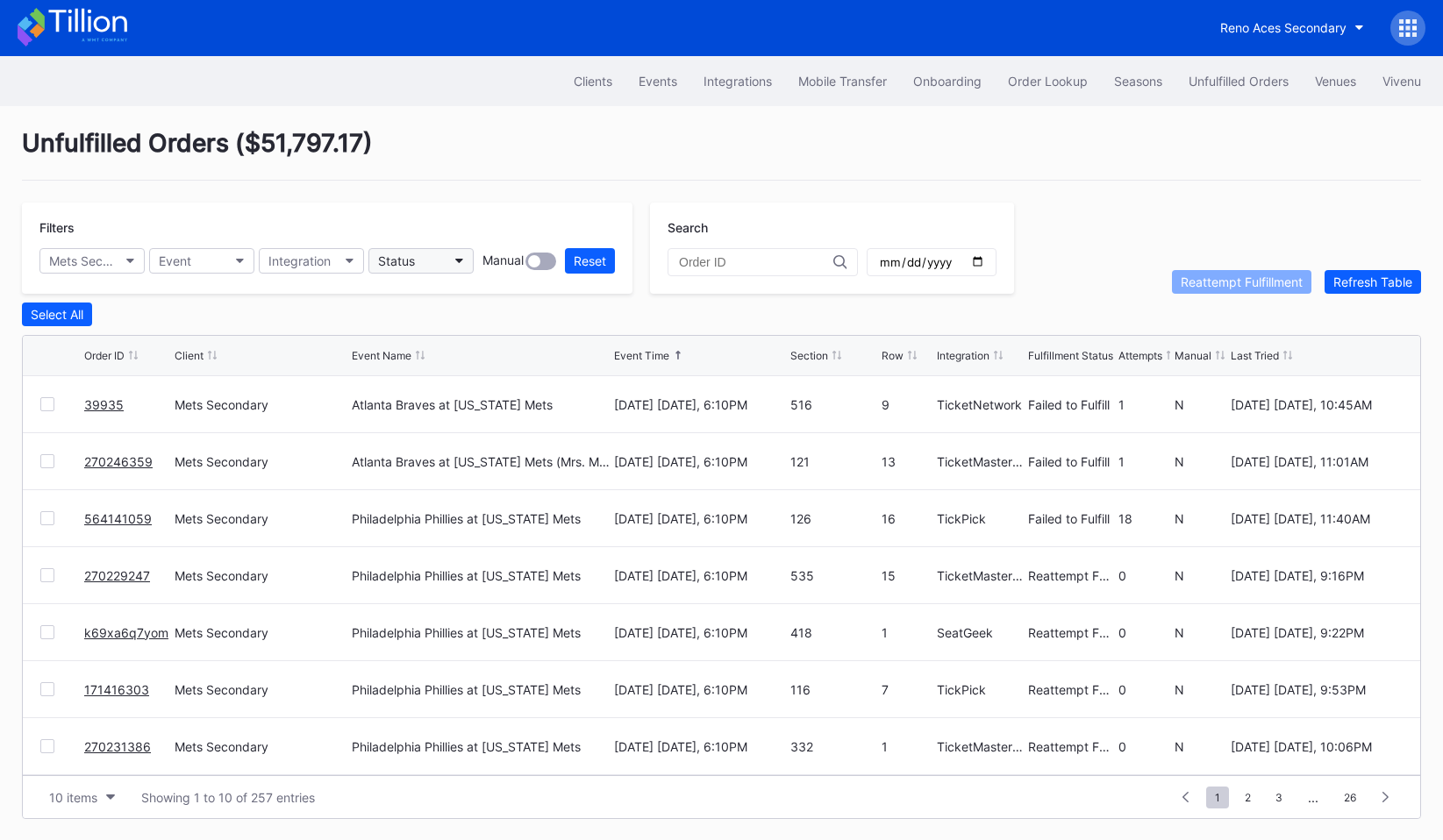
click at [440, 261] on button "Status" at bounding box center [421, 262] width 105 height 26
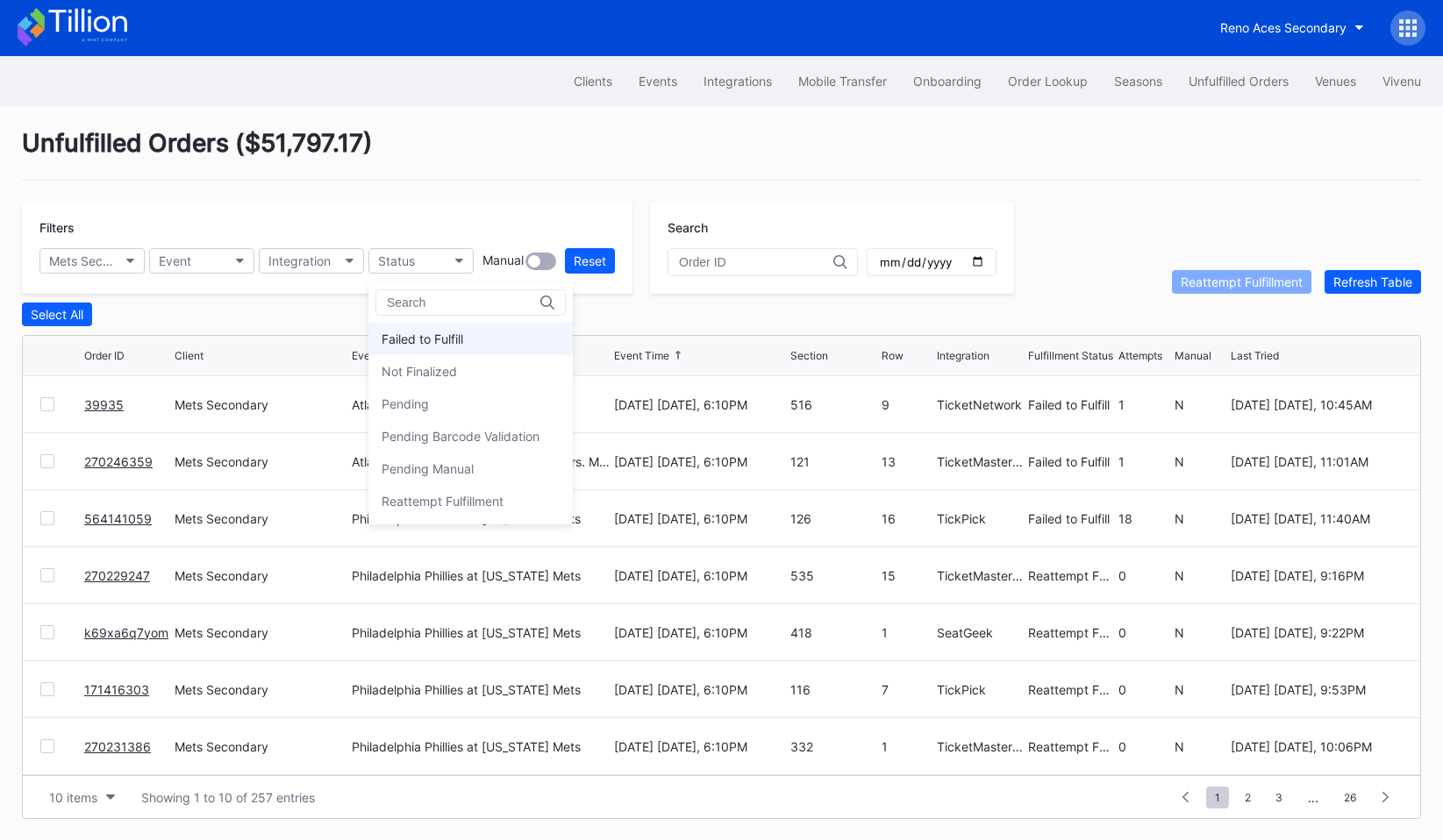
click at [448, 340] on div "Failed to Fulfill" at bounding box center [422, 339] width 81 height 15
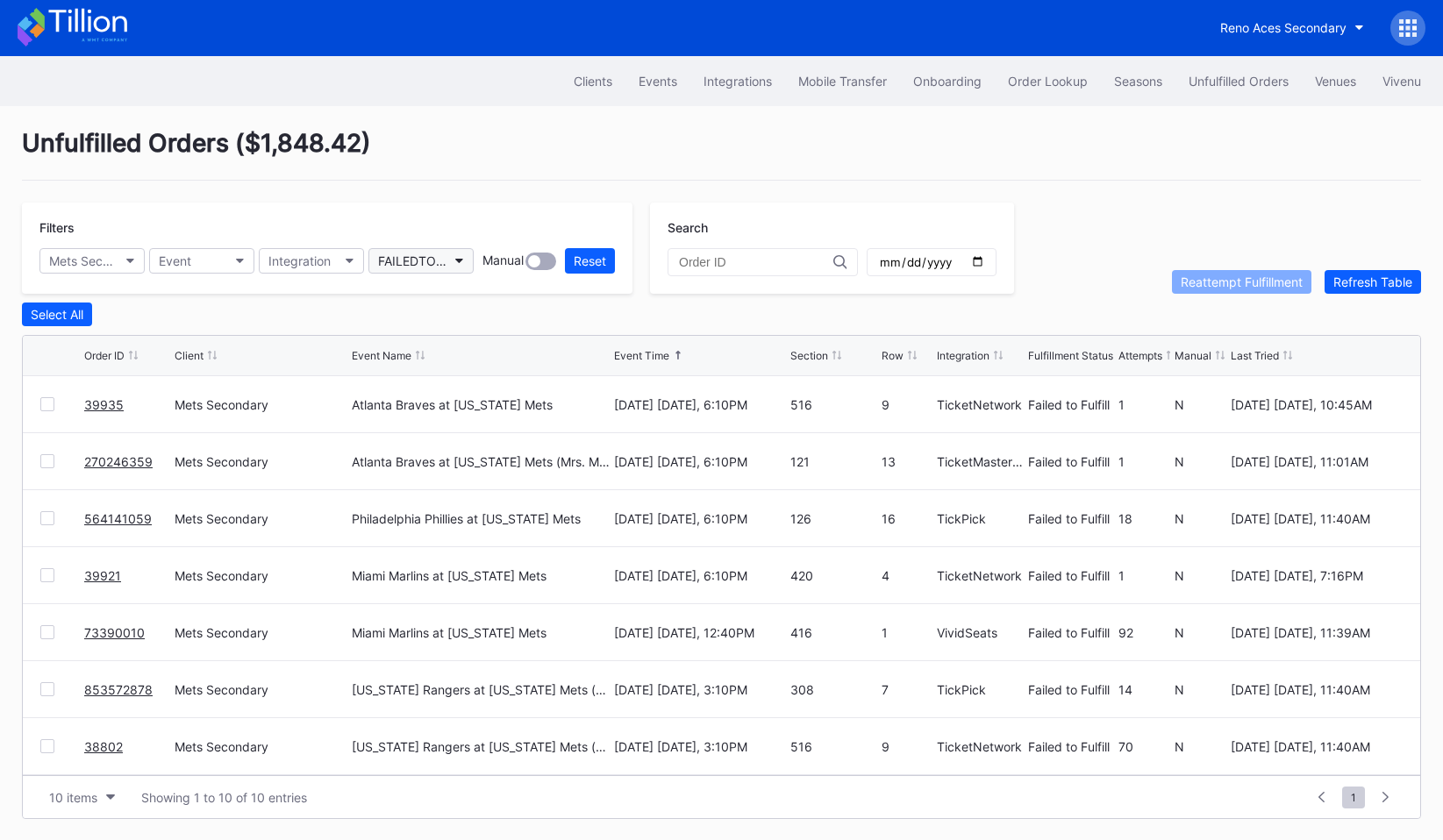
click at [424, 265] on div "FAILEDTOFULFILL" at bounding box center [412, 261] width 68 height 15
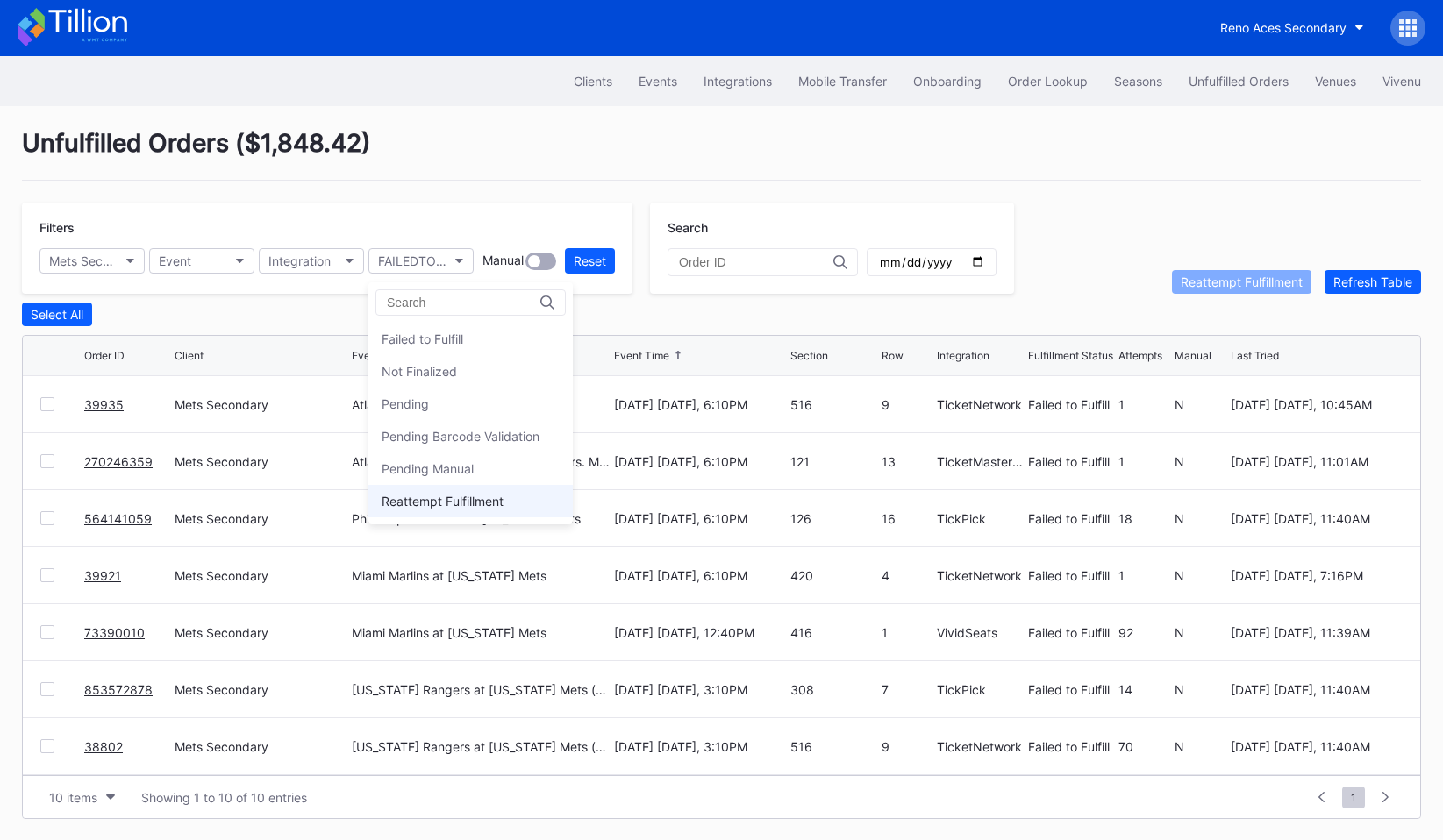
click at [429, 507] on div "Reattempt Fulfillment" at bounding box center [442, 500] width 122 height 15
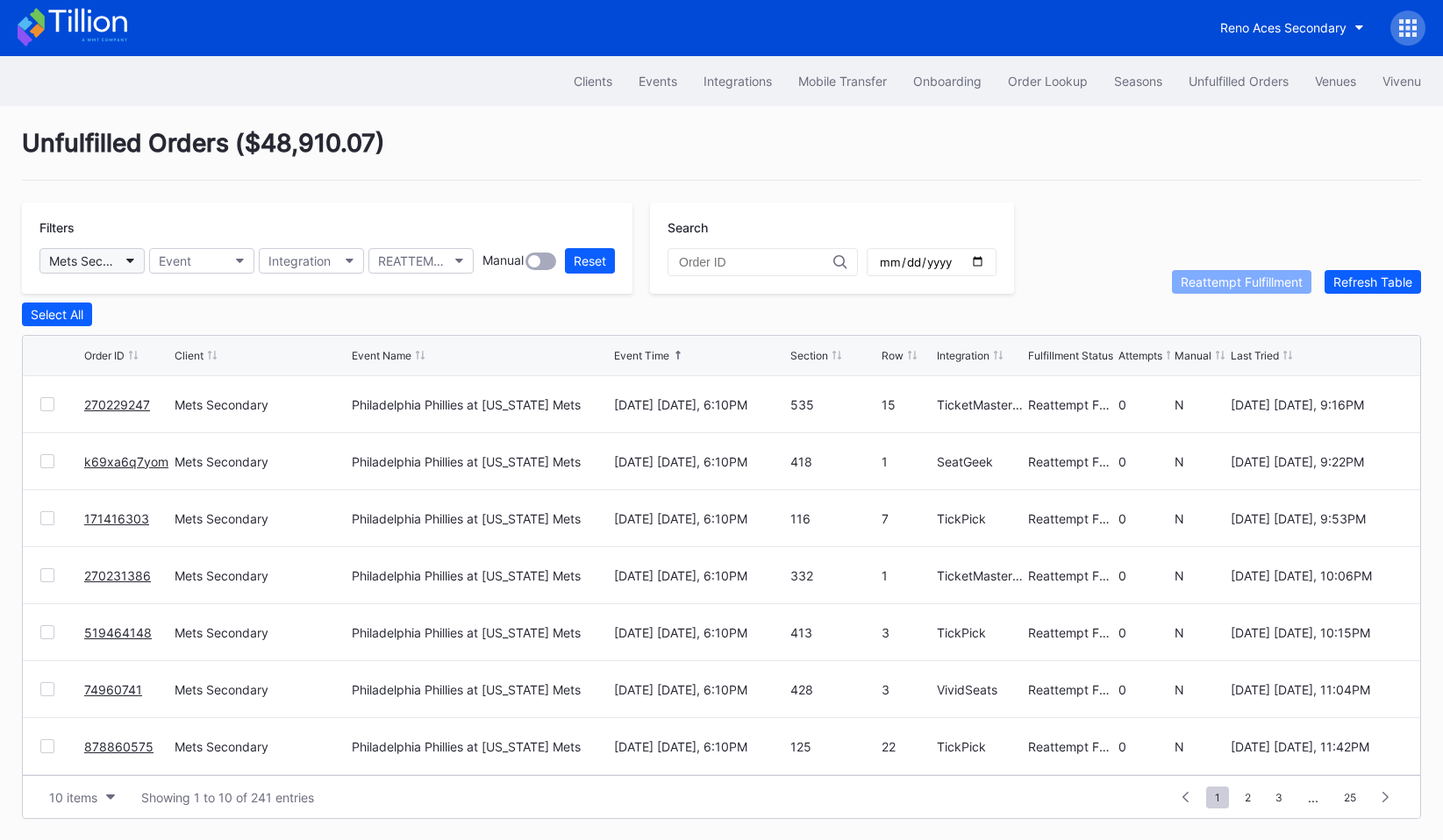
click at [82, 262] on div "Mets Secondary" at bounding box center [83, 261] width 68 height 15
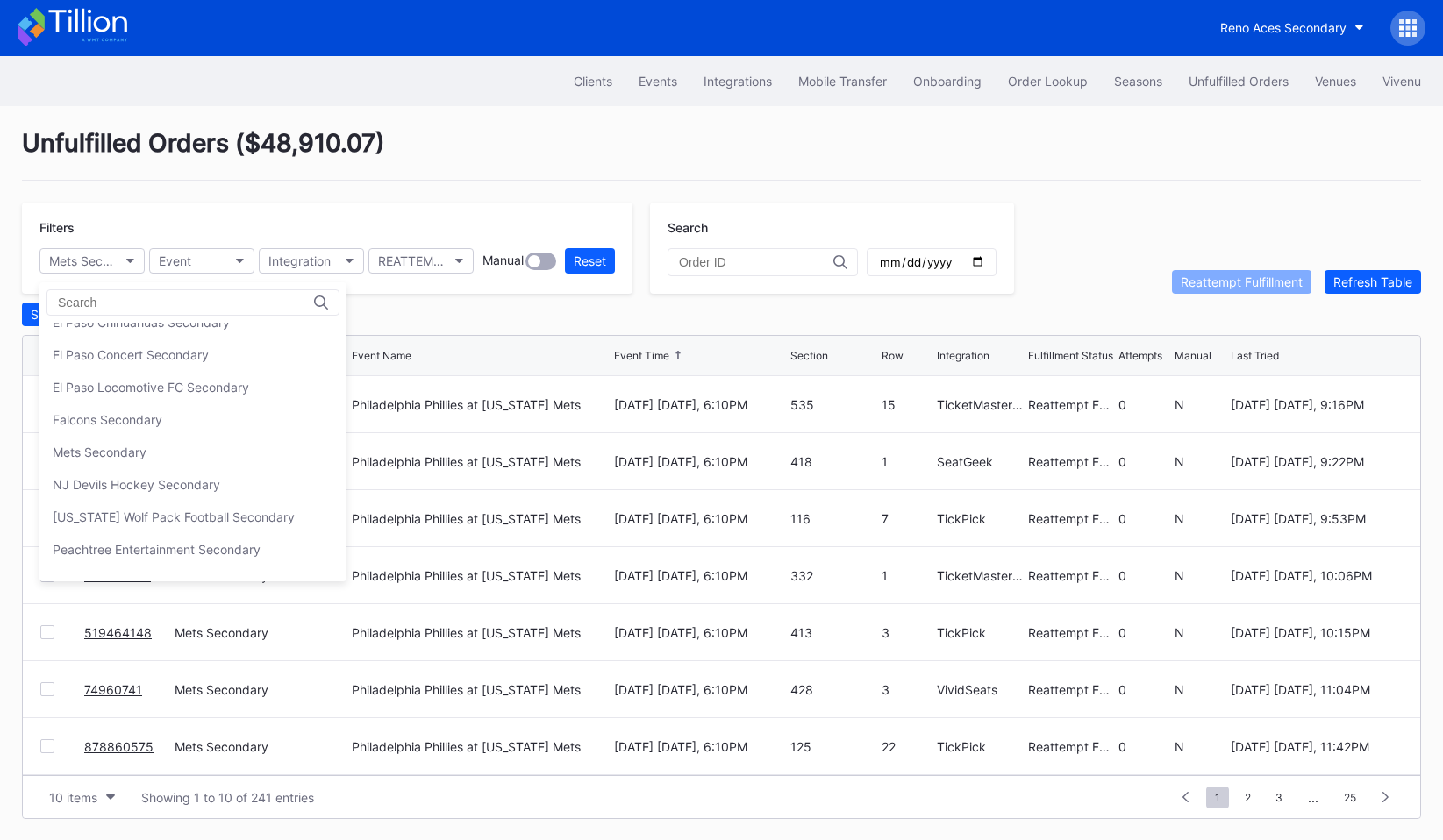
scroll to position [223, 0]
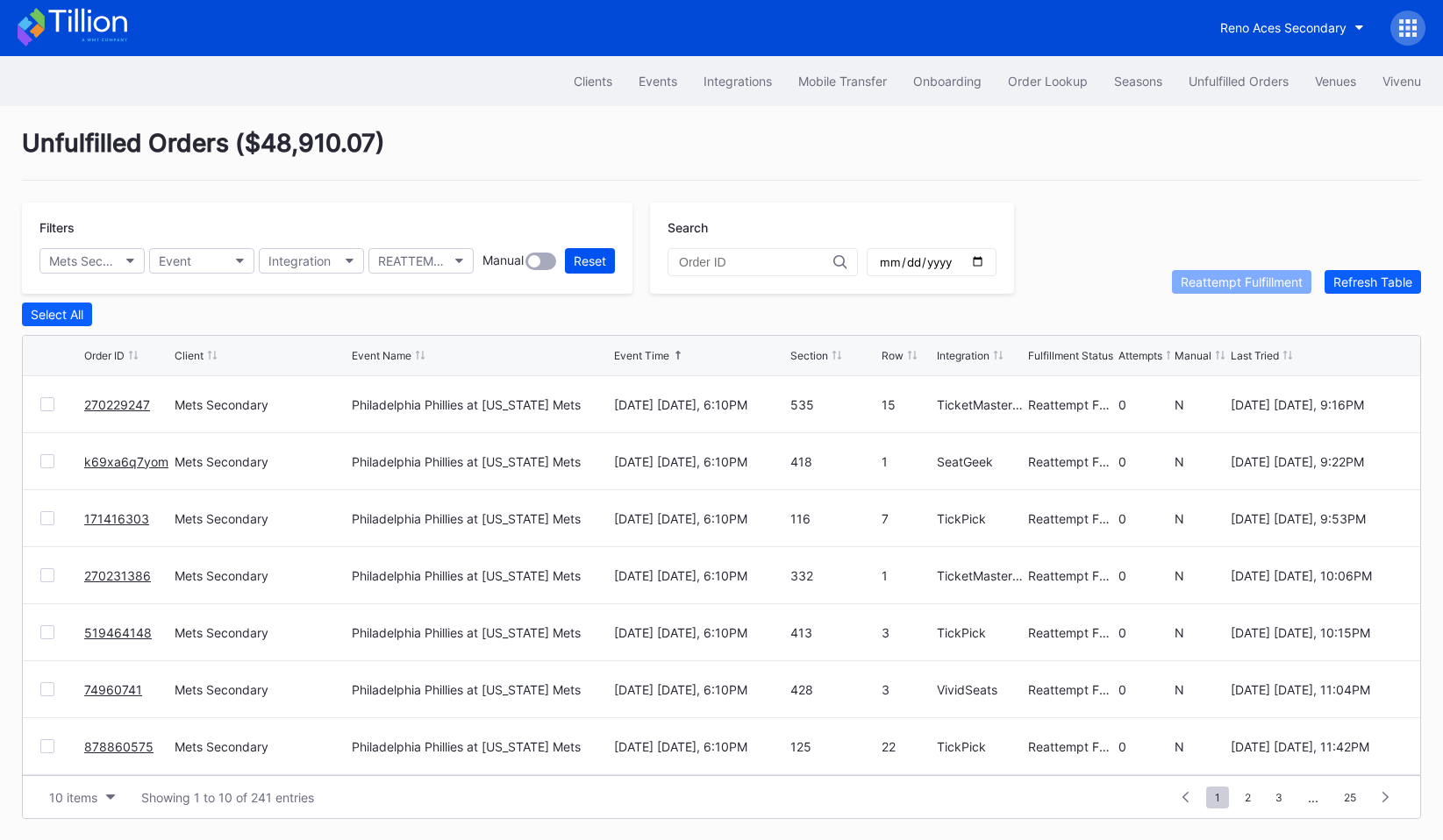
click at [576, 256] on div "Reset" at bounding box center [590, 261] width 33 height 15
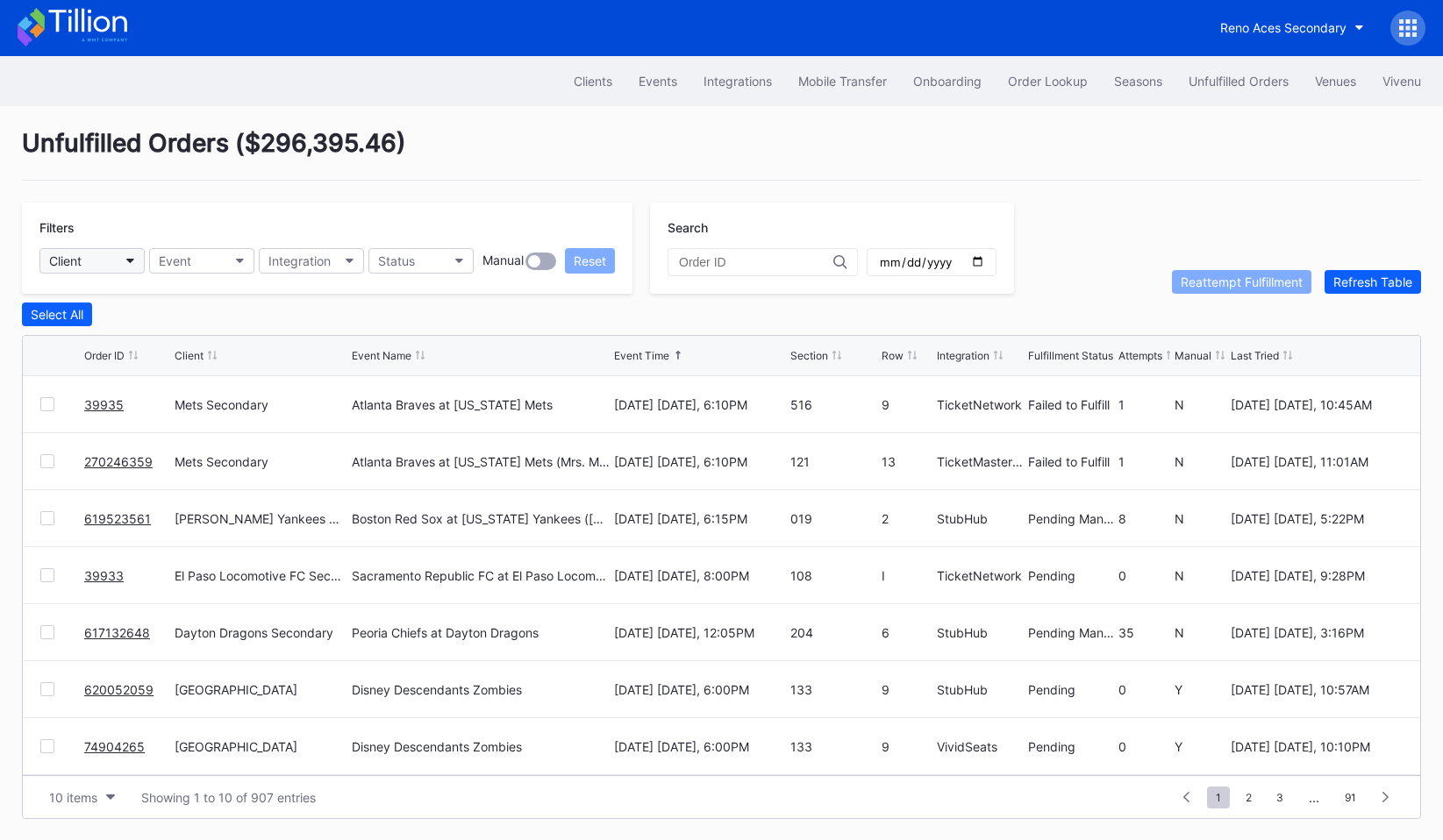
click at [66, 252] on button "Client" at bounding box center [92, 262] width 105 height 26
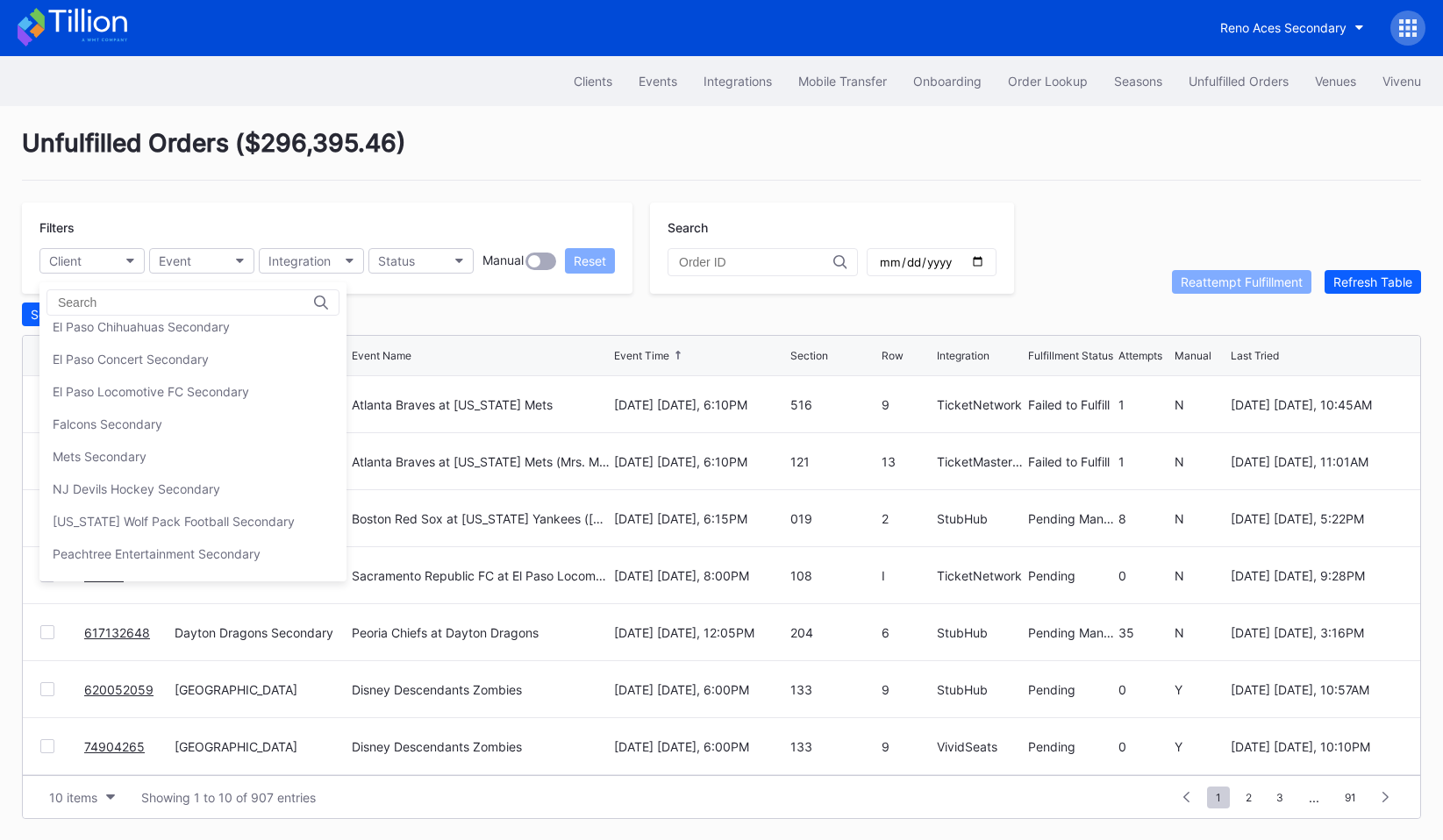
scroll to position [280, 0]
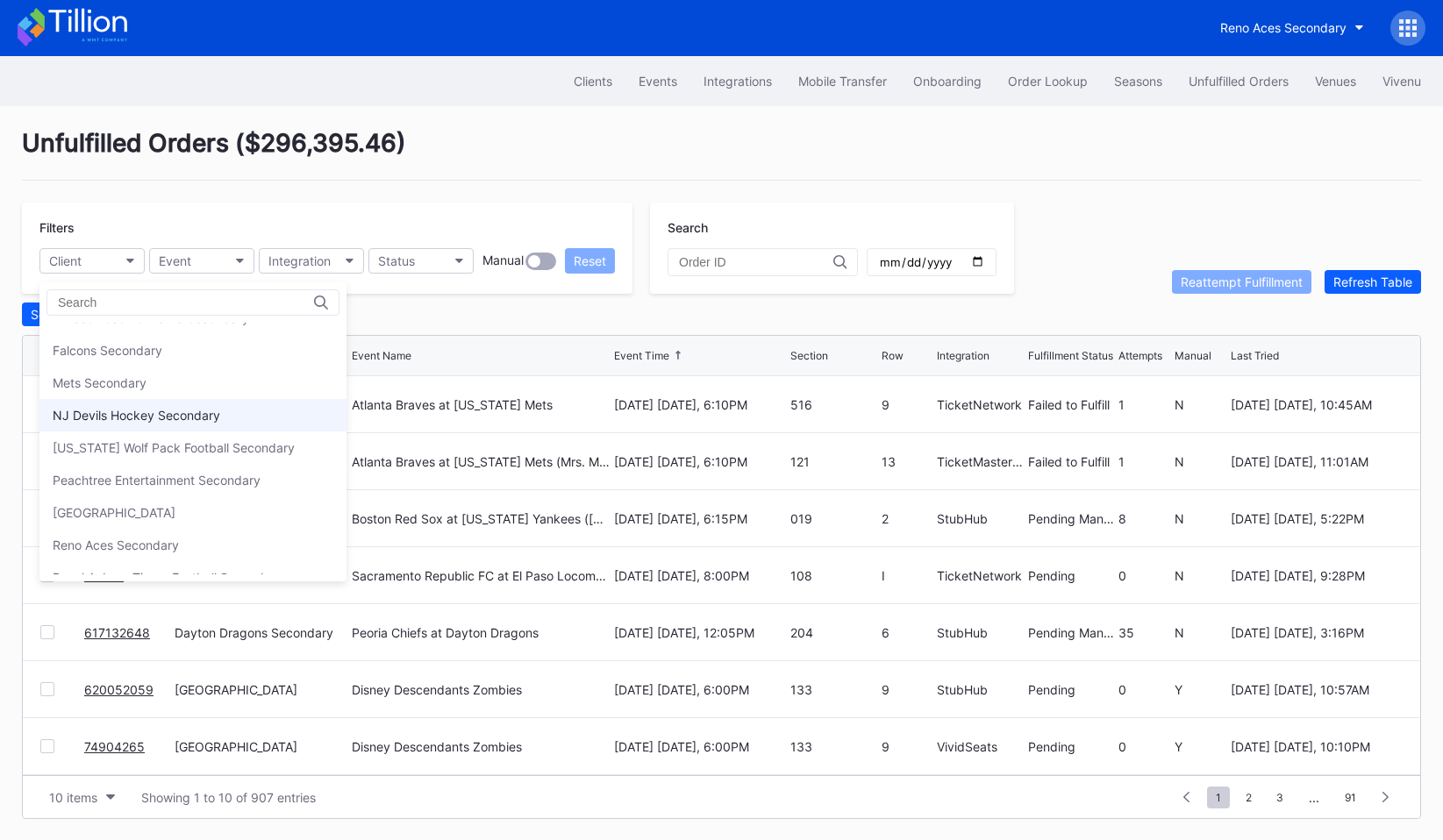
click at [122, 409] on div "NJ Devils Hockey Secondary" at bounding box center [136, 415] width 167 height 15
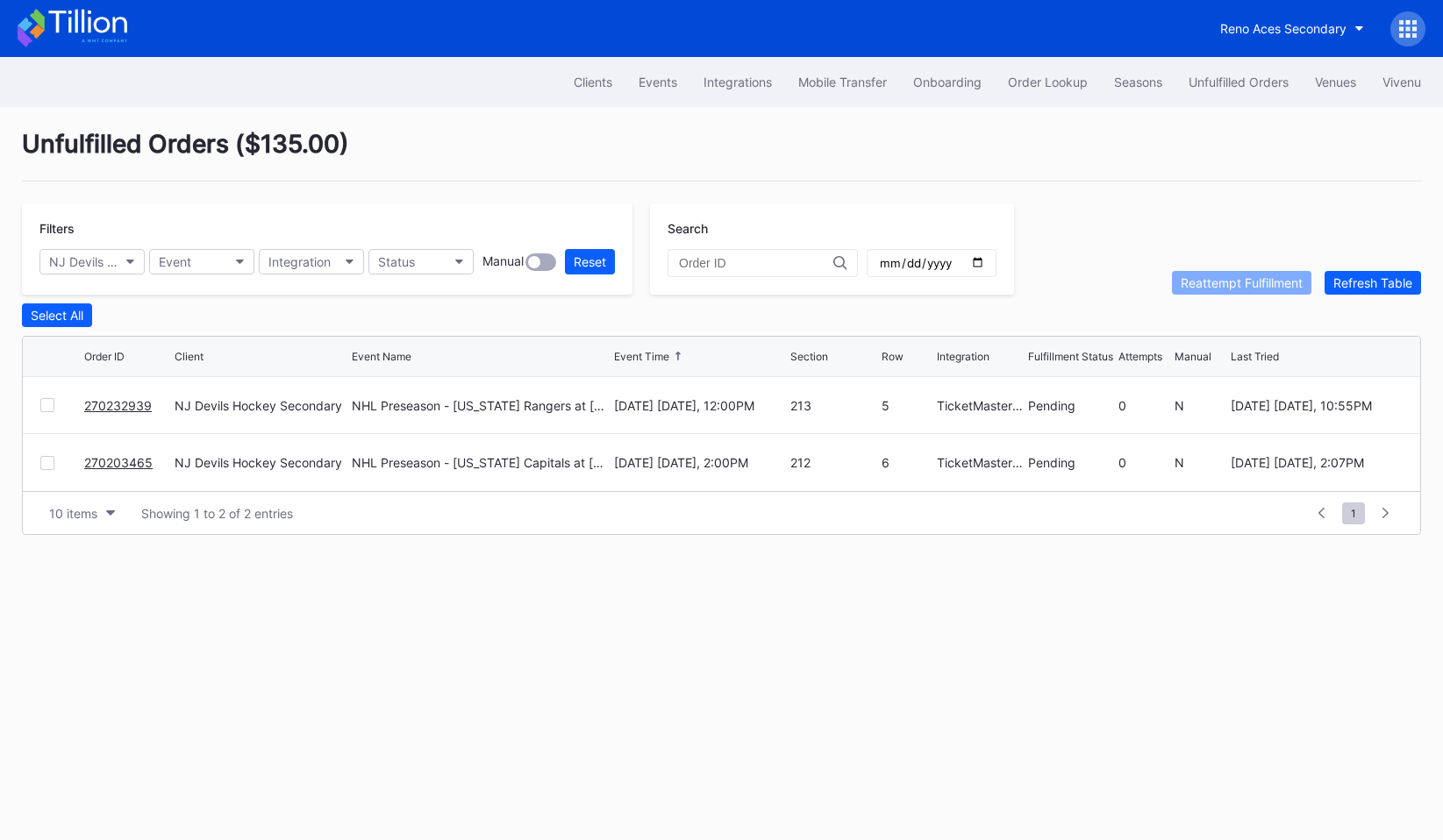
scroll to position [0, 0]
click at [111, 268] on div "NJ Devils Hockey Secondary" at bounding box center [83, 262] width 68 height 15
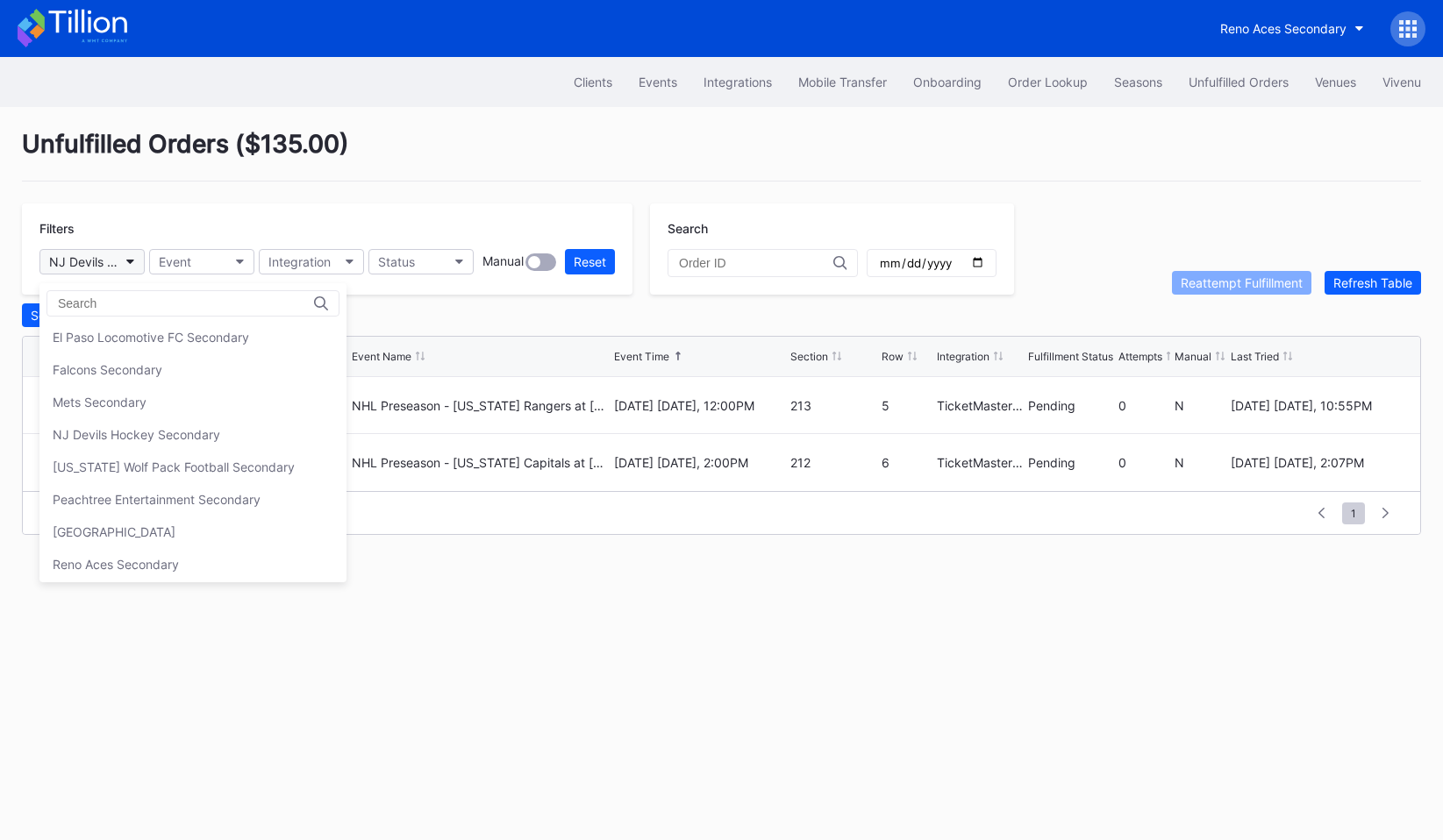
scroll to position [305, 0]
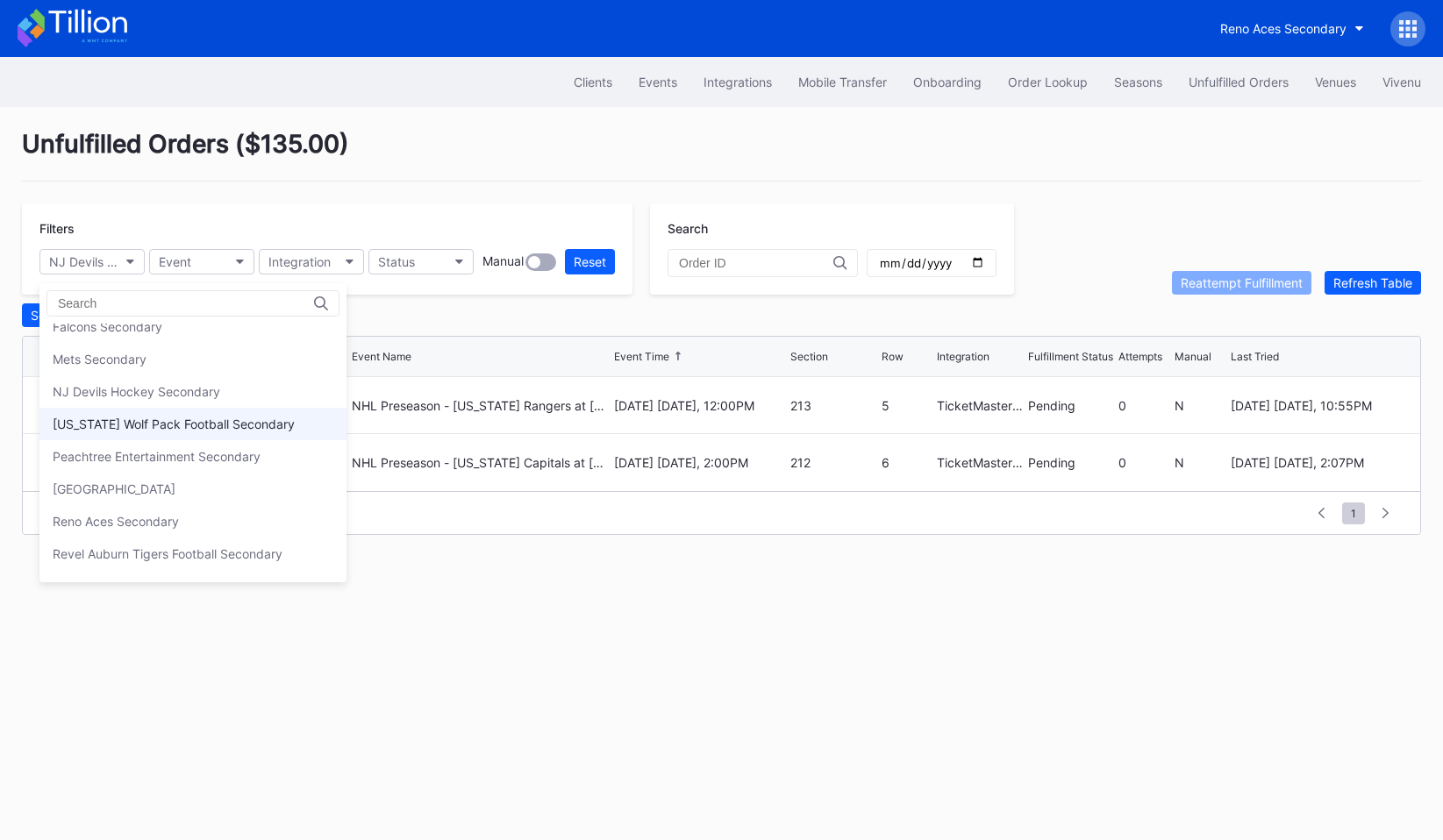
click at [144, 438] on div "[US_STATE] Wolf Pack Football Secondary" at bounding box center [193, 424] width 307 height 33
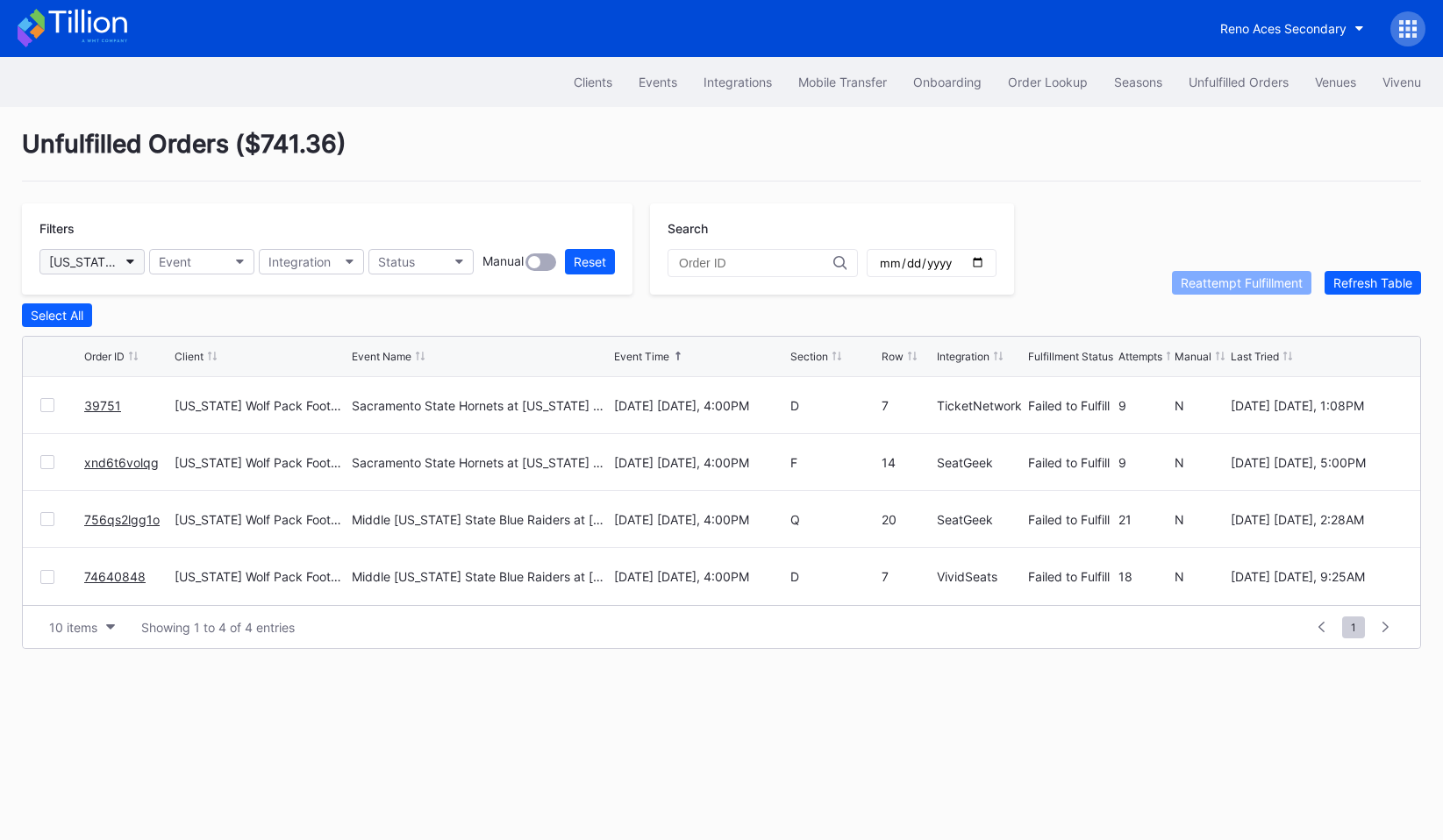
click at [111, 259] on div "[US_STATE] Wolf Pack Football Secondary" at bounding box center [83, 262] width 68 height 15
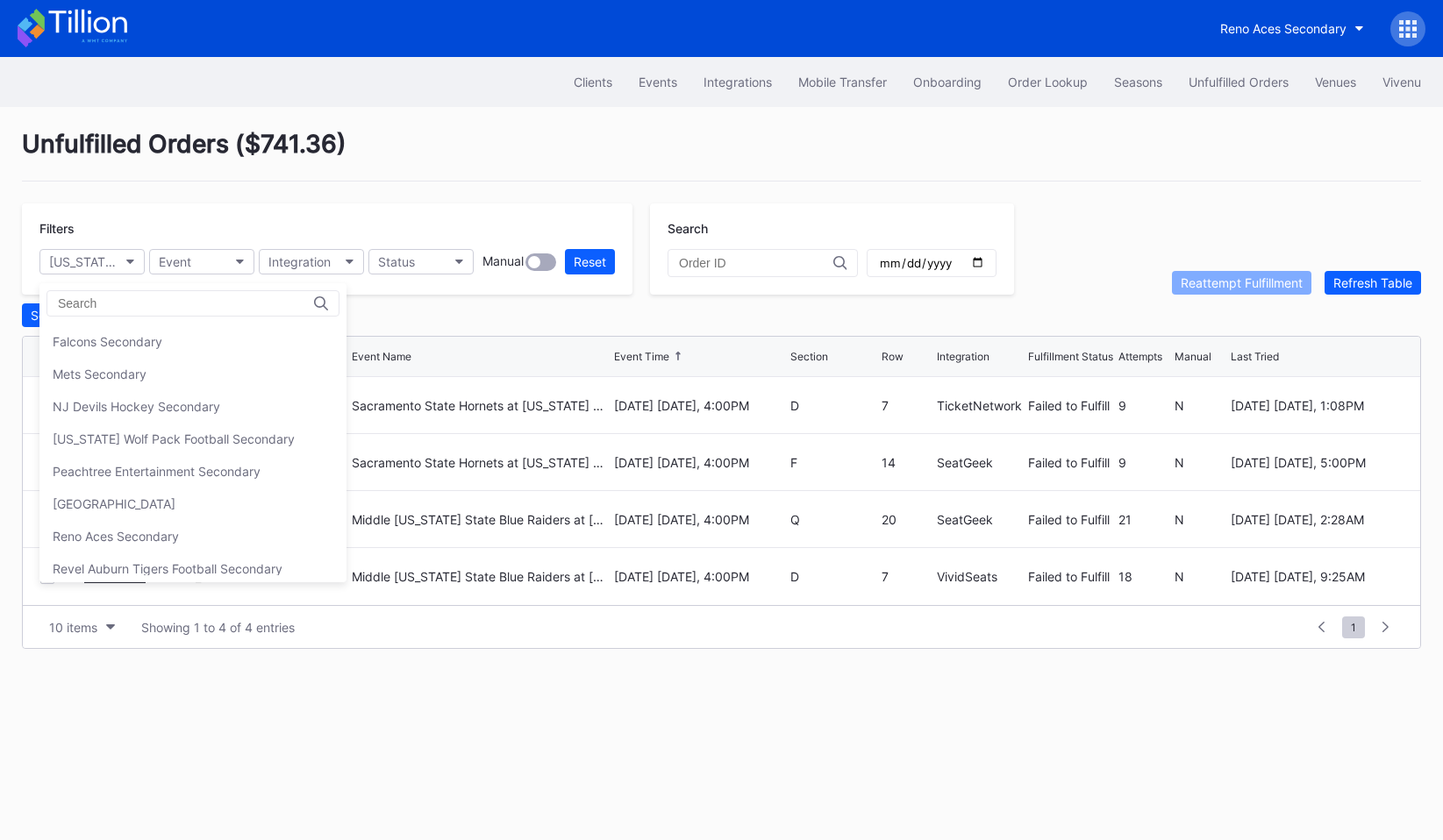
scroll to position [306, 0]
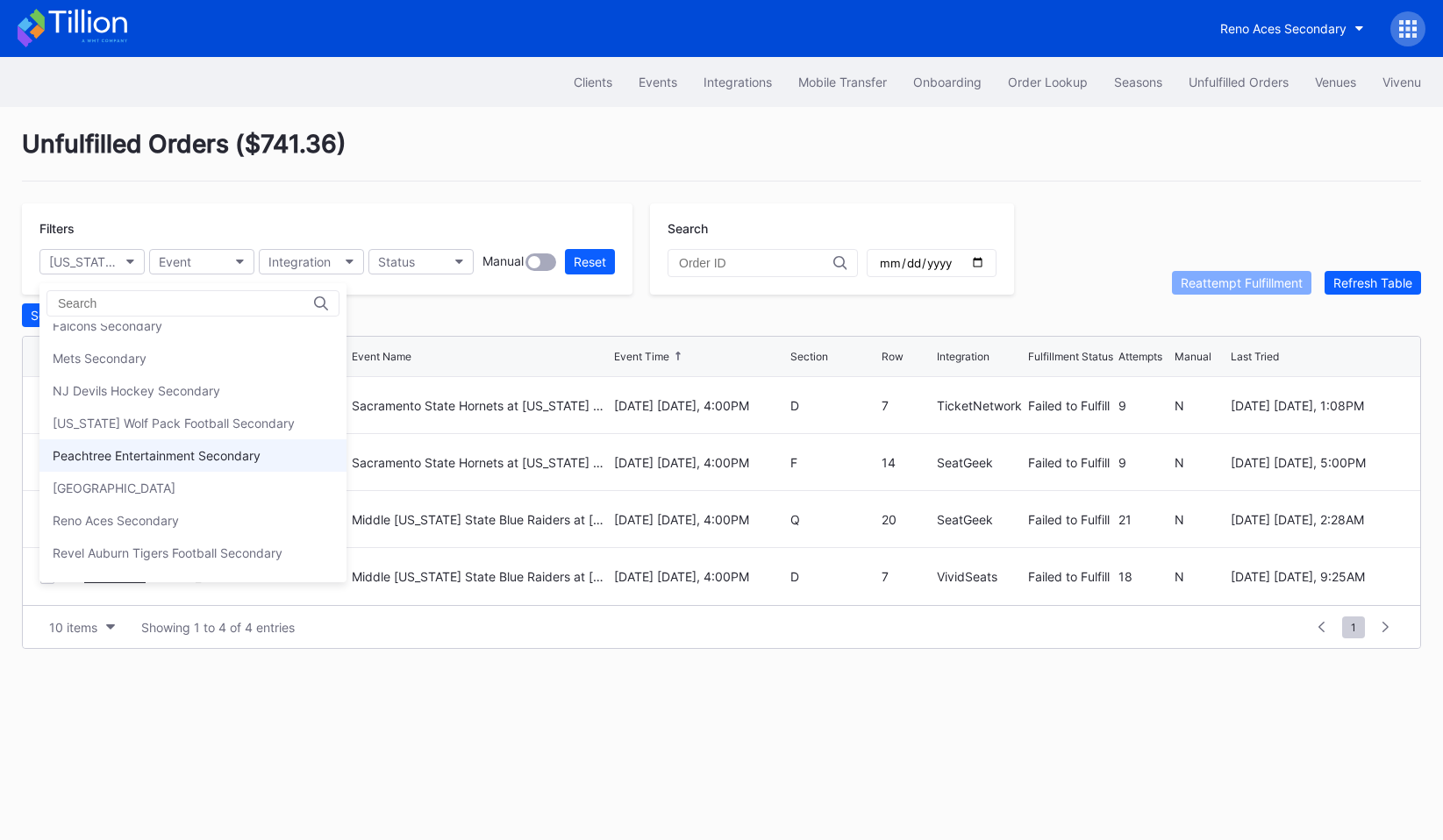
click at [140, 449] on div "Peachtree Entertainment Secondary" at bounding box center [157, 455] width 208 height 15
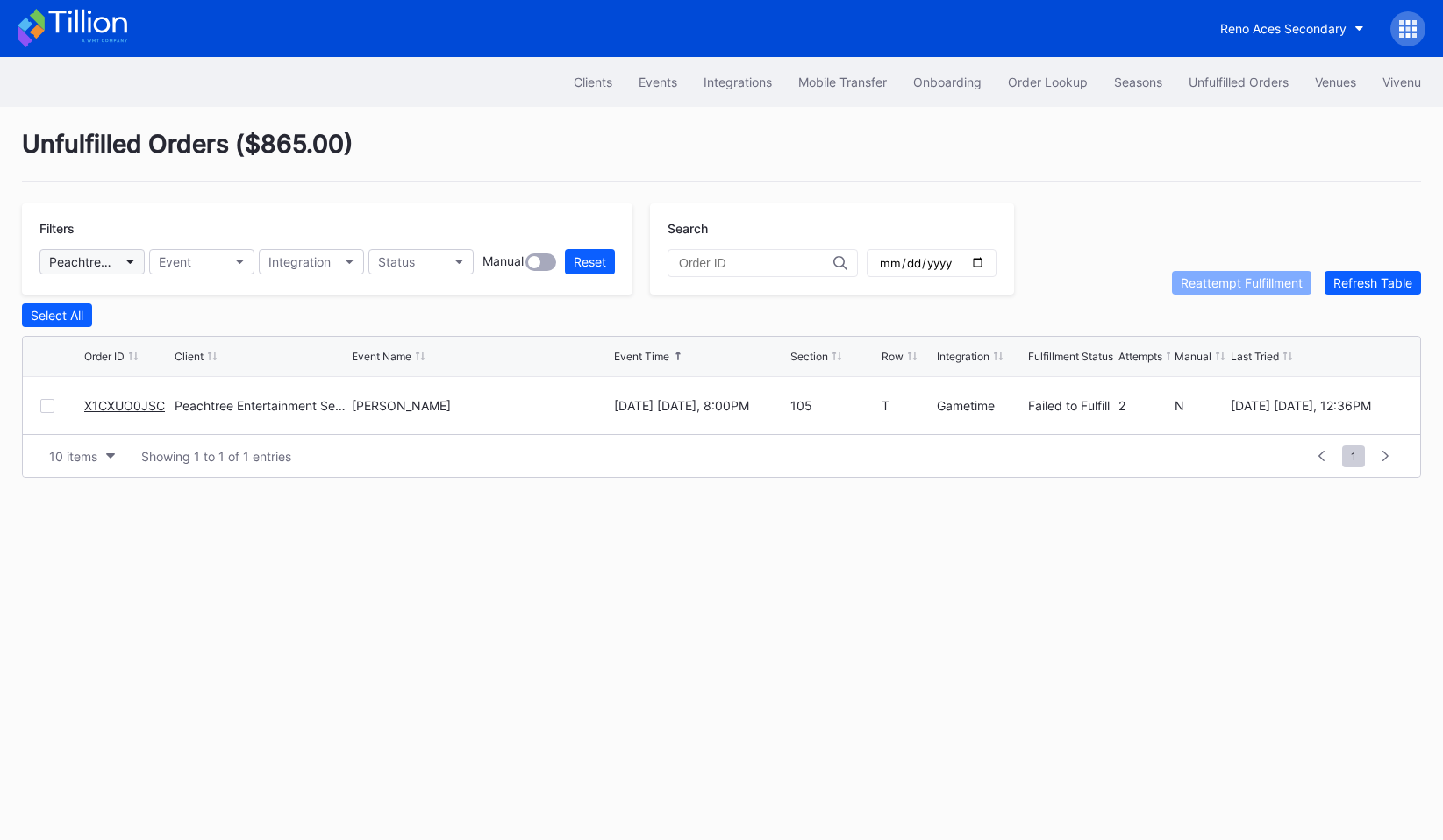
click at [112, 263] on div "Peachtree Entertainment Secondary" at bounding box center [83, 262] width 68 height 15
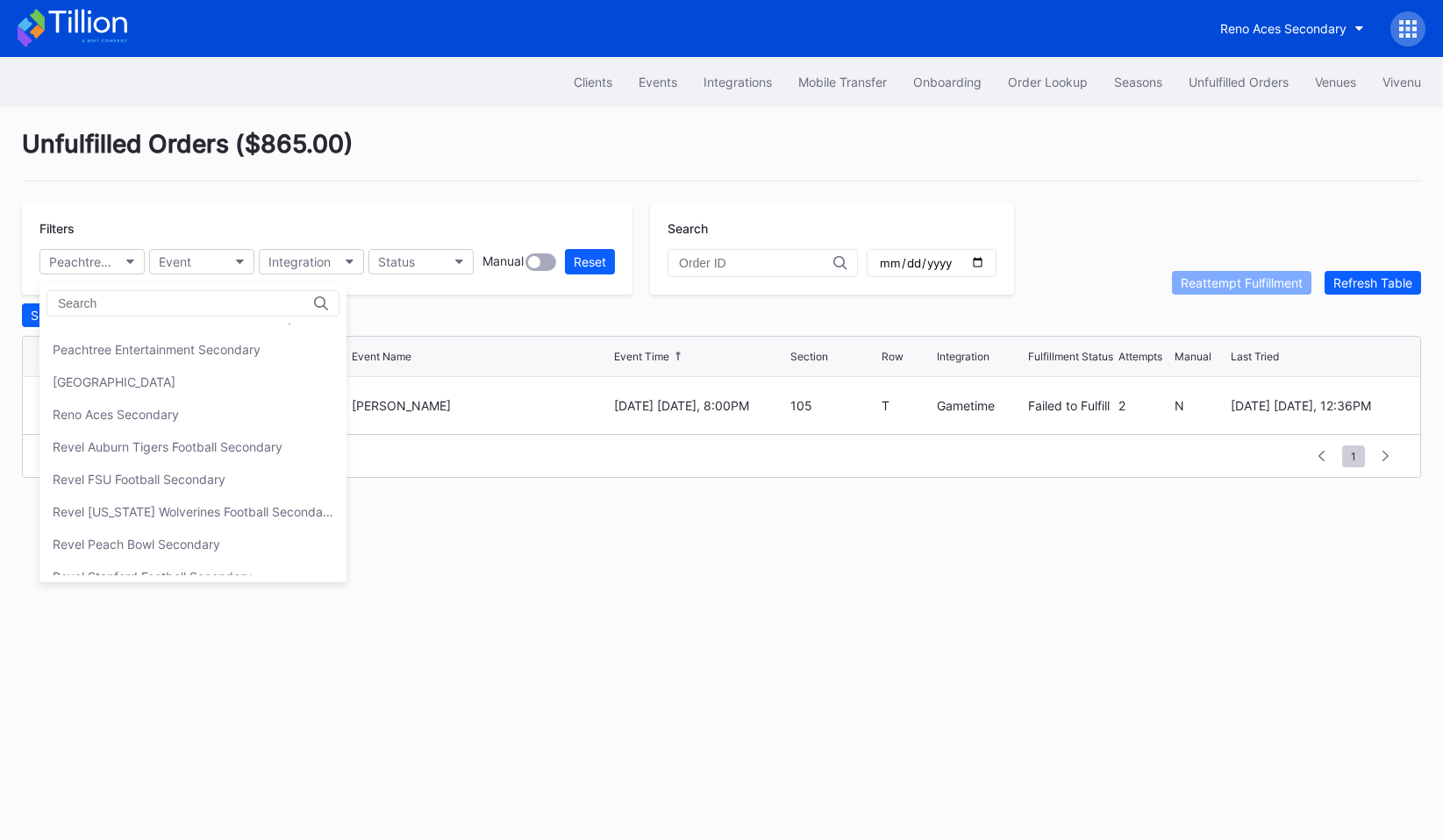
scroll to position [413, 0]
click at [154, 387] on div "[GEOGRAPHIC_DATA]" at bounding box center [114, 380] width 123 height 15
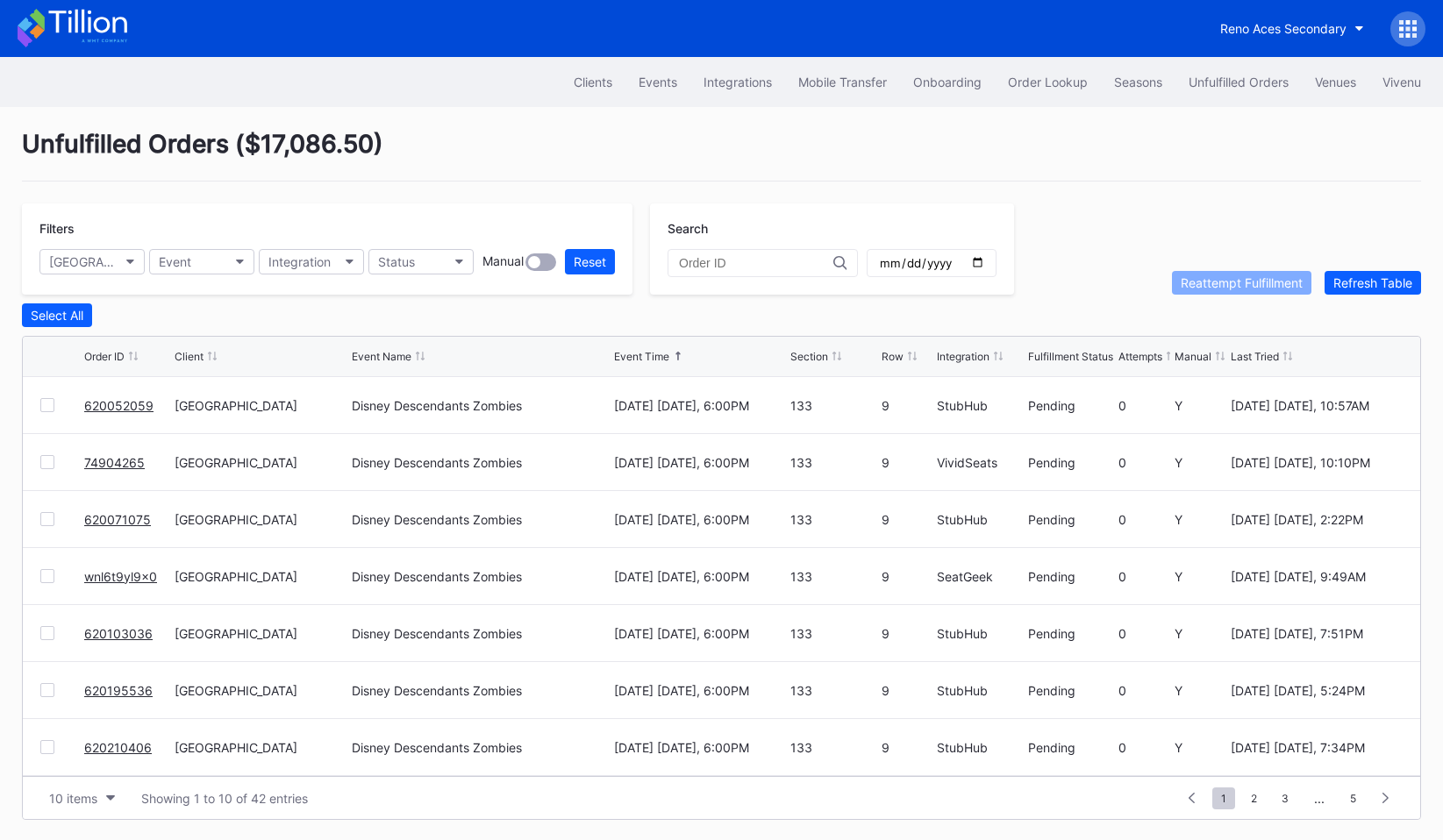
click at [72, 276] on div "Filters Prudential Center Secondary Event Integration Status Manual Reset" at bounding box center [327, 249] width 610 height 91
click at [72, 272] on button "[GEOGRAPHIC_DATA]" at bounding box center [92, 262] width 105 height 26
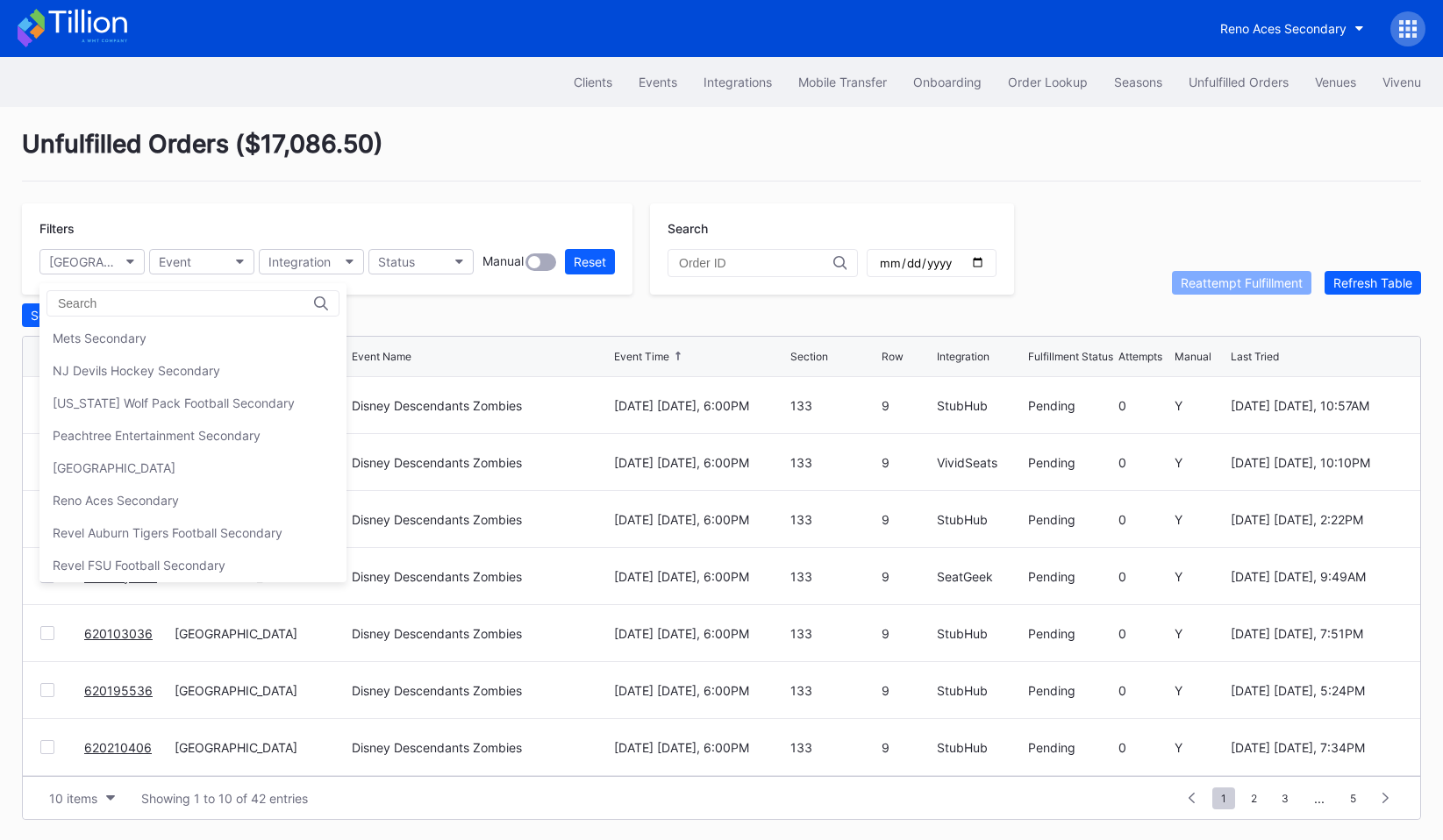
scroll to position [330, 0]
click at [162, 492] on div "Reno Aces Secondary" at bounding box center [115, 496] width 126 height 15
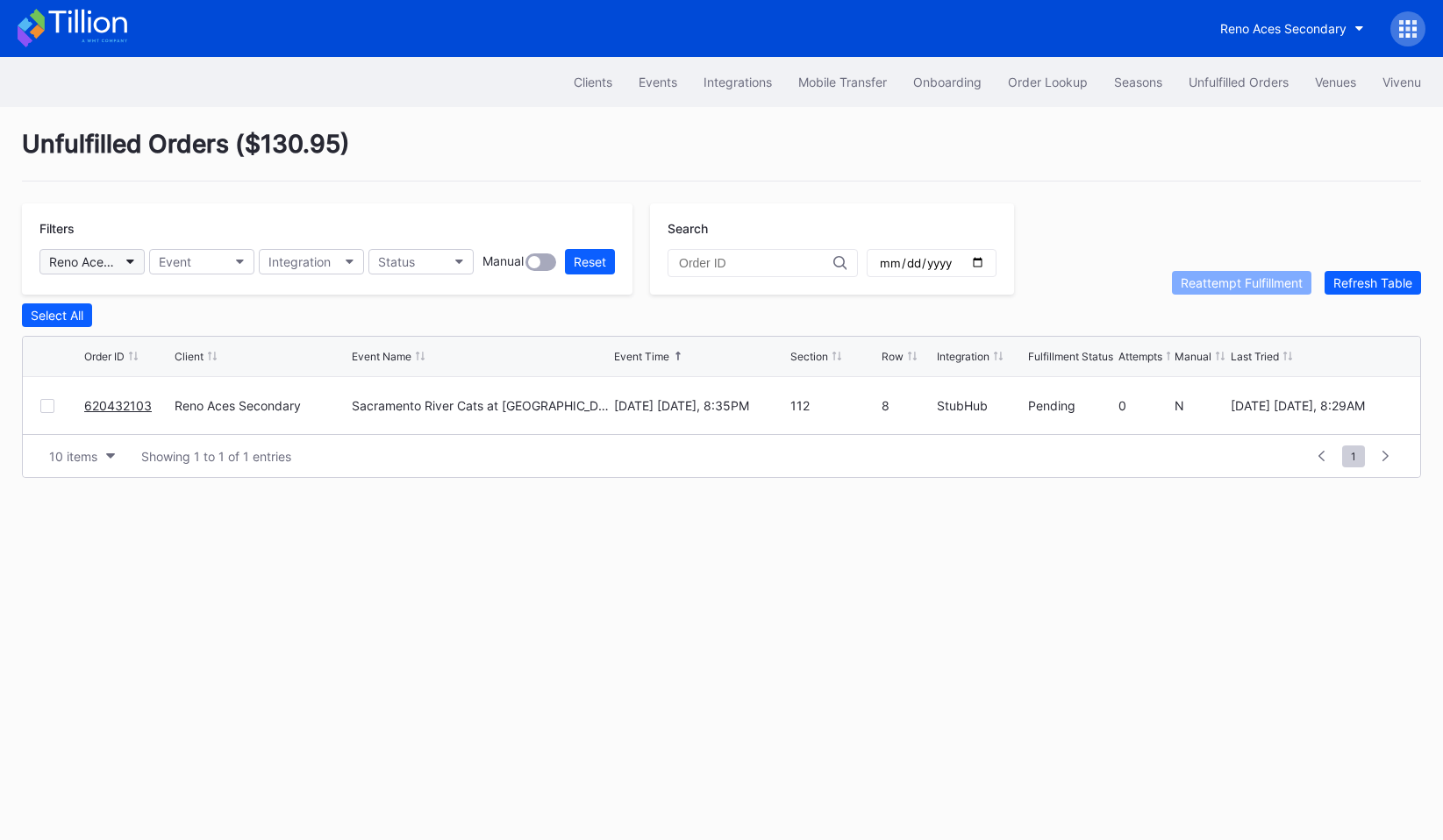
click at [132, 260] on icon "button" at bounding box center [130, 262] width 9 height 5
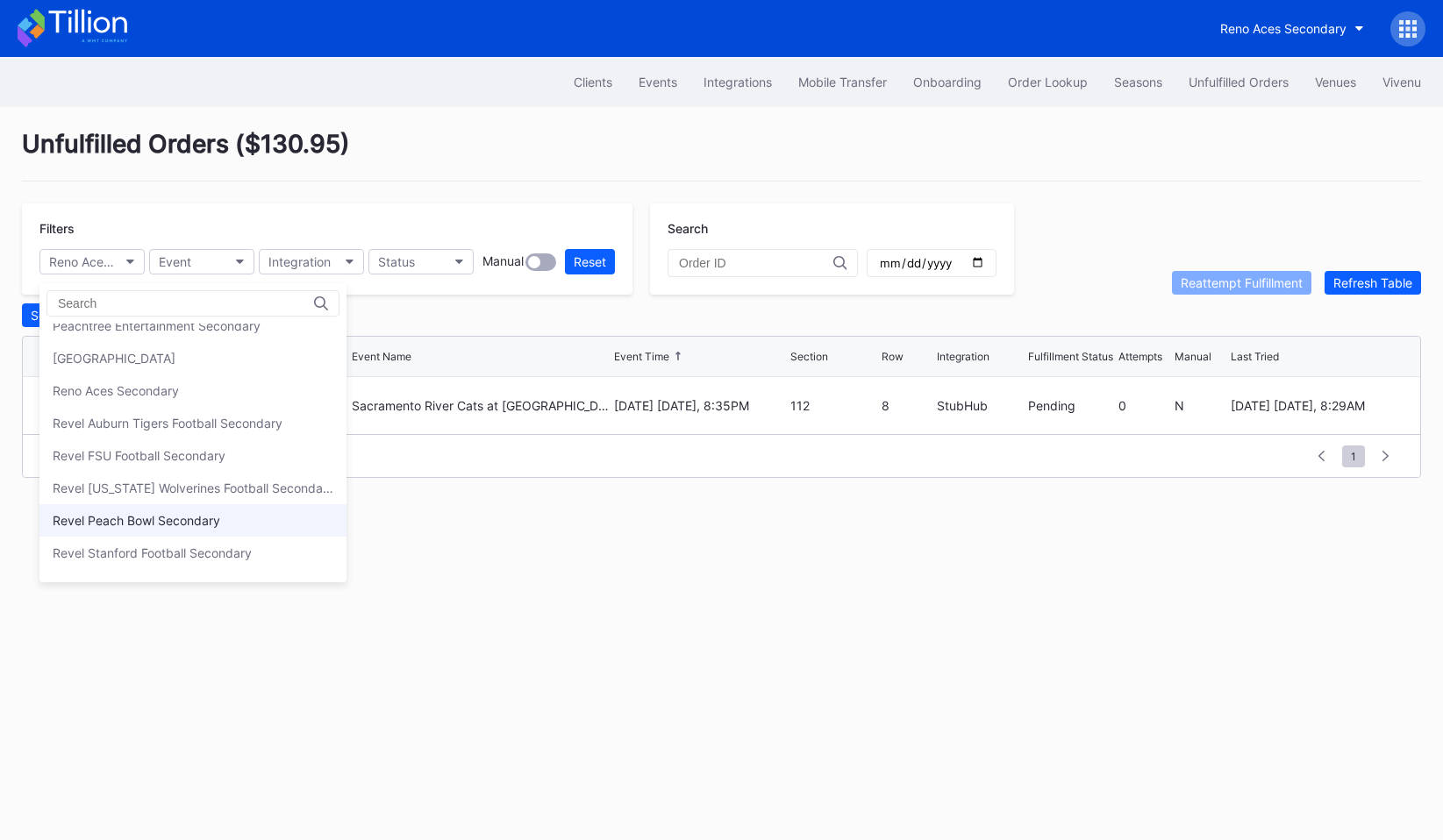
scroll to position [427, 0]
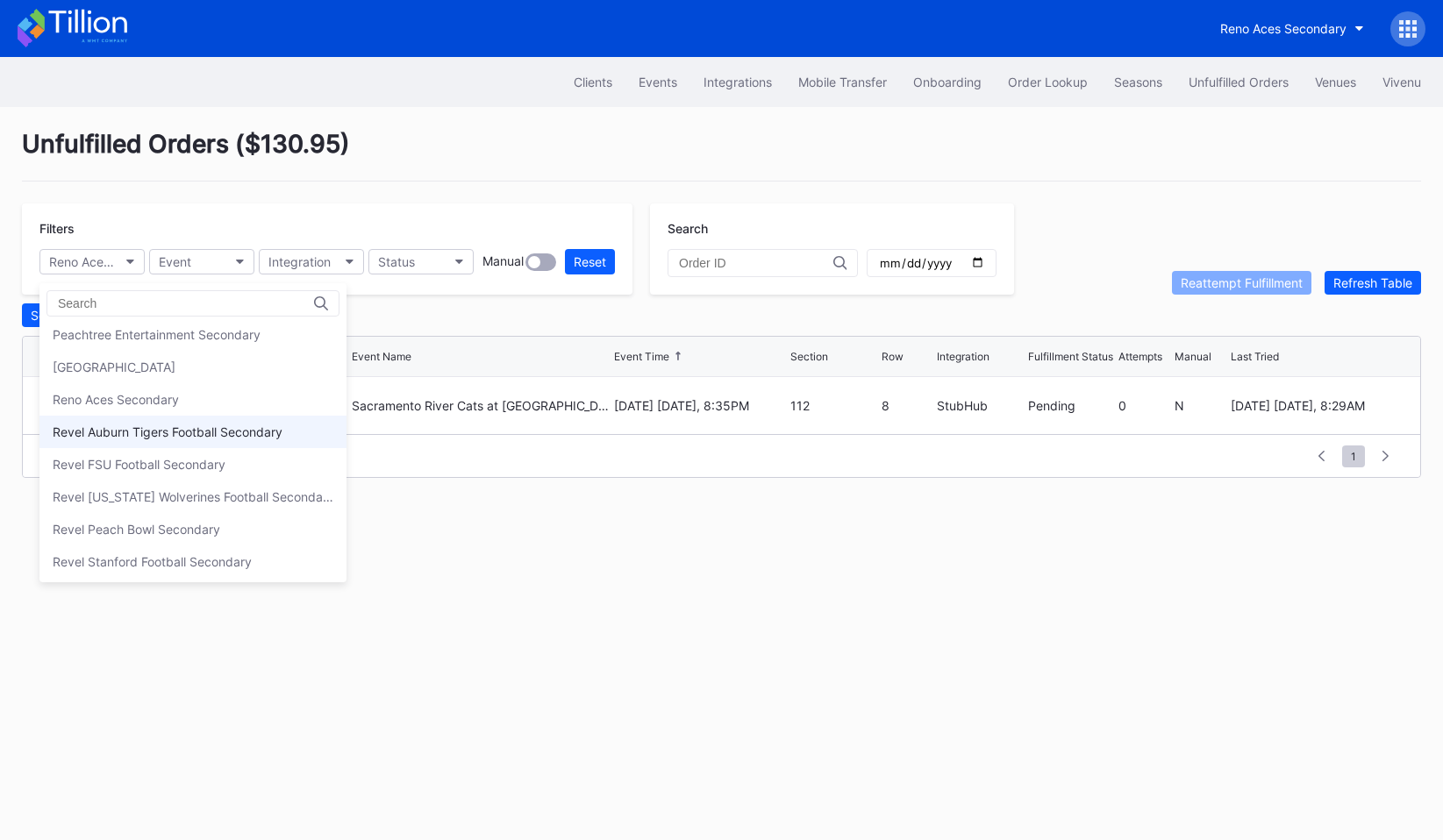
click at [129, 438] on div "Revel Auburn Tigers Football Secondary" at bounding box center [167, 431] width 230 height 15
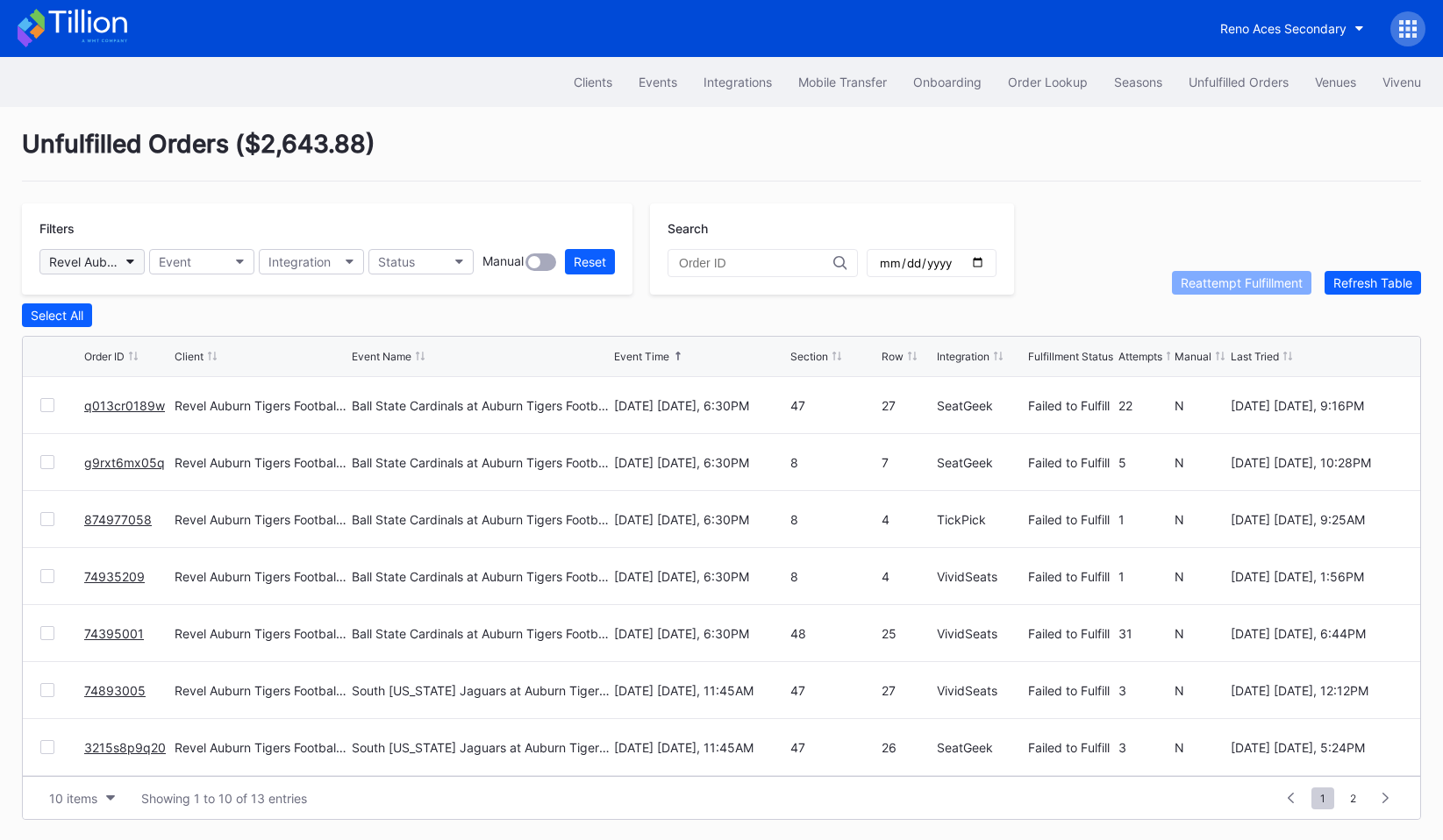
click at [116, 271] on button "Revel Auburn Tigers Football Secondary" at bounding box center [92, 262] width 105 height 26
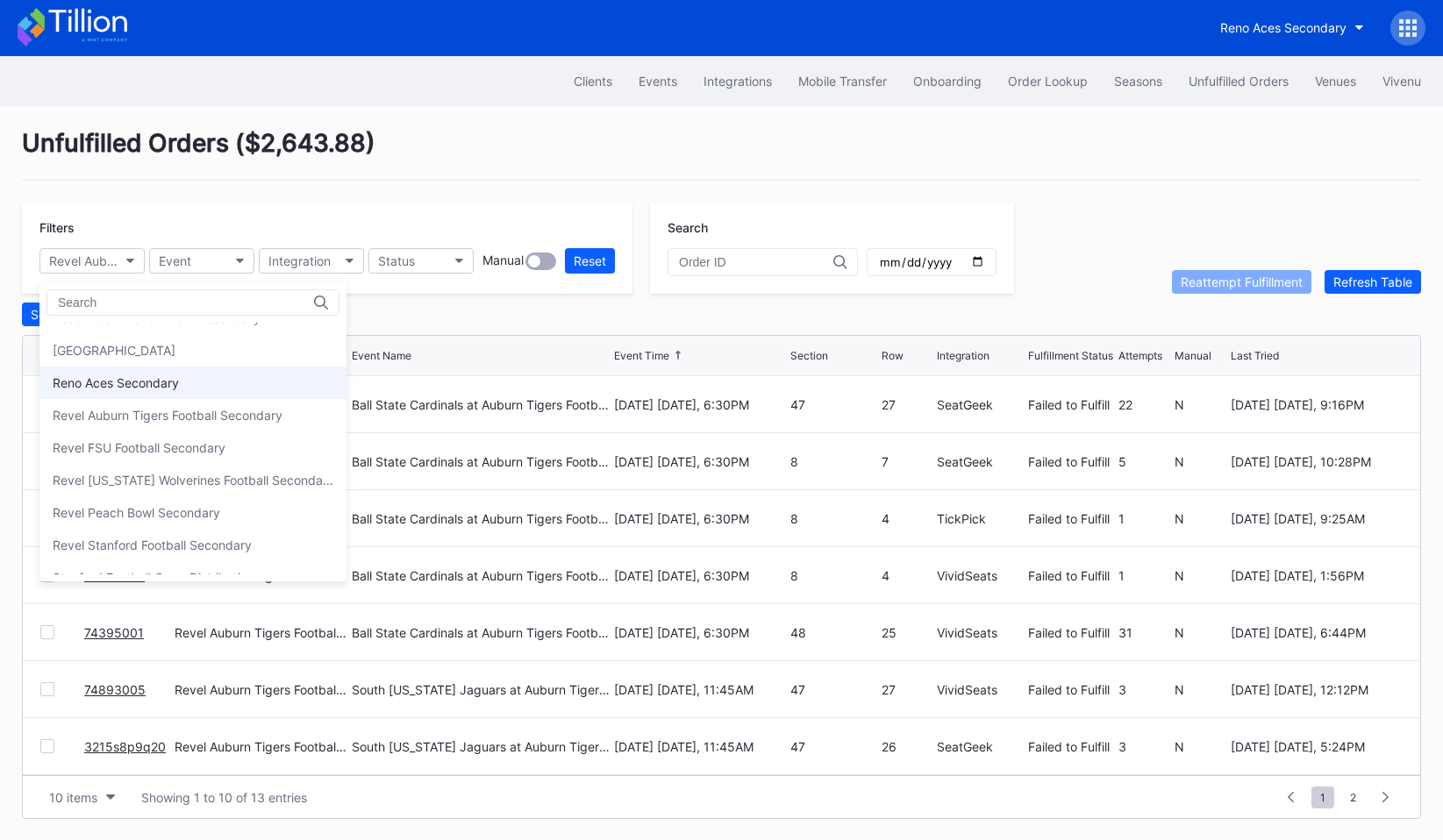
scroll to position [447, 0]
click at [187, 439] on div "Revel FSU Football Secondary" at bounding box center [139, 444] width 172 height 15
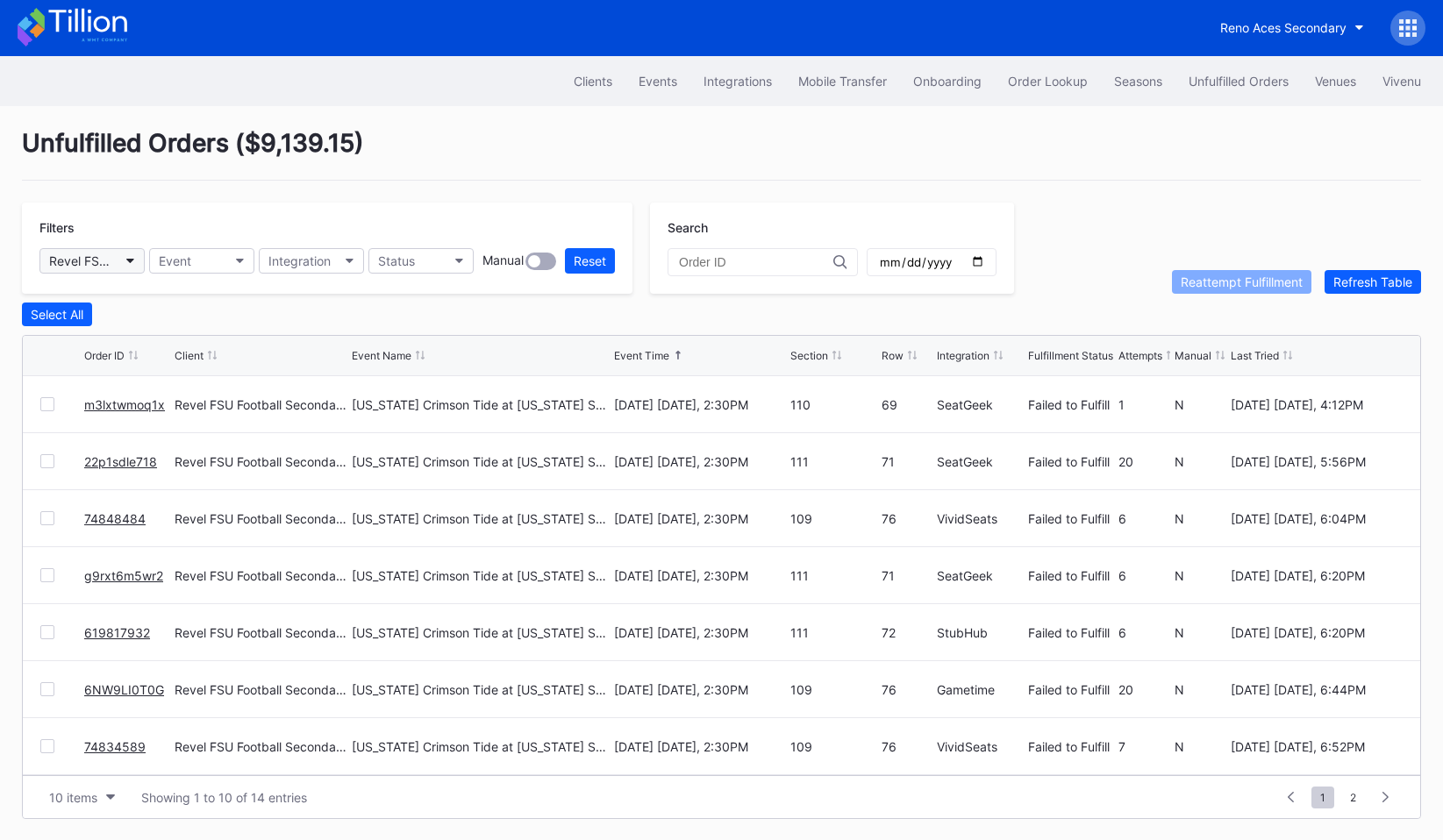
click at [109, 262] on div "Revel FSU Football Secondary" at bounding box center [83, 261] width 68 height 15
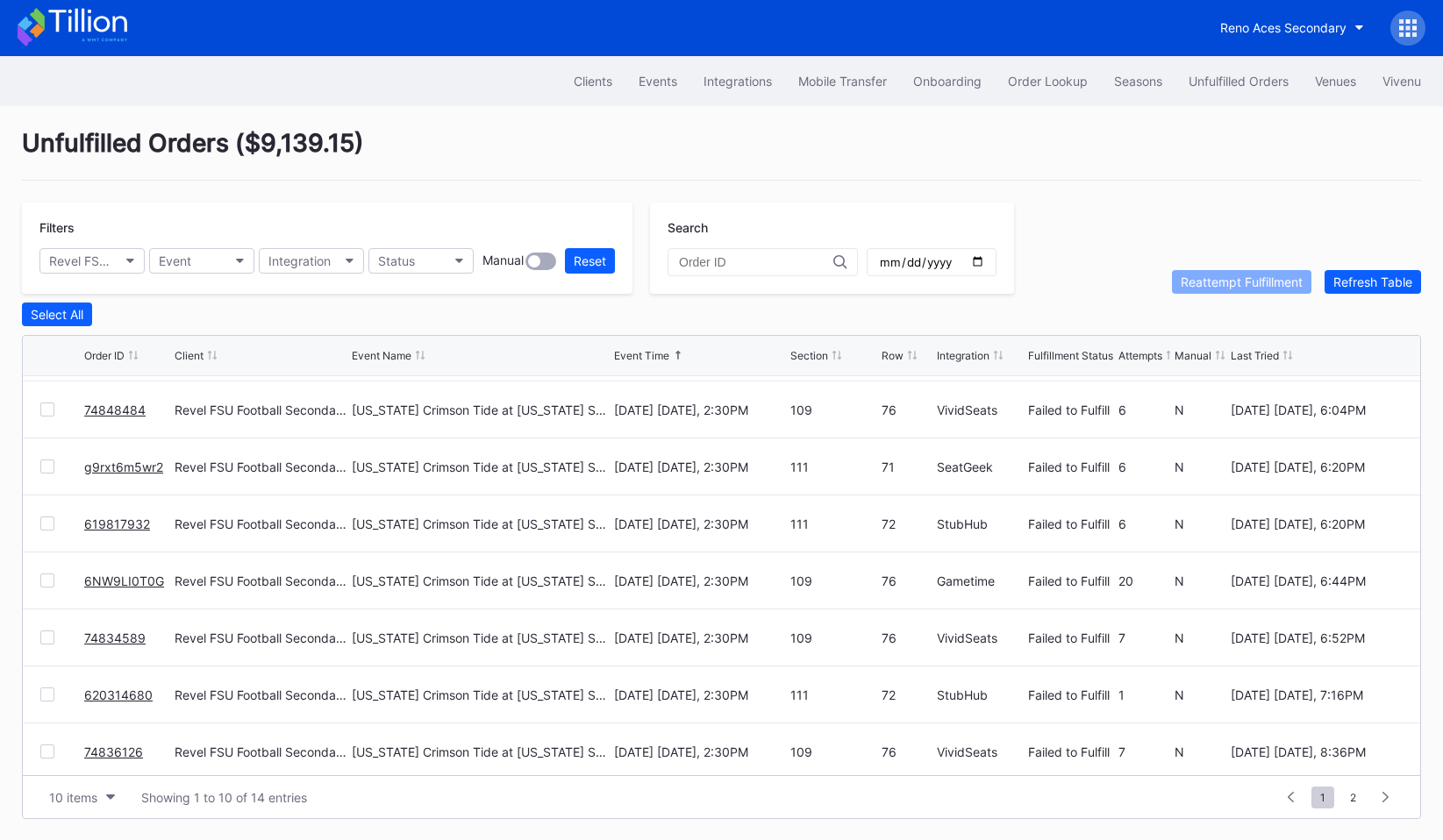
scroll to position [135, 0]
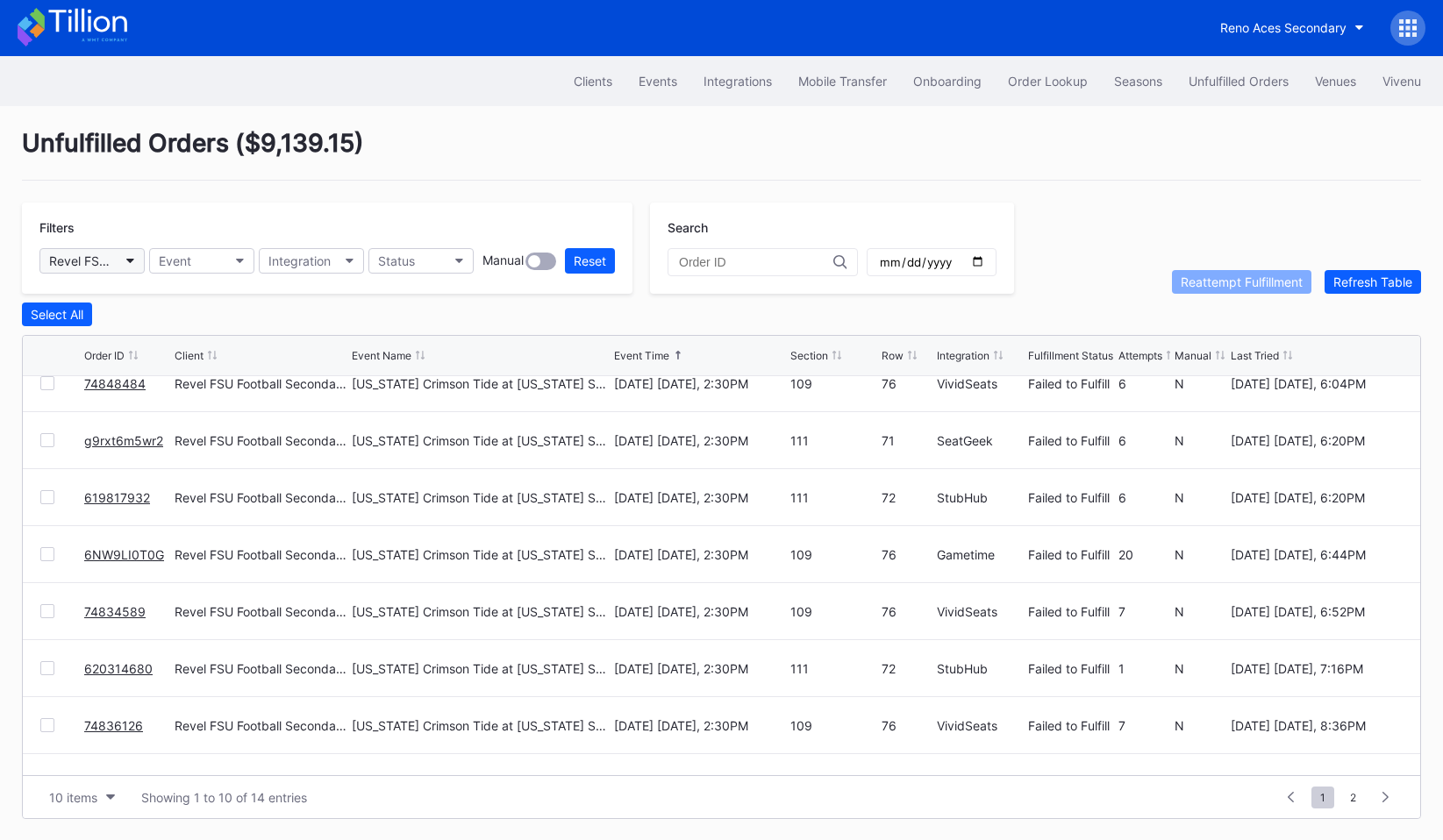
click at [113, 263] on div "Revel FSU Football Secondary" at bounding box center [83, 261] width 68 height 15
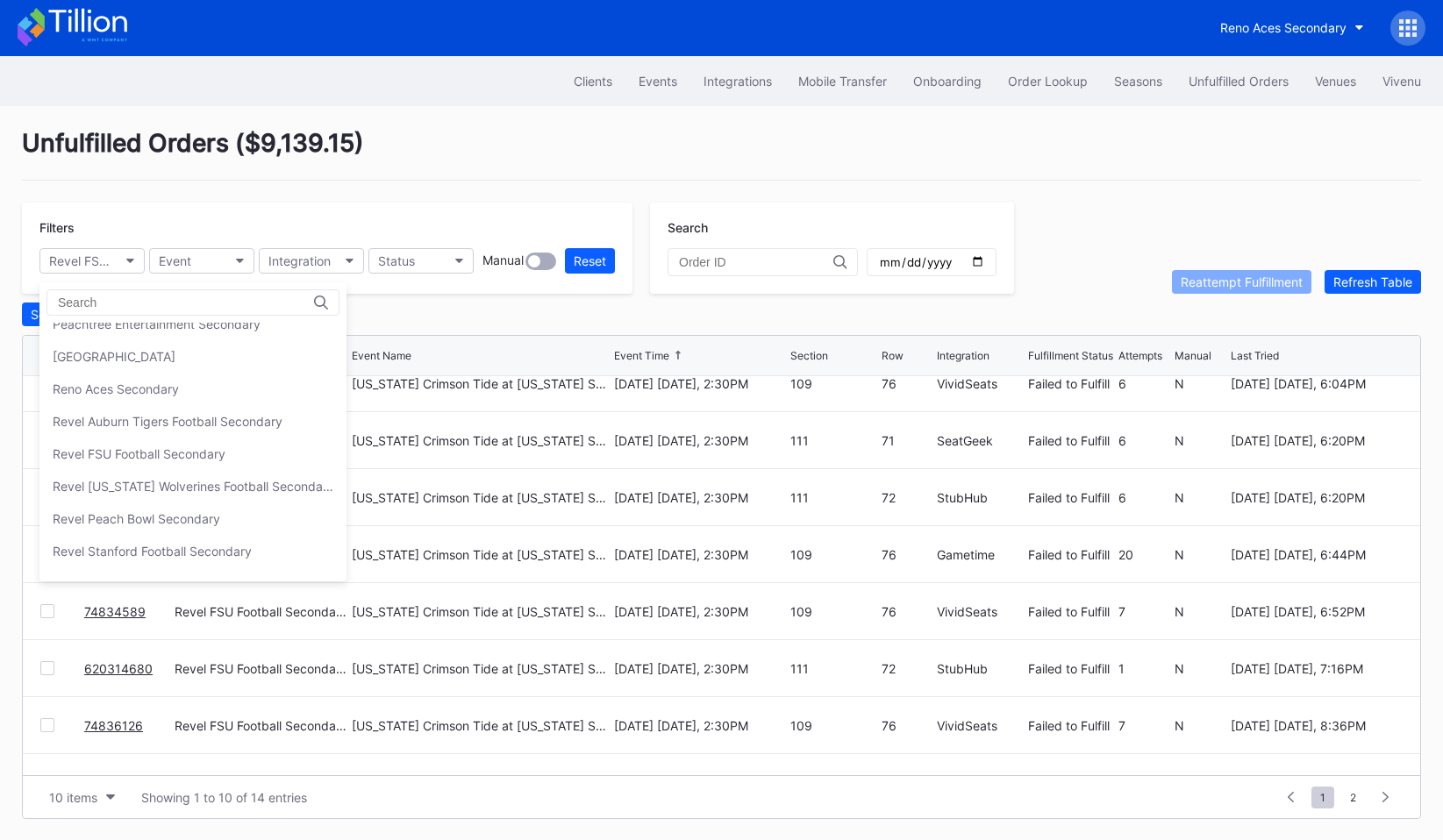
scroll to position [442, 0]
click at [139, 472] on div "Revel [US_STATE] Wolverines Football Secondary" at bounding box center [193, 480] width 307 height 33
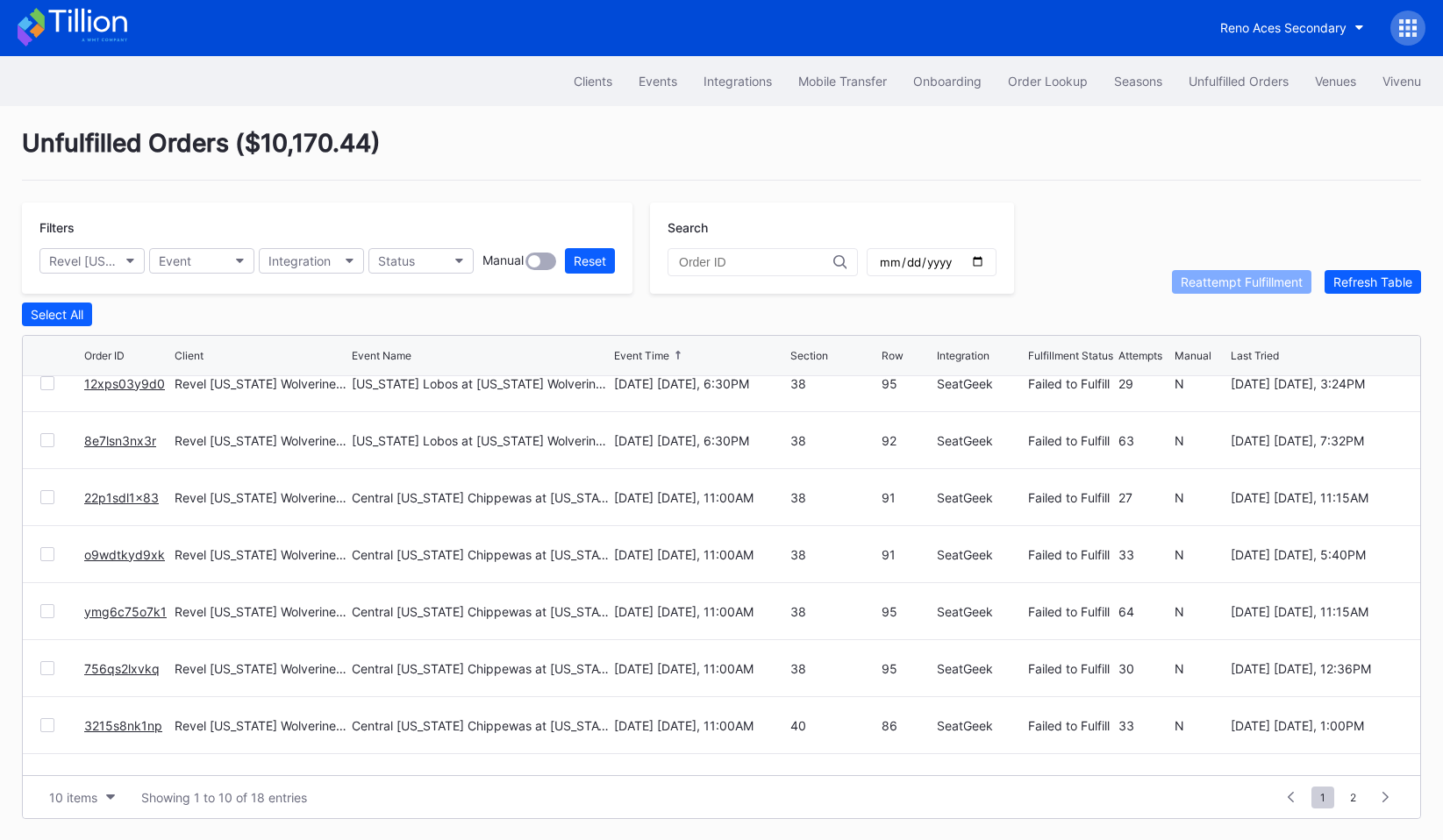
scroll to position [0, 0]
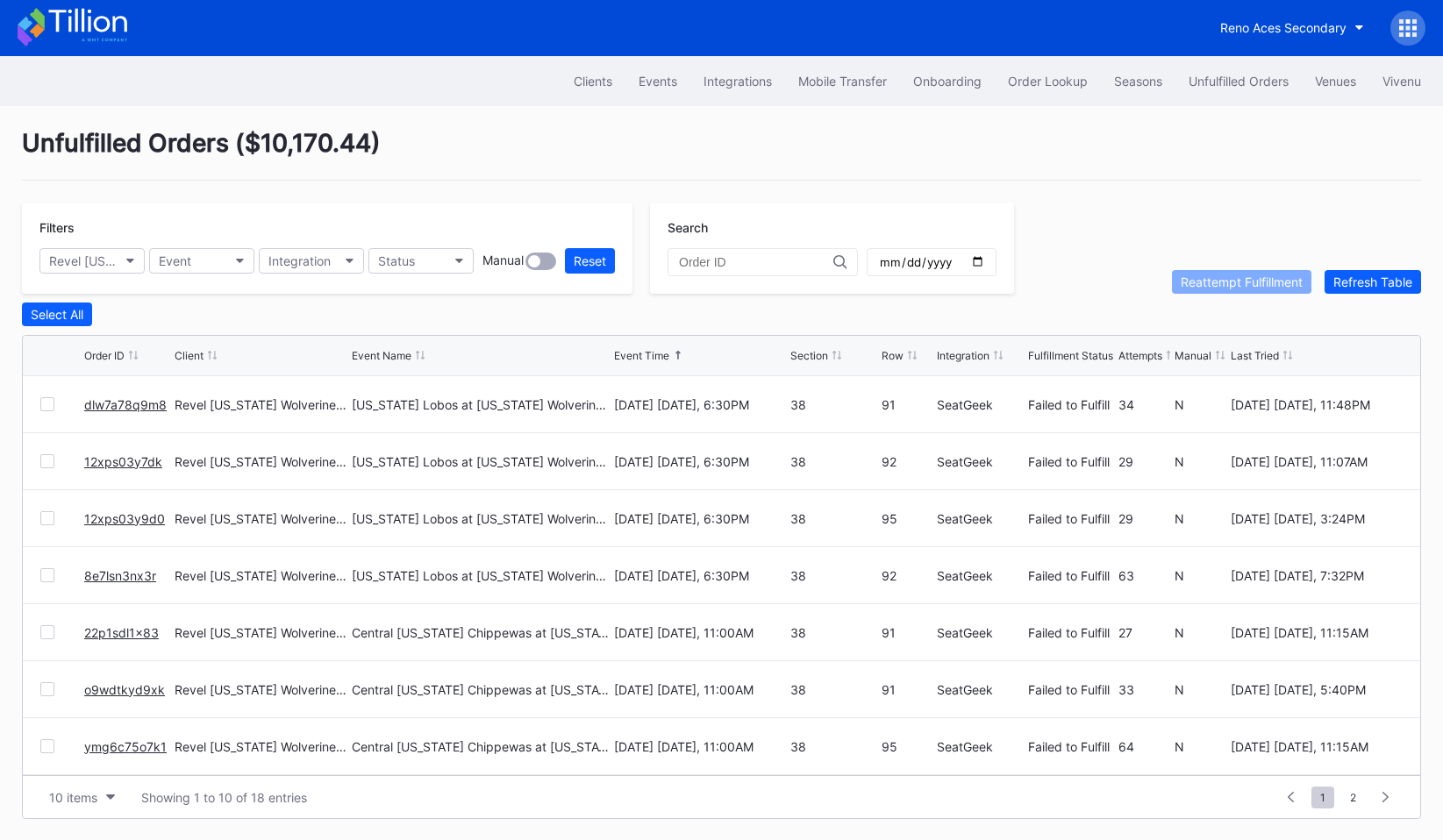
click at [104, 273] on div "Filters Revel [US_STATE] Wolverines Football Secondary Event Integration Status…" at bounding box center [327, 248] width 610 height 91
click at [104, 260] on div "Revel [US_STATE] Wolverines Football Secondary" at bounding box center [83, 261] width 68 height 15
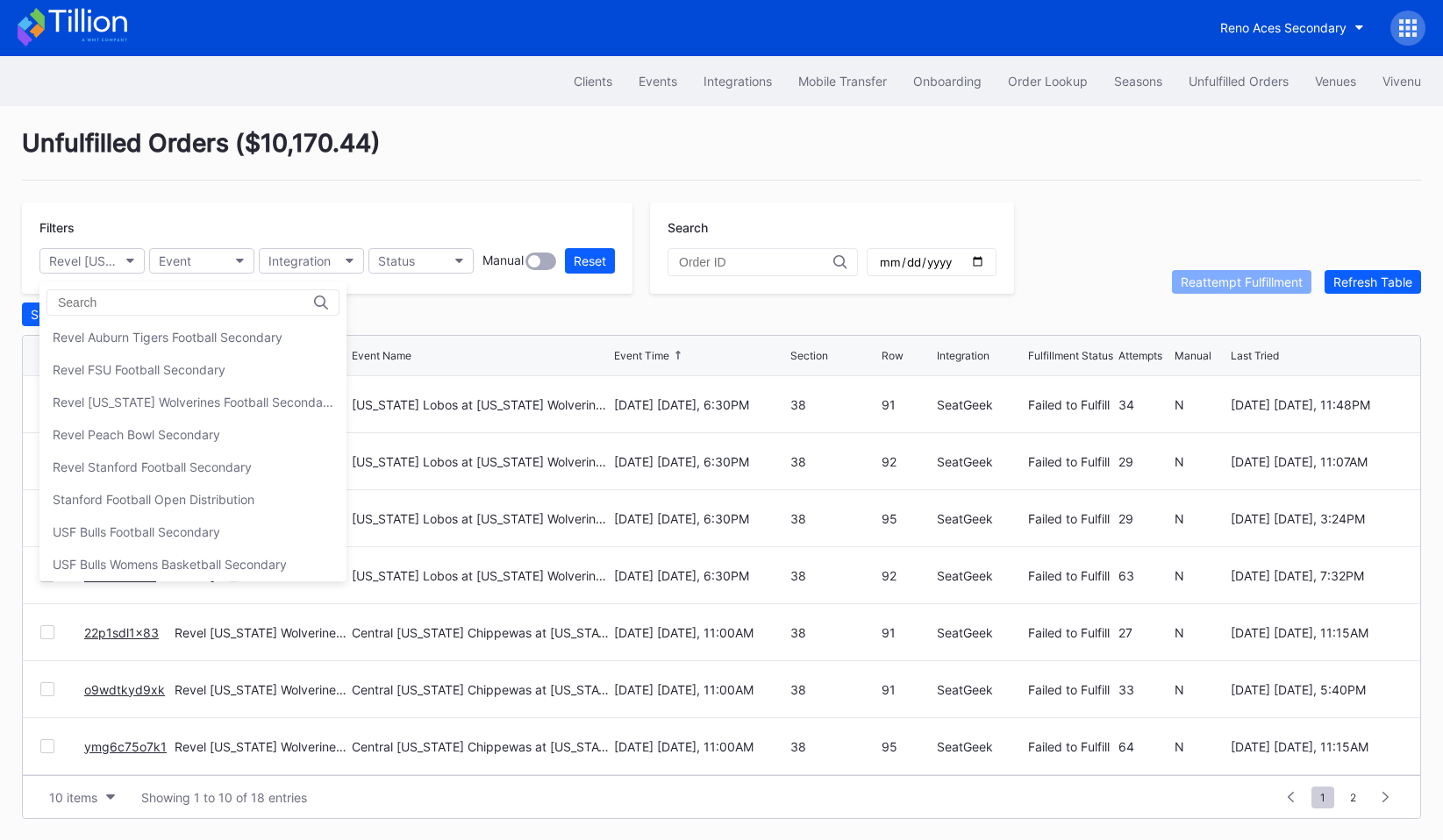
scroll to position [526, 0]
click at [119, 429] on div "Revel Peach Bowl Secondary" at bounding box center [136, 429] width 167 height 15
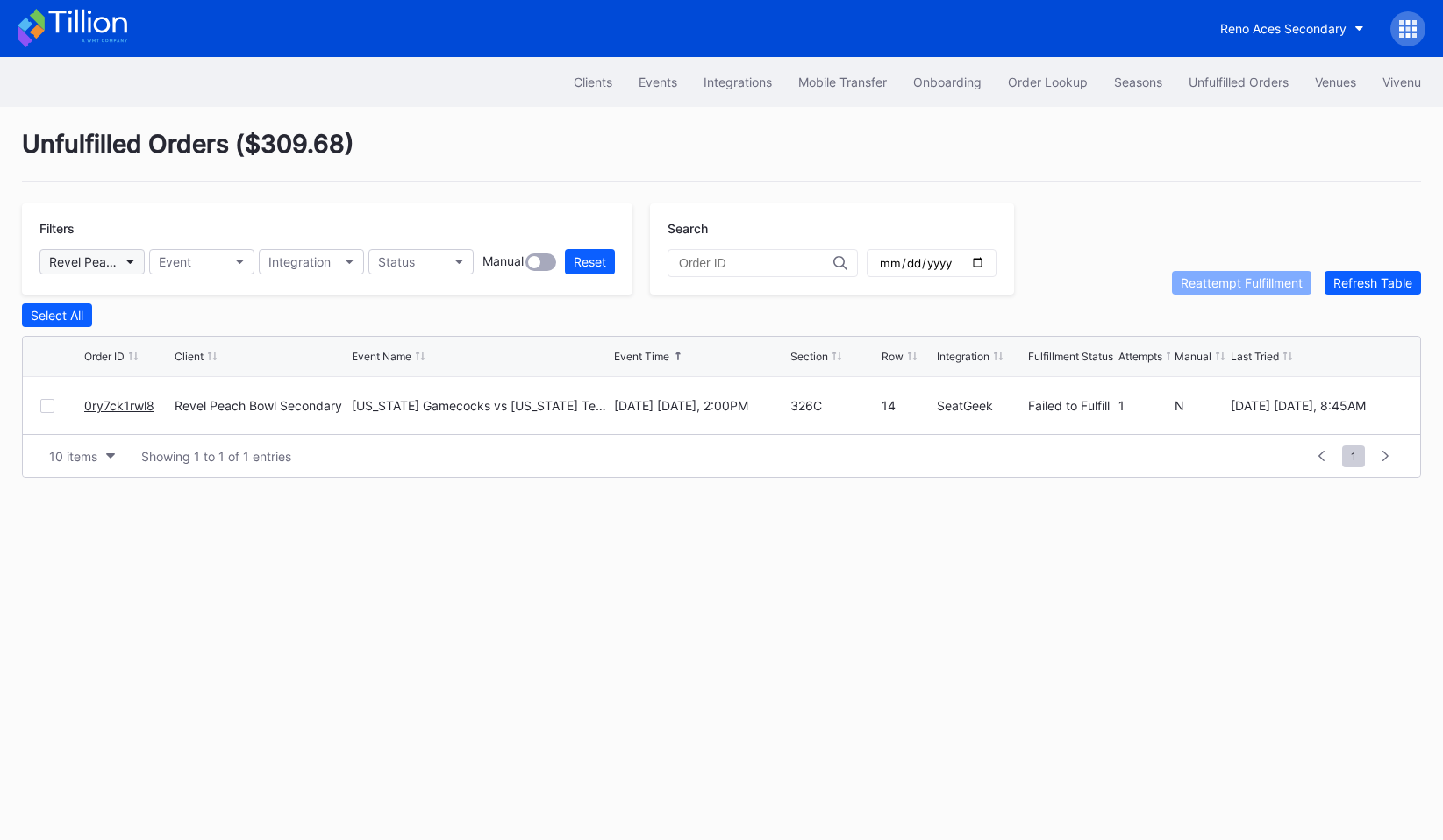
click at [116, 270] on button "Revel Peach Bowl Secondary" at bounding box center [92, 262] width 105 height 26
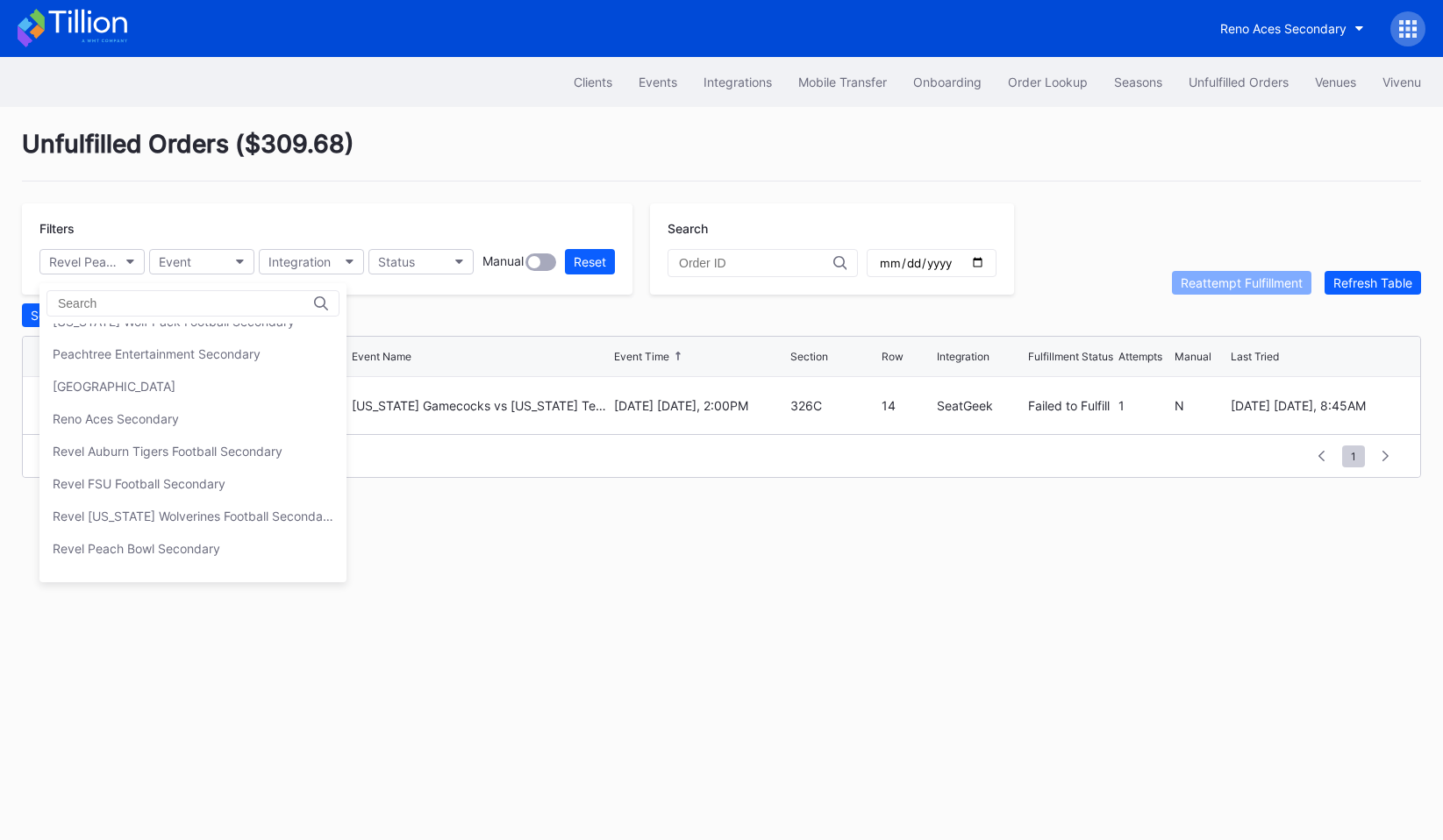
scroll to position [526, 0]
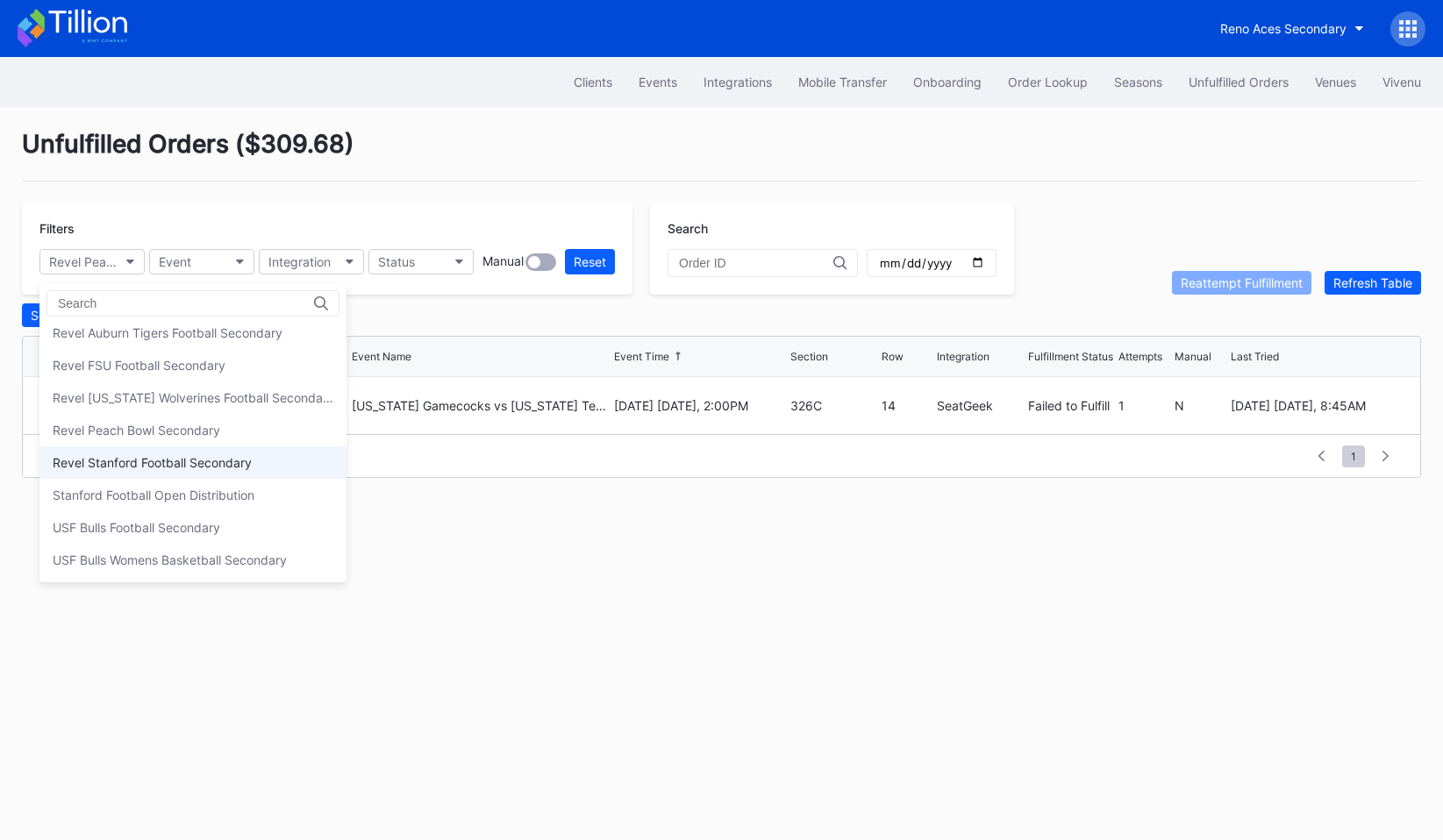
click at [127, 462] on div "Revel Stanford Football Secondary" at bounding box center [152, 462] width 199 height 15
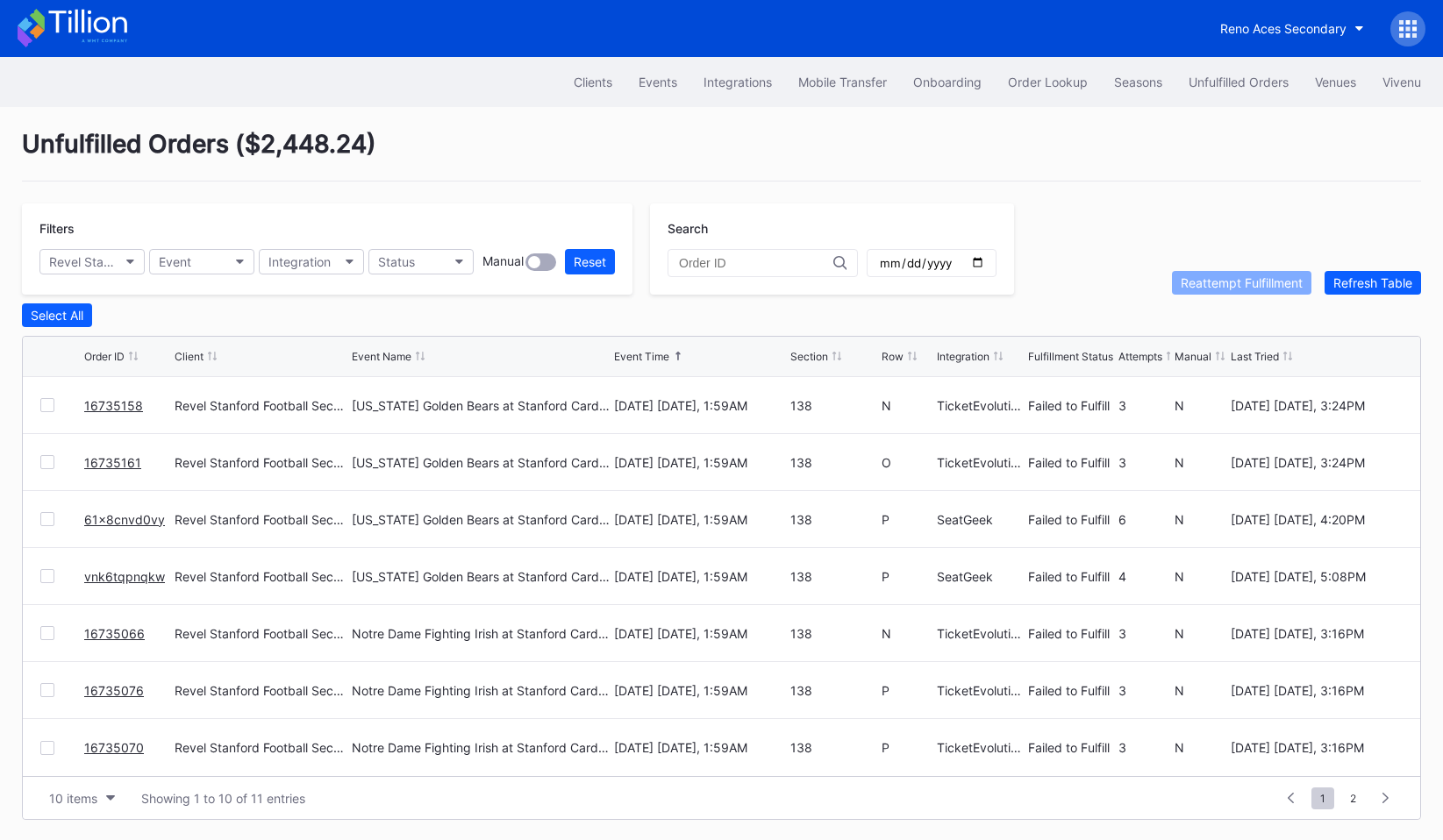
scroll to position [0, 0]
click at [114, 261] on div "Revel Stanford Football Secondary" at bounding box center [83, 262] width 68 height 15
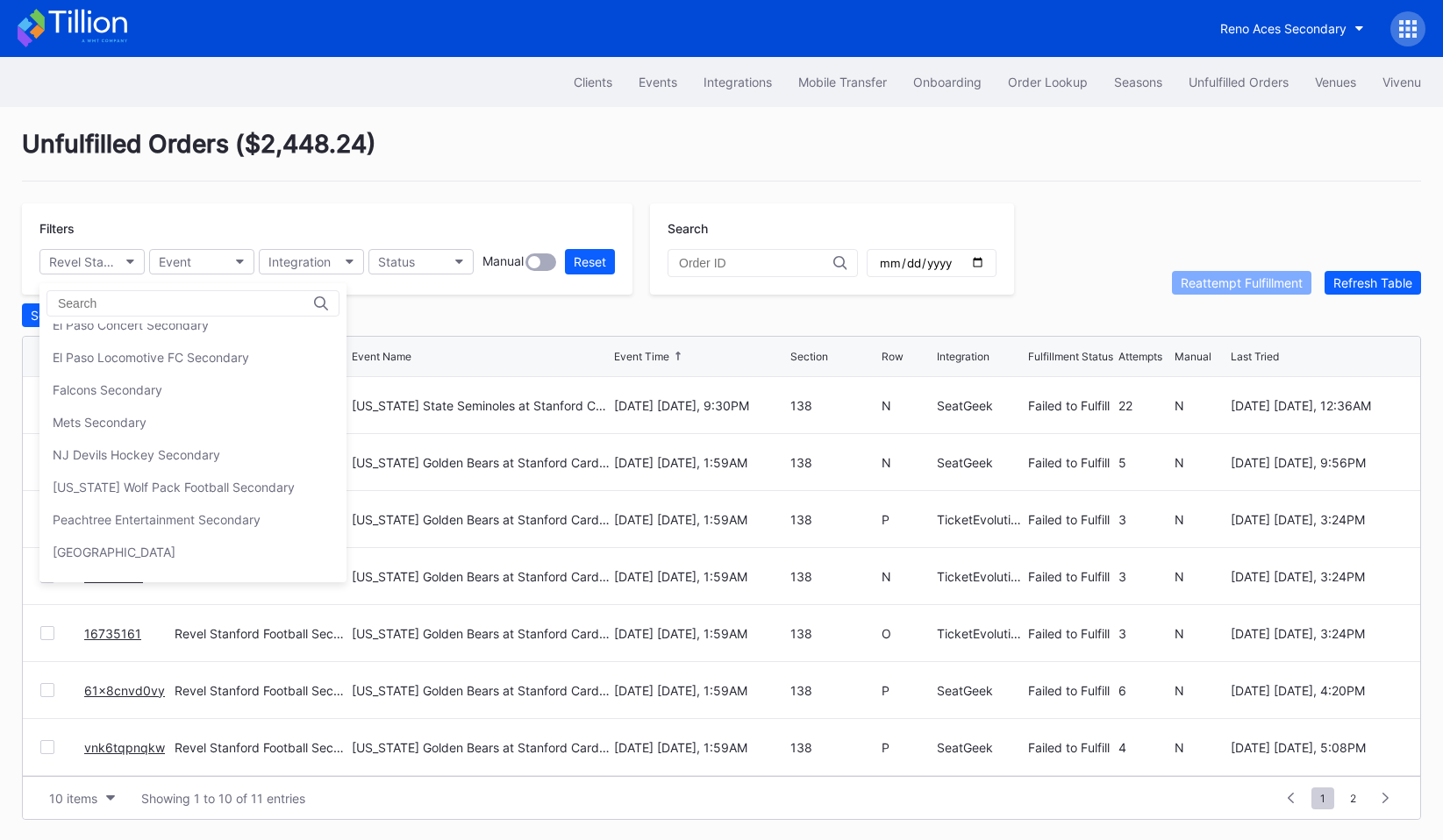
scroll to position [526, 0]
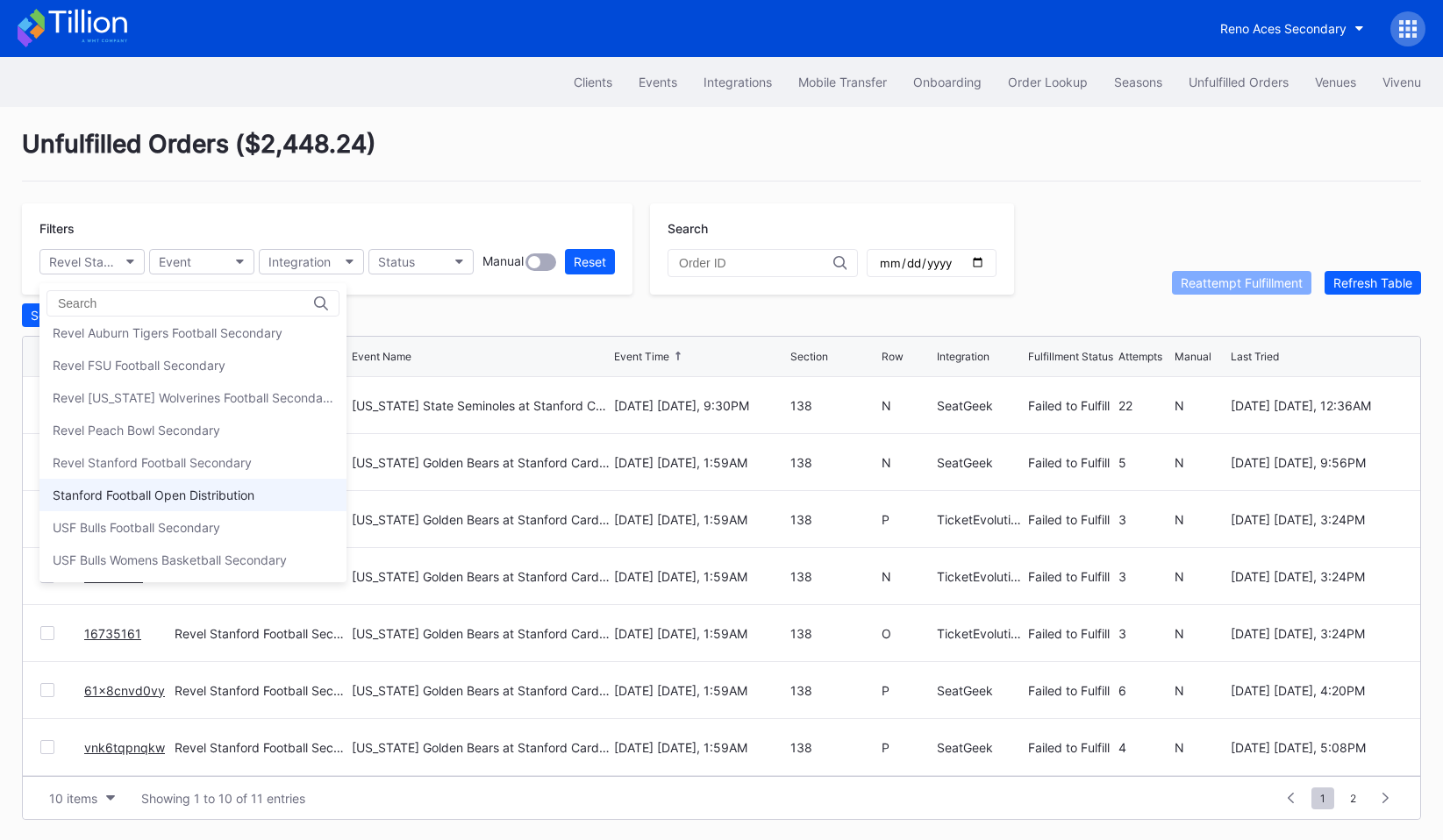
click at [134, 495] on div "Stanford Football Open Distribution" at bounding box center [154, 494] width 202 height 15
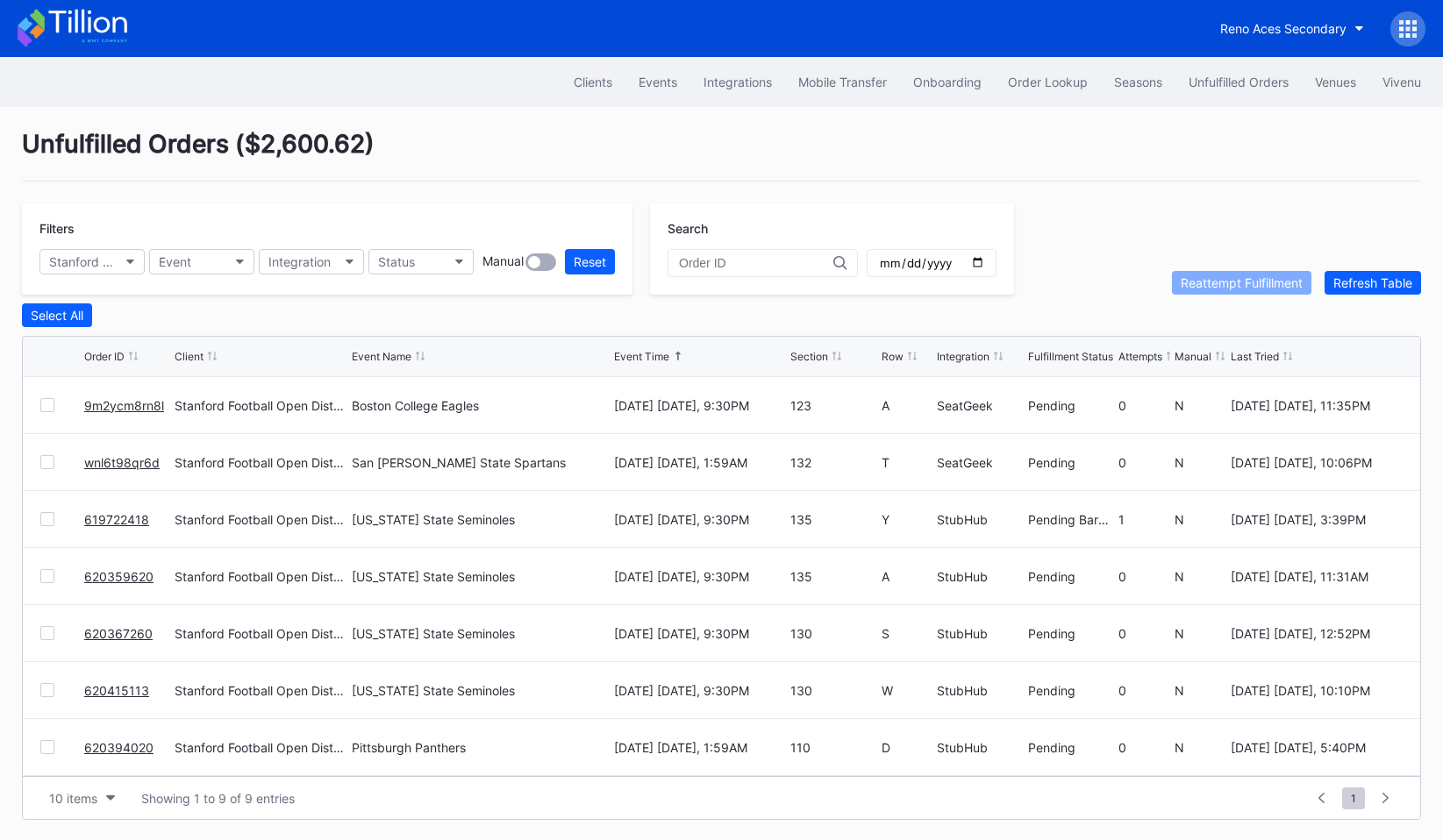
scroll to position [1, 0]
click at [111, 257] on div "Stanford Football Open Distribution" at bounding box center [83, 261] width 68 height 15
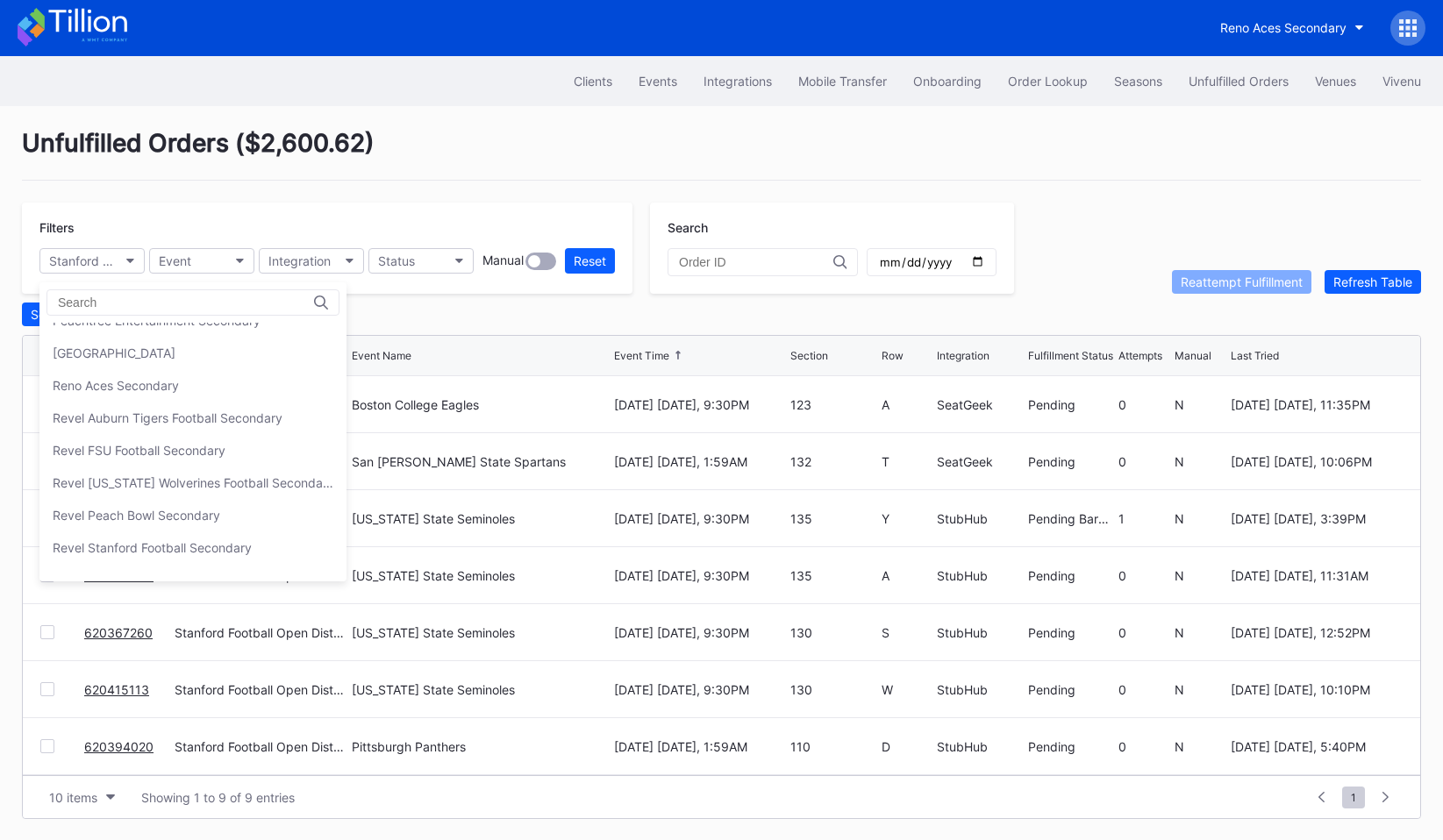
scroll to position [526, 0]
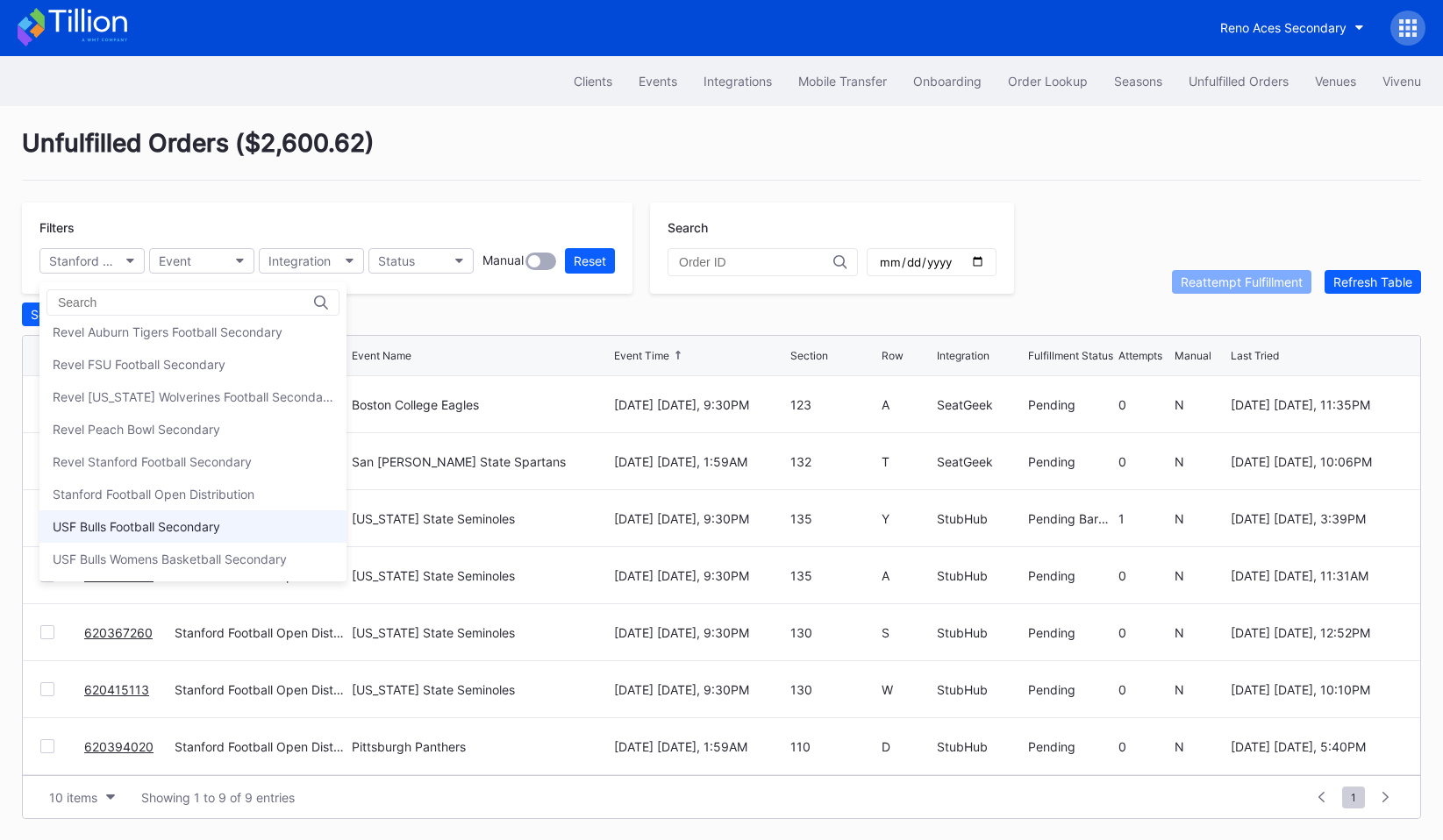
click at [189, 519] on div "USF Bulls Football Secondary" at bounding box center [136, 526] width 167 height 15
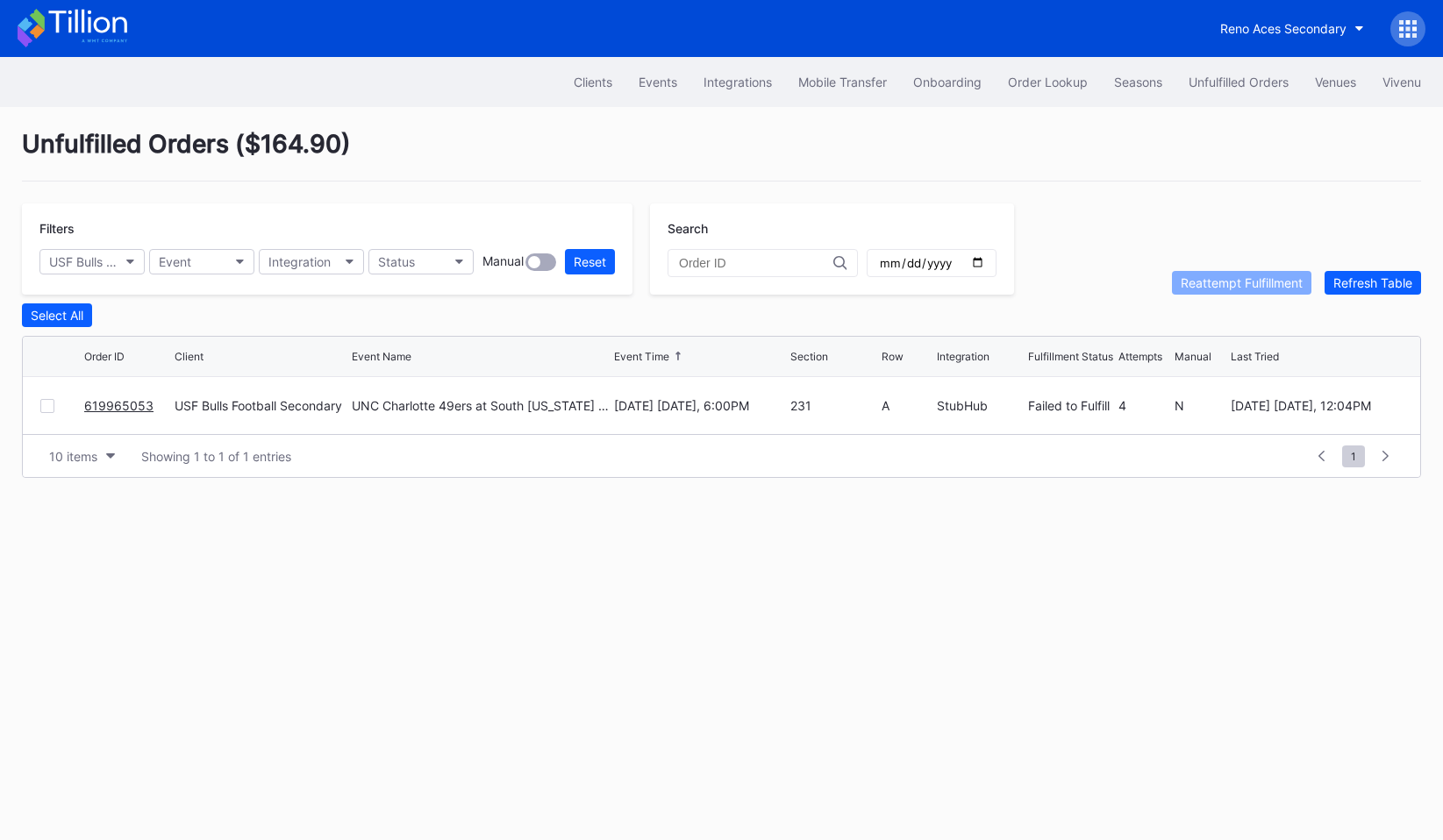
scroll to position [0, 0]
click at [126, 263] on icon "button" at bounding box center [130, 262] width 9 height 5
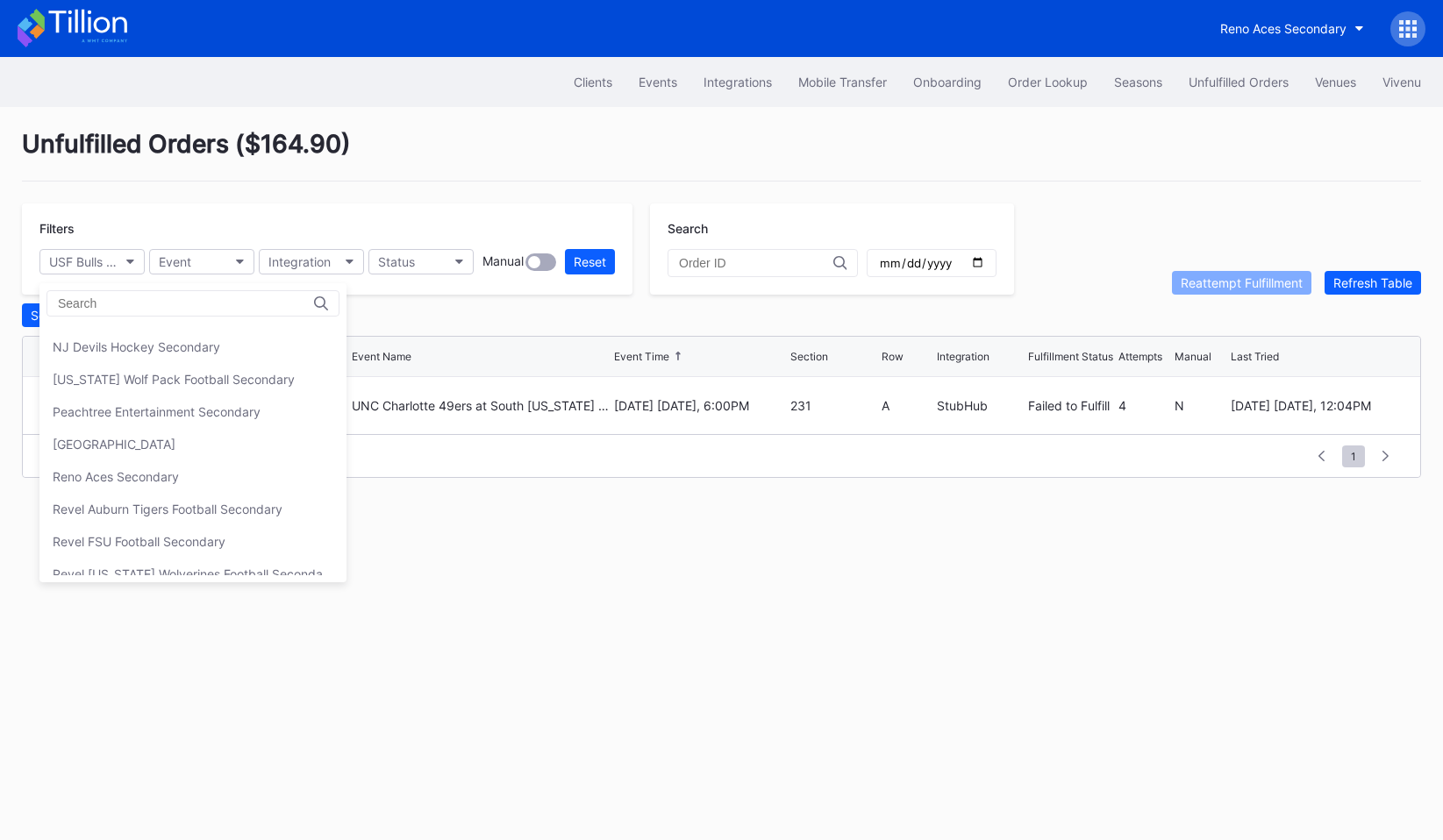
scroll to position [526, 0]
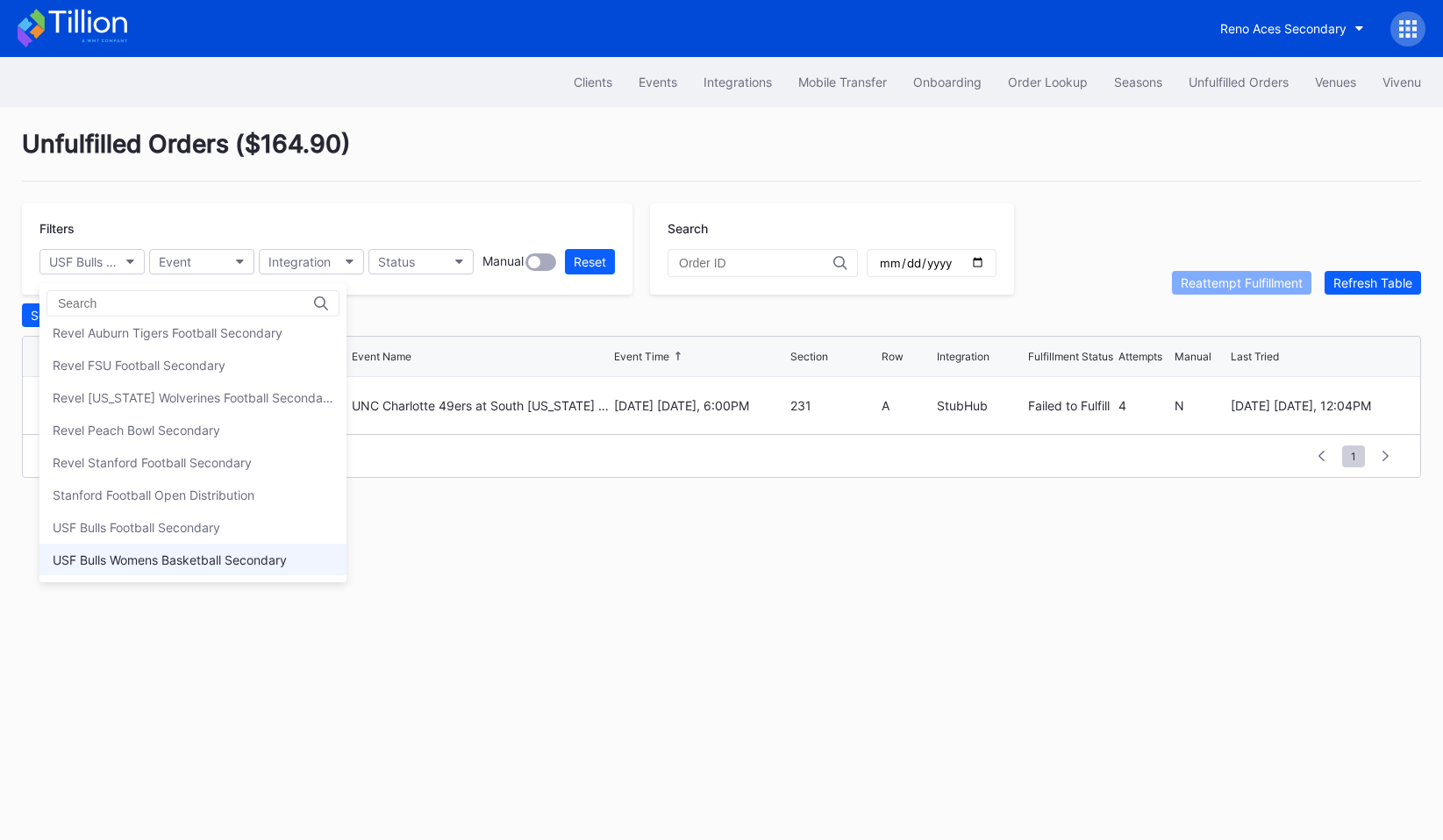
click at [158, 559] on div "USF Bulls Womens Basketball Secondary" at bounding box center [169, 560] width 234 height 15
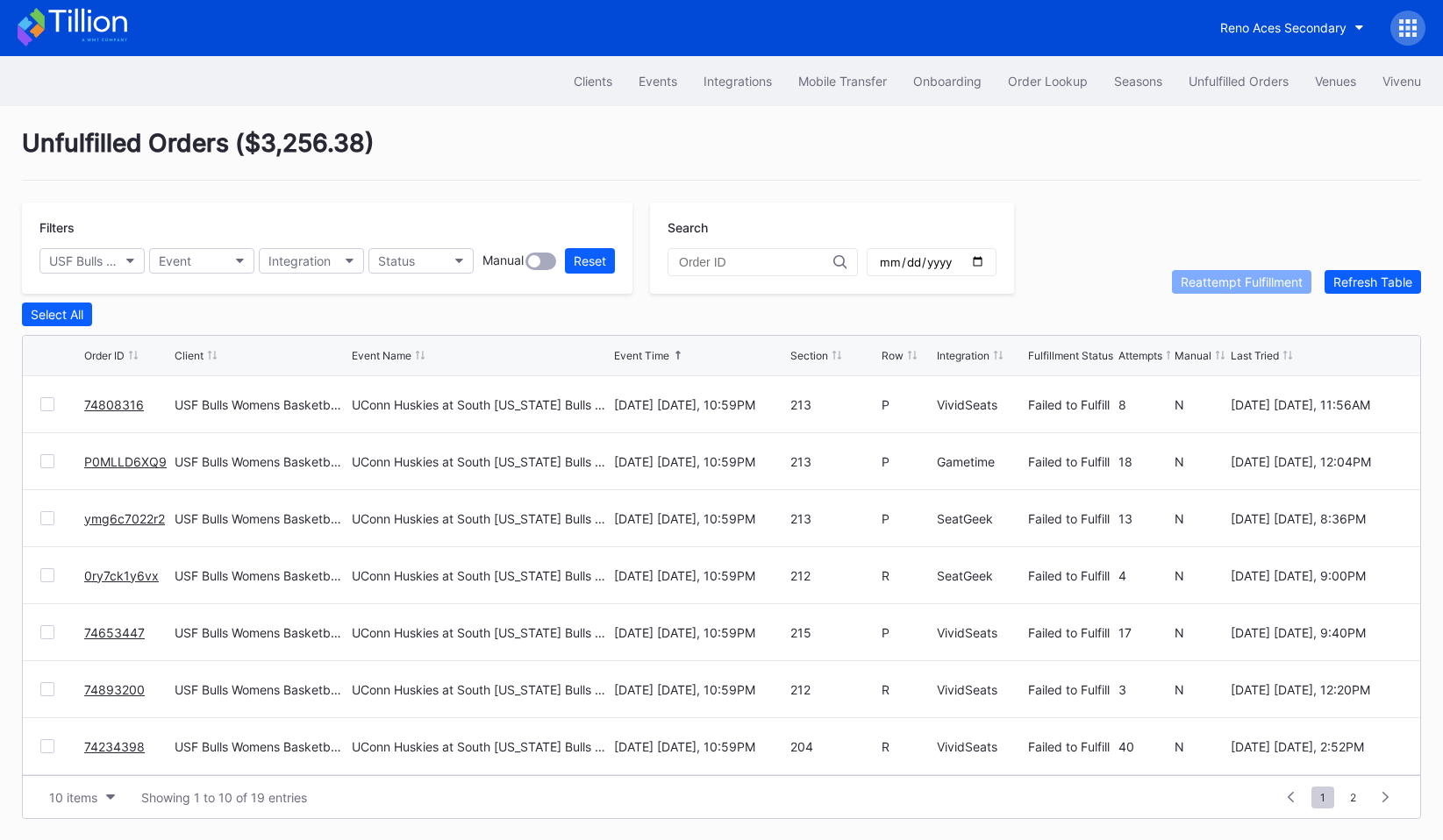
scroll to position [0, 0]
click at [279, 315] on div "Select All" at bounding box center [722, 315] width 1399 height 24
